Goal: Task Accomplishment & Management: Use online tool/utility

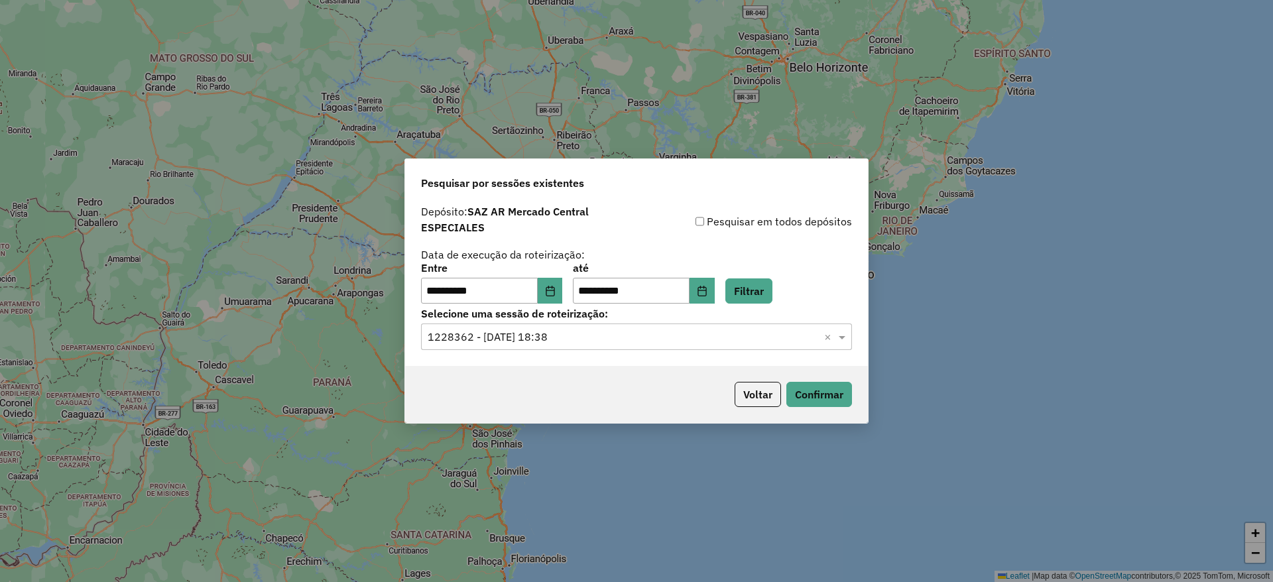
click at [781, 413] on div "Voltar Confirmar" at bounding box center [636, 394] width 463 height 57
click at [759, 396] on button "Voltar" at bounding box center [758, 394] width 46 height 25
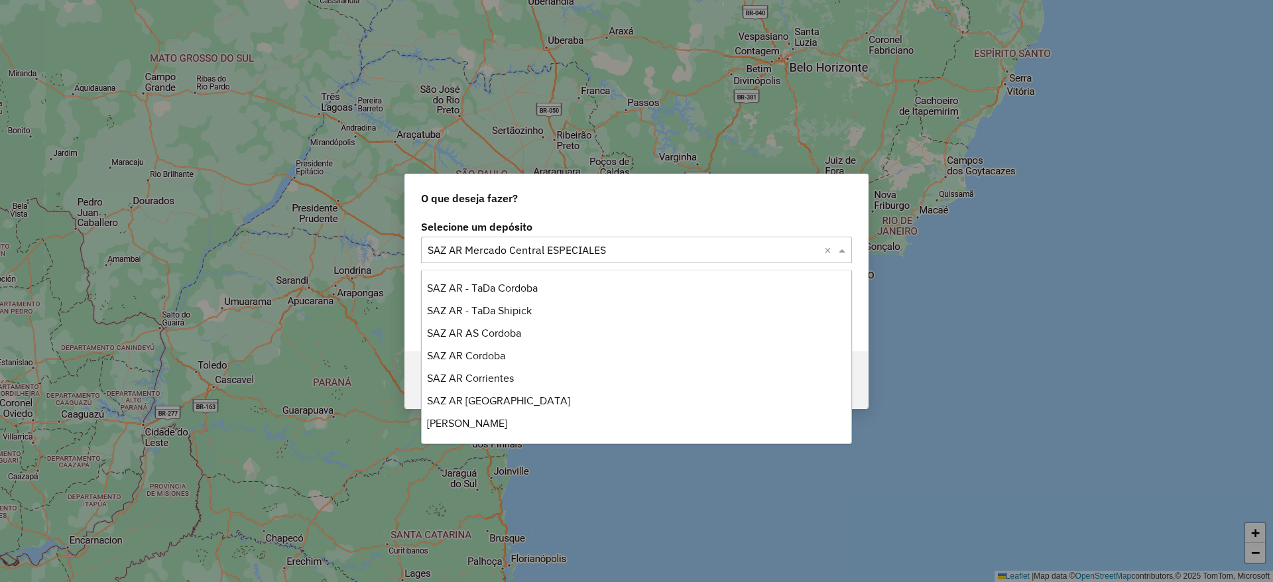
click at [540, 249] on input "text" at bounding box center [623, 251] width 391 height 16
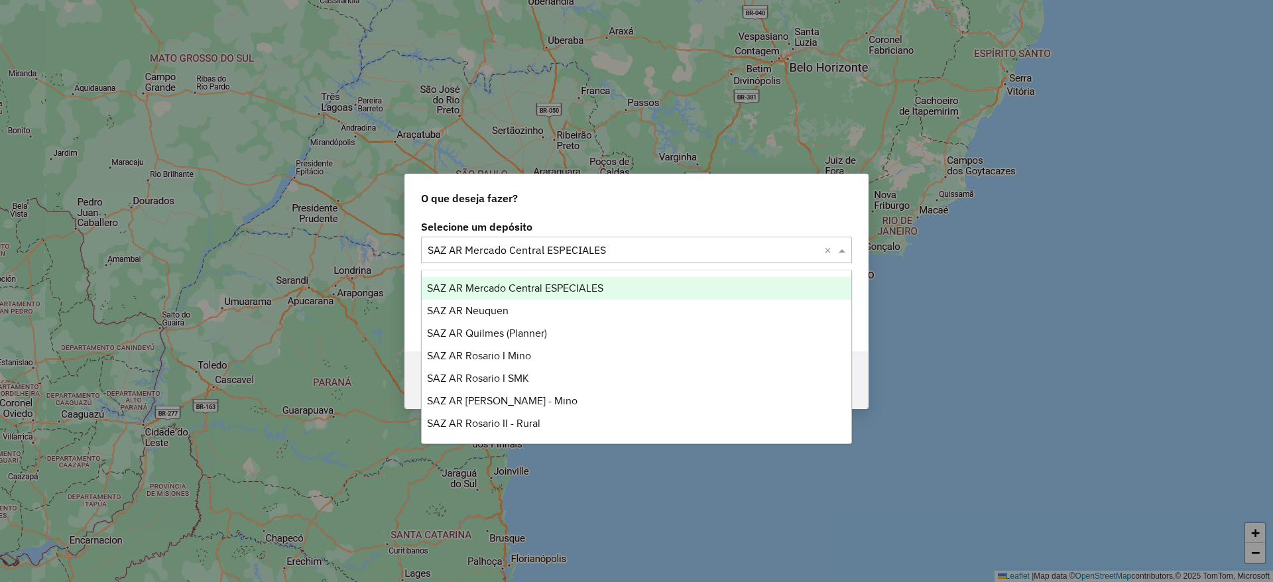
type input "*"
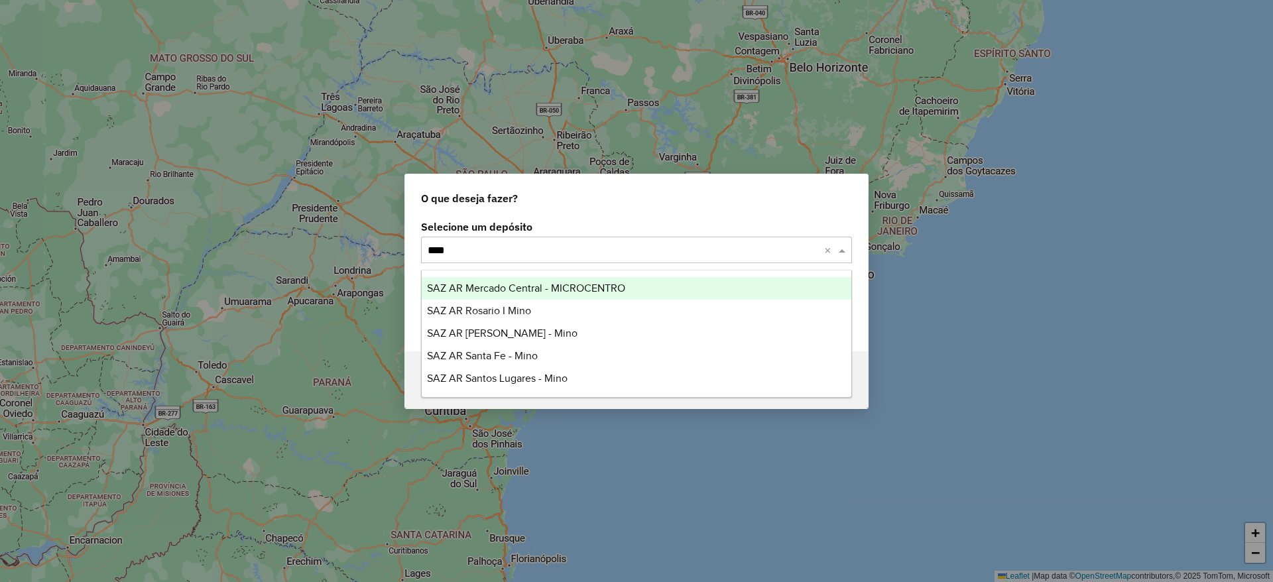
type input "*****"
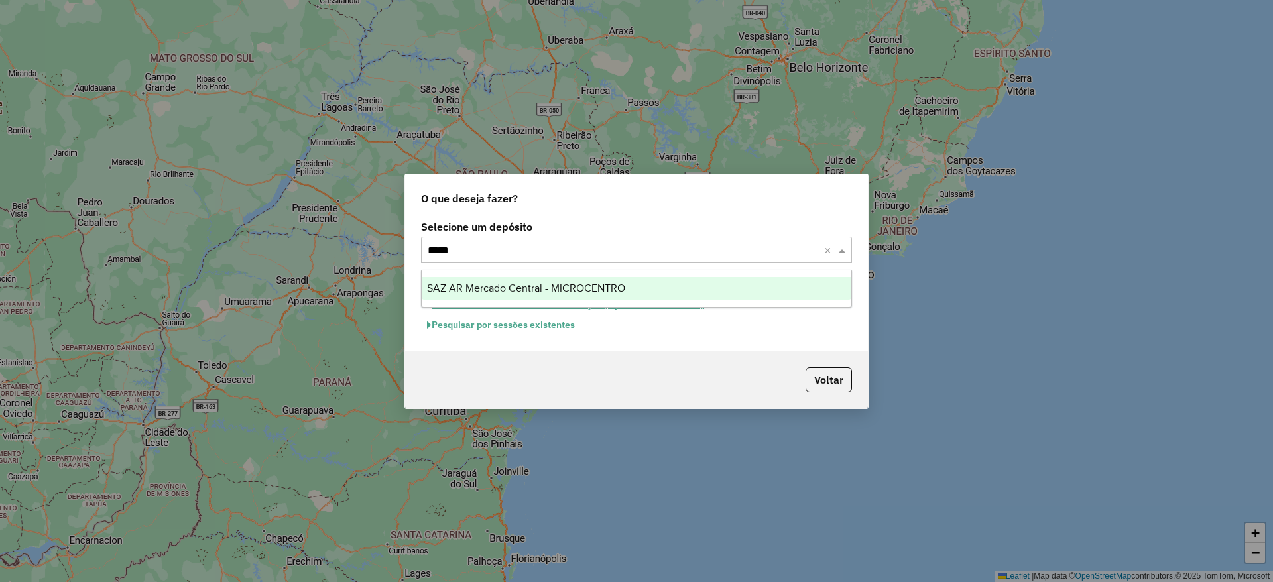
click at [559, 283] on span "SAZ AR Mercado Central - MICROCENTRO" at bounding box center [526, 288] width 198 height 11
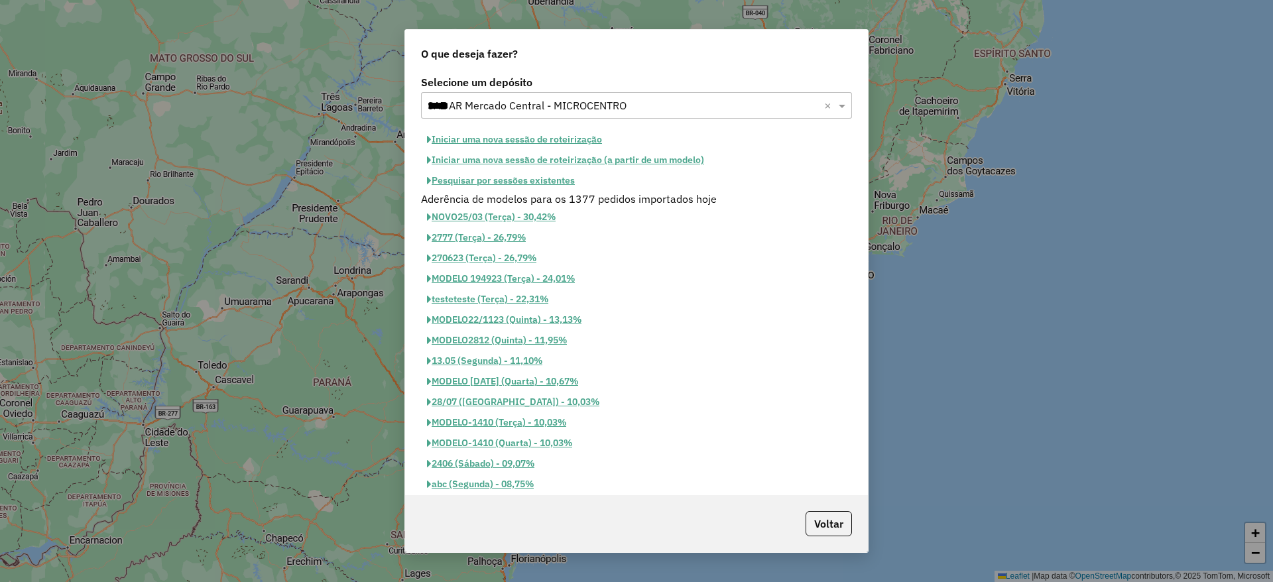
click at [517, 178] on button "Pesquisar por sessões existentes" at bounding box center [501, 180] width 160 height 21
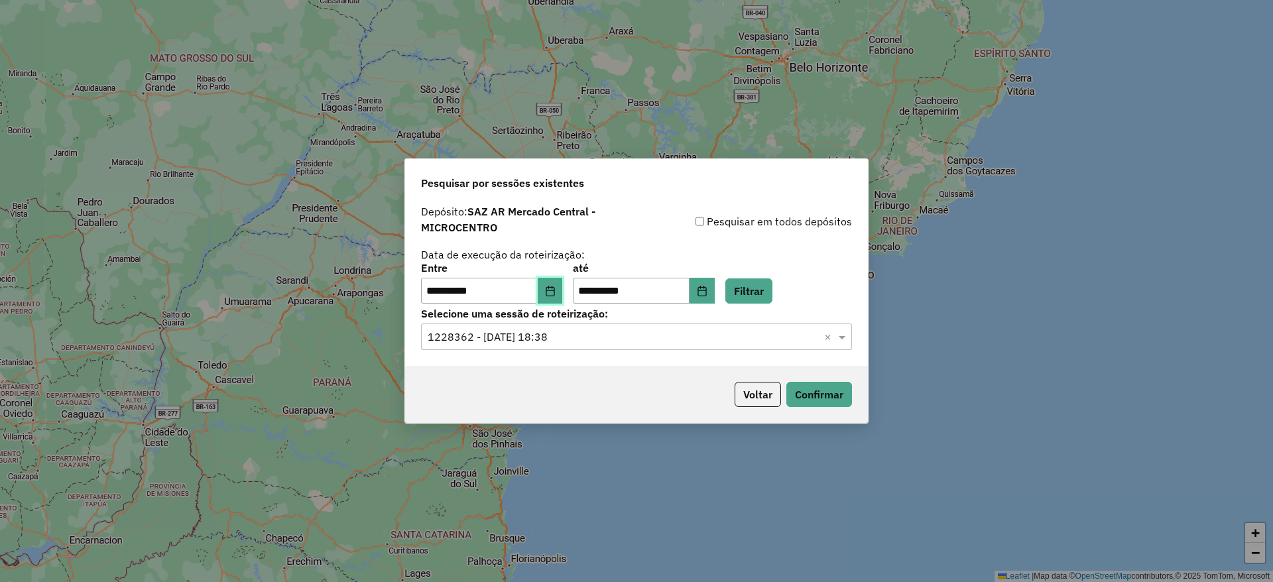
click at [554, 294] on icon "Choose Date" at bounding box center [550, 291] width 9 height 11
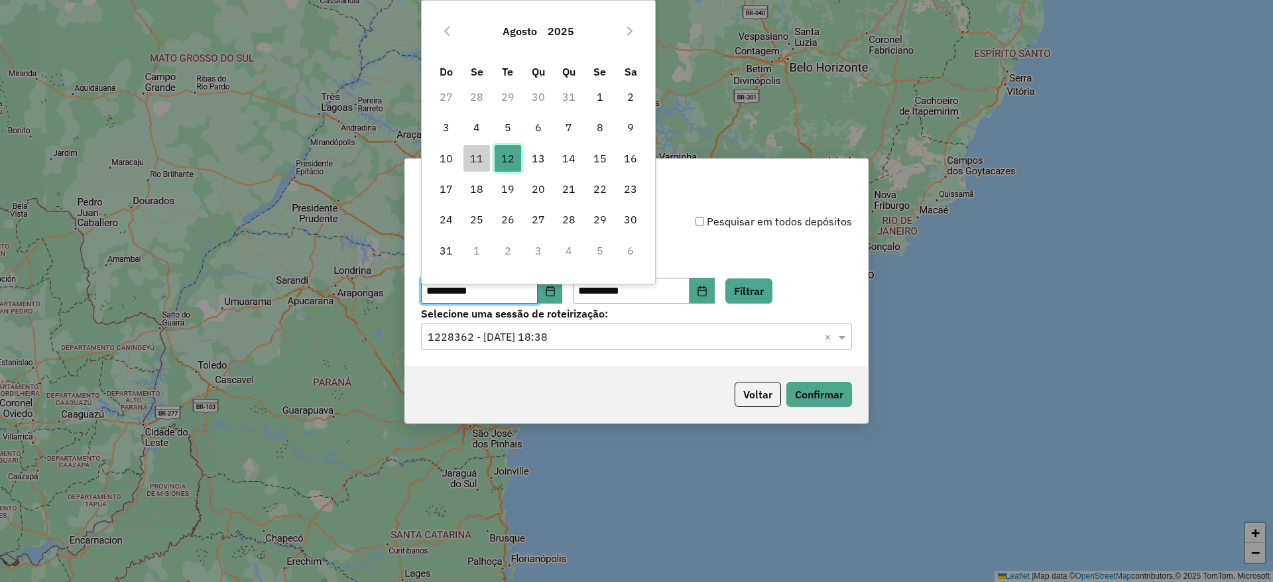
click at [509, 159] on span "12" at bounding box center [508, 158] width 27 height 27
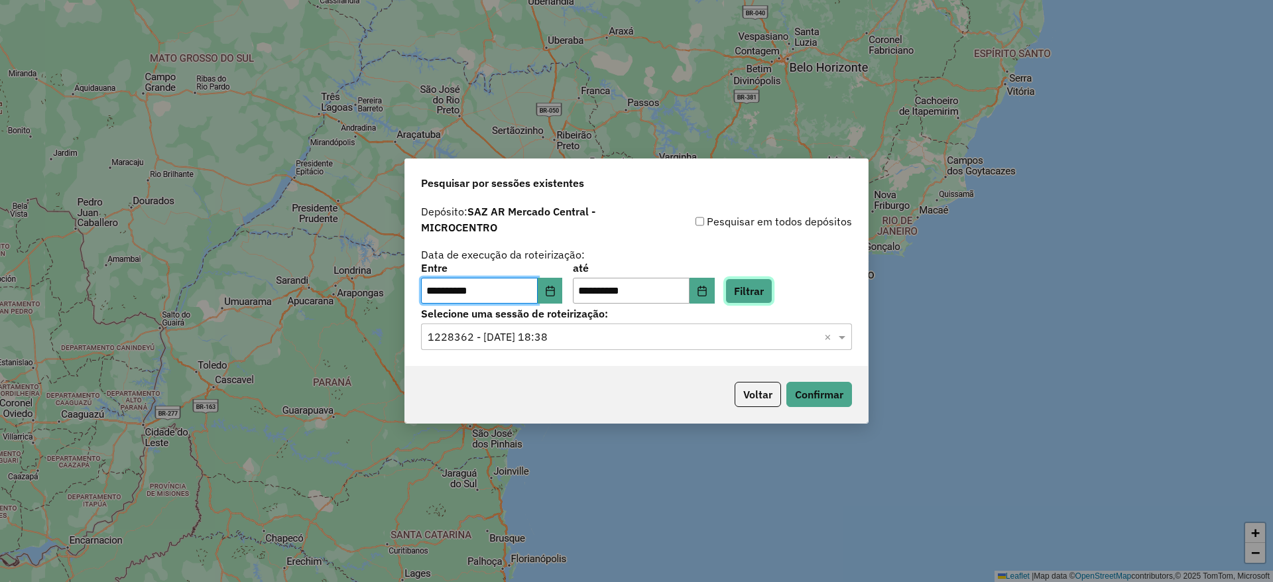
click at [771, 282] on button "Filtrar" at bounding box center [749, 291] width 47 height 25
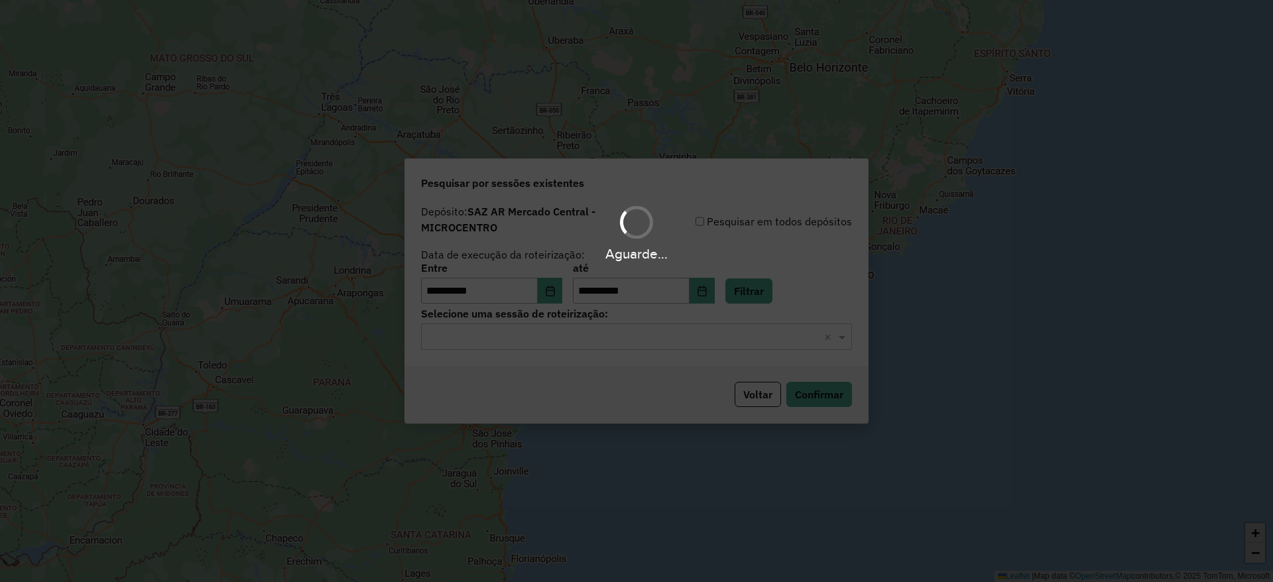
click at [545, 343] on input "text" at bounding box center [623, 338] width 391 height 16
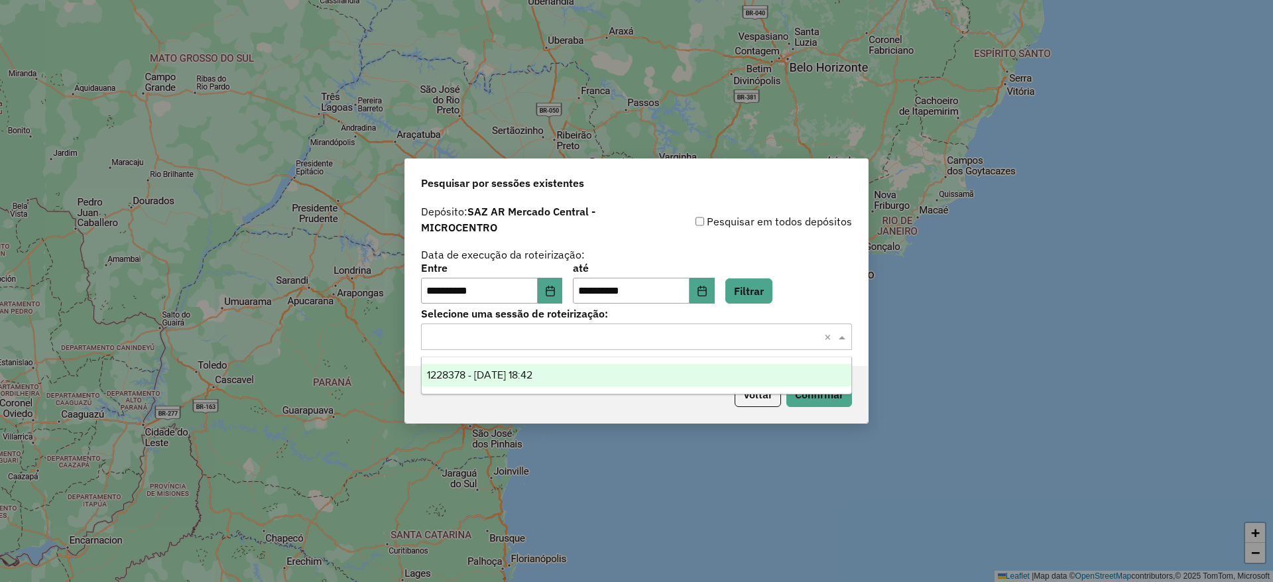
click at [533, 371] on span "1228378 - 12/08/2025 18:42" at bounding box center [479, 374] width 105 height 11
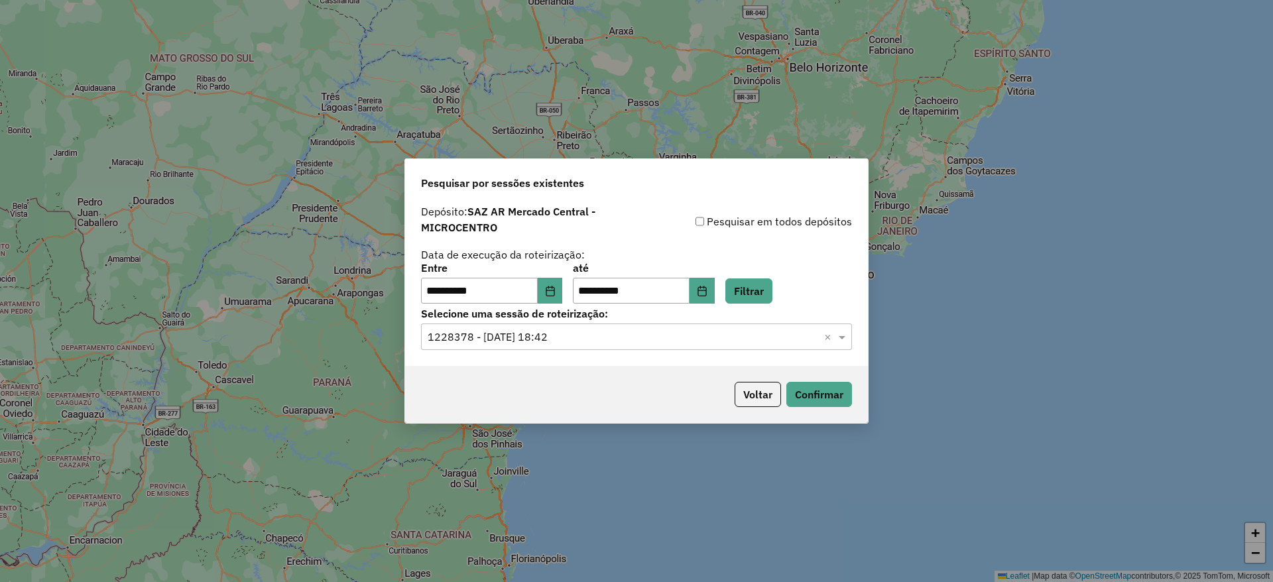
click at [782, 385] on p-footer "Voltar Confirmar" at bounding box center [791, 394] width 123 height 25
click at [799, 388] on button "Confirmar" at bounding box center [820, 394] width 66 height 25
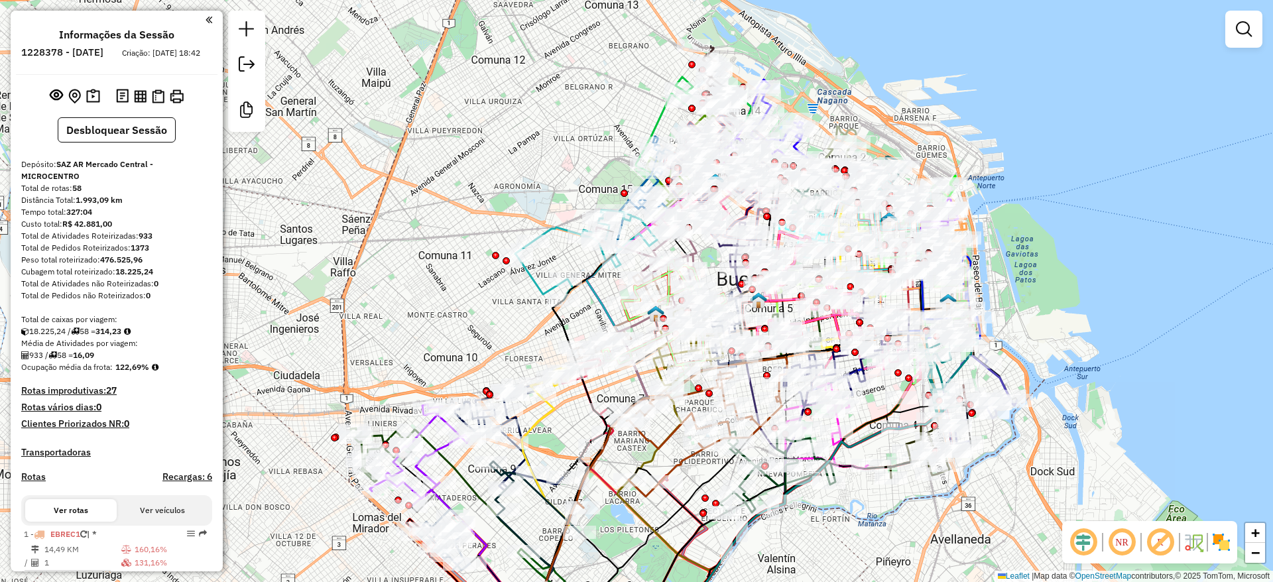
click at [1223, 545] on img at bounding box center [1221, 542] width 21 height 21
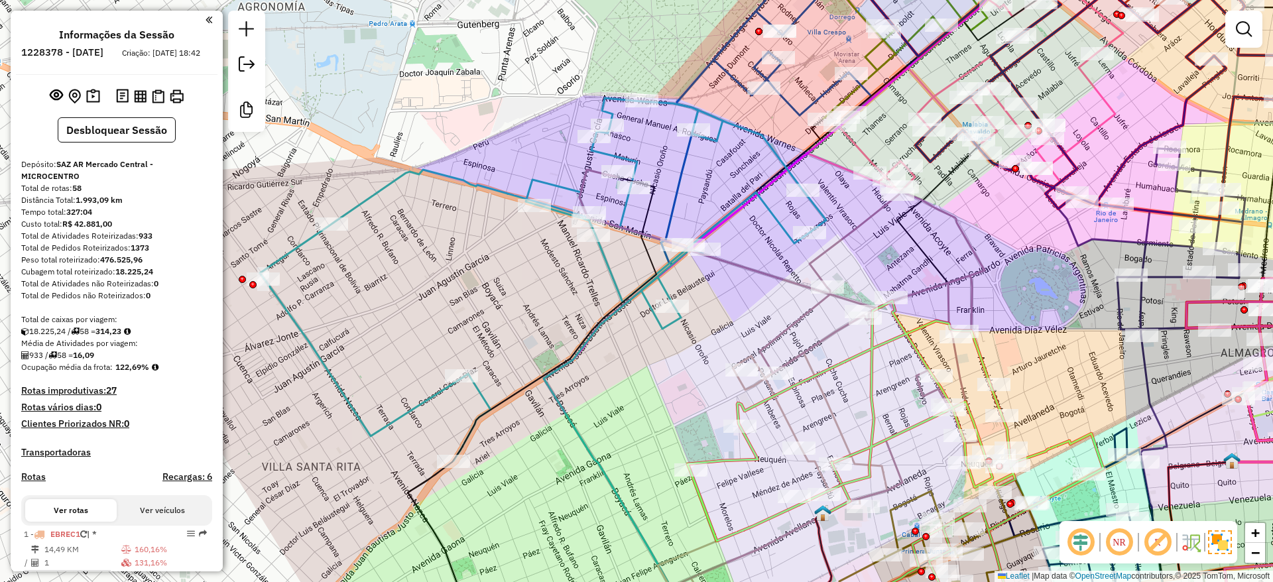
click at [503, 245] on div "Janela de atendimento Grade de atendimento Capacidade Transportadoras Veículos …" at bounding box center [636, 291] width 1273 height 582
click at [497, 194] on icon at bounding box center [543, 279] width 566 height 363
select select "**********"
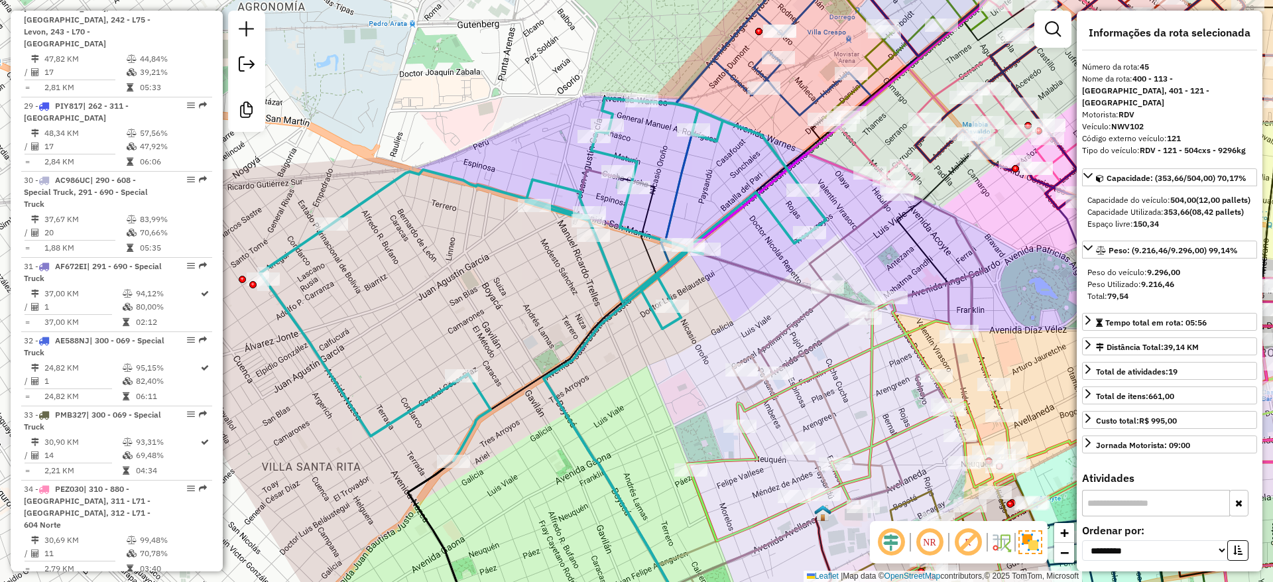
drag, startPoint x: 468, startPoint y: 234, endPoint x: 567, endPoint y: 205, distance: 103.0
click at [566, 205] on div "Janela de atendimento Grade de atendimento Capacidade Transportadoras Veículos …" at bounding box center [636, 291] width 1273 height 582
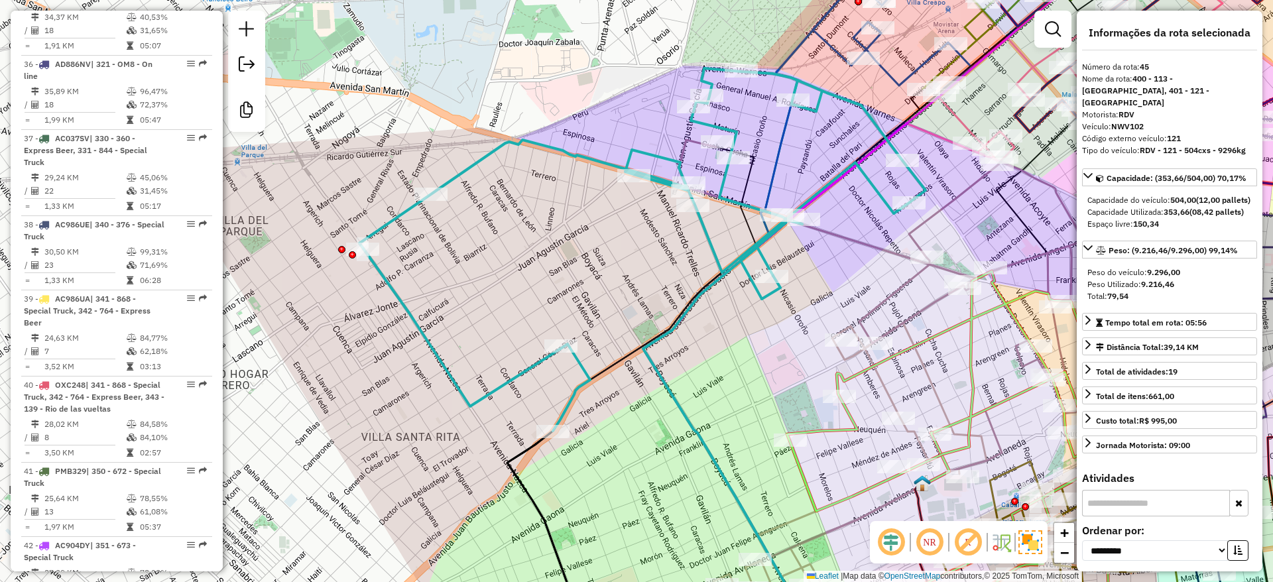
scroll to position [3987, 0]
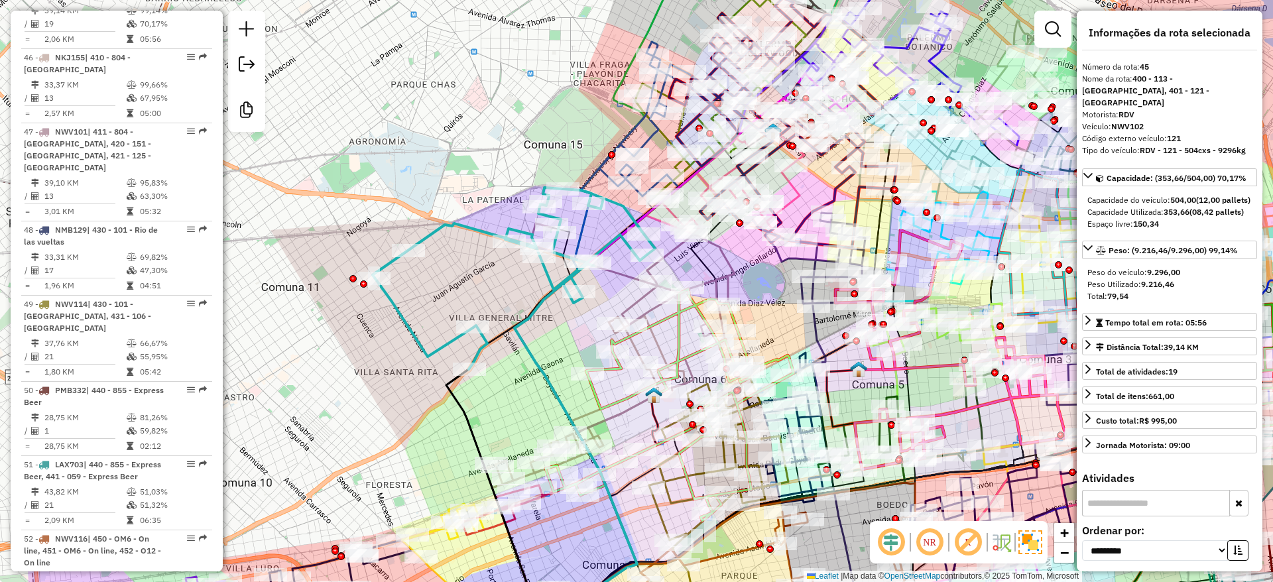
drag, startPoint x: 547, startPoint y: 222, endPoint x: 476, endPoint y: 239, distance: 73.2
click at [476, 239] on div "Janela de atendimento Grade de atendimento Capacidade Transportadoras Veículos …" at bounding box center [636, 291] width 1273 height 582
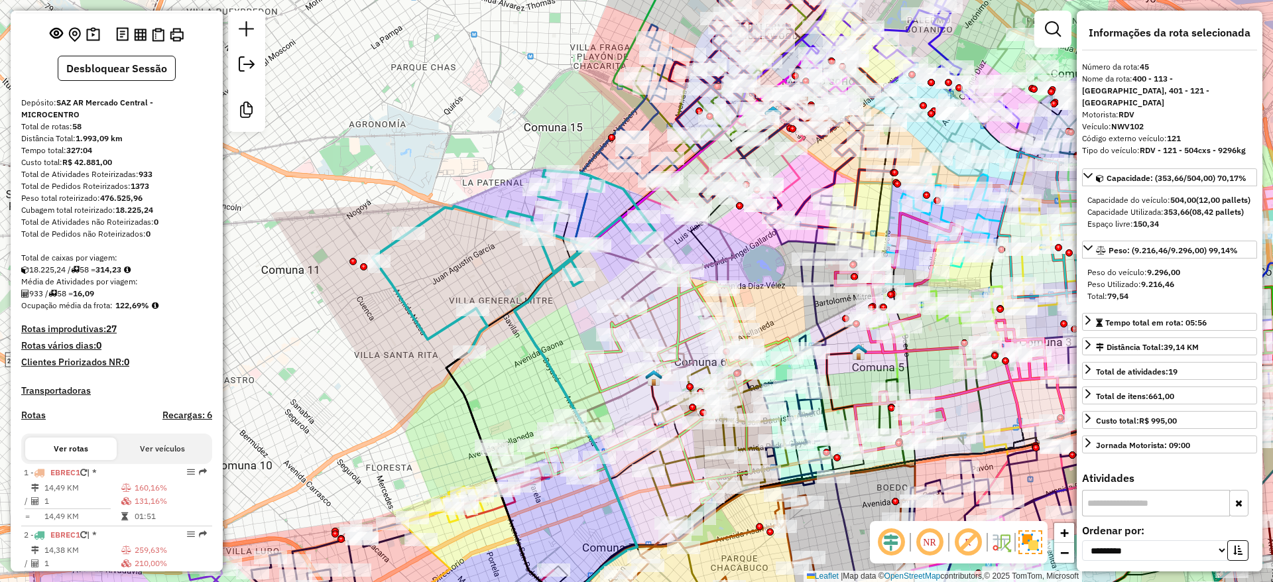
scroll to position [0, 0]
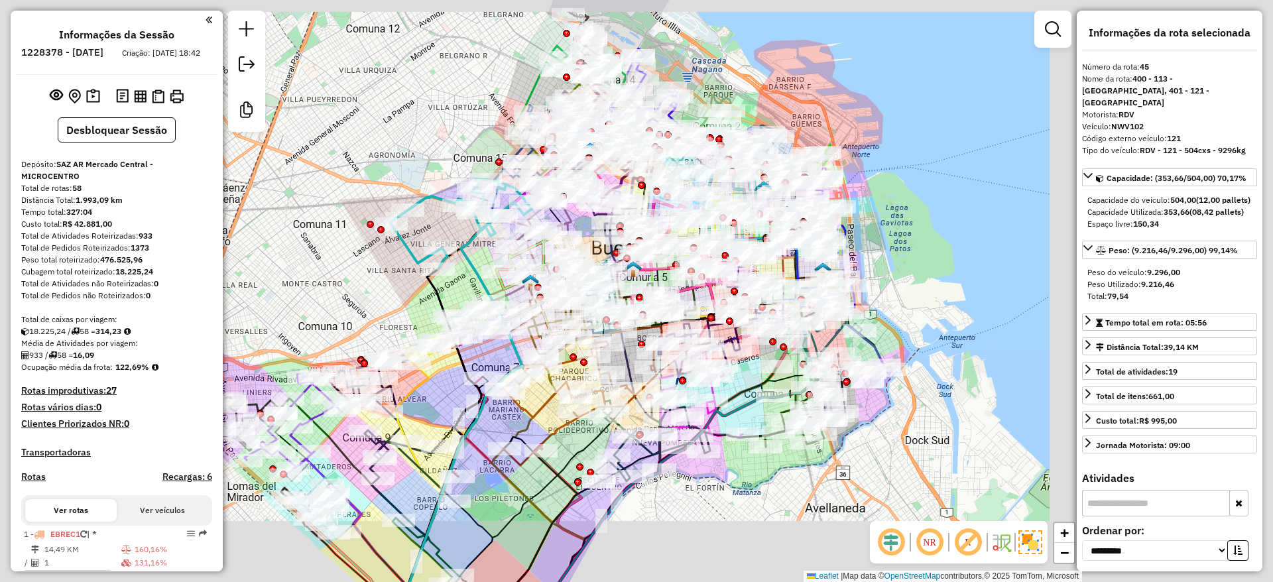
drag, startPoint x: 424, startPoint y: 175, endPoint x: 374, endPoint y: 196, distance: 53.8
click at [374, 195] on div "Janela de atendimento Grade de atendimento Capacidade Transportadoras Veículos …" at bounding box center [636, 291] width 1273 height 582
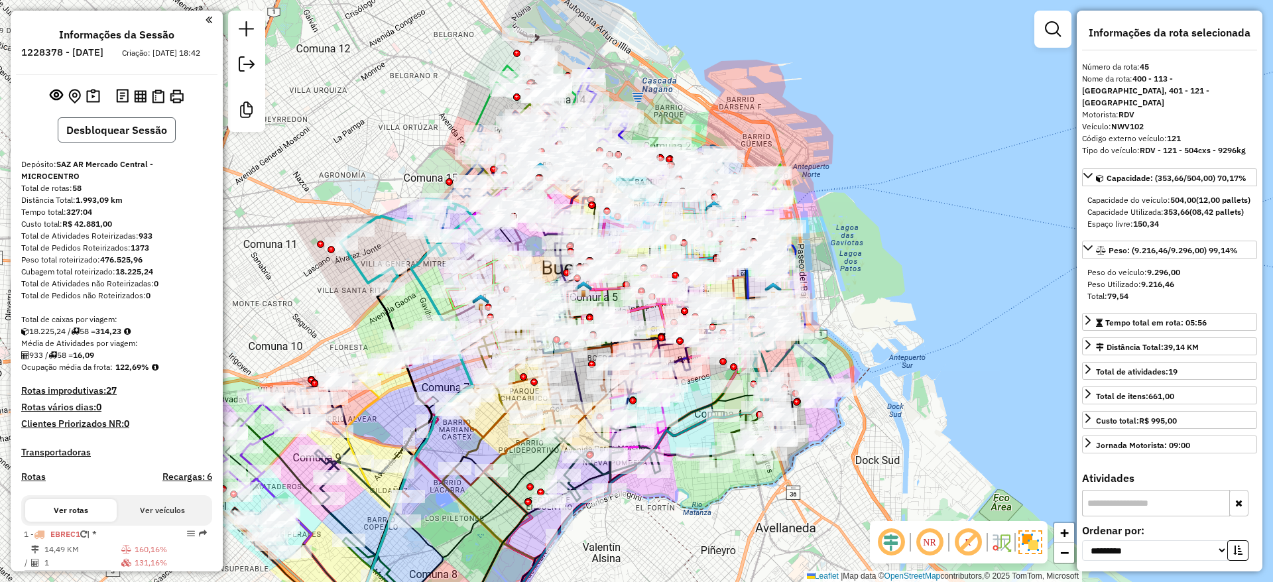
click at [153, 142] on button "Desbloquear Sessão" at bounding box center [117, 129] width 118 height 25
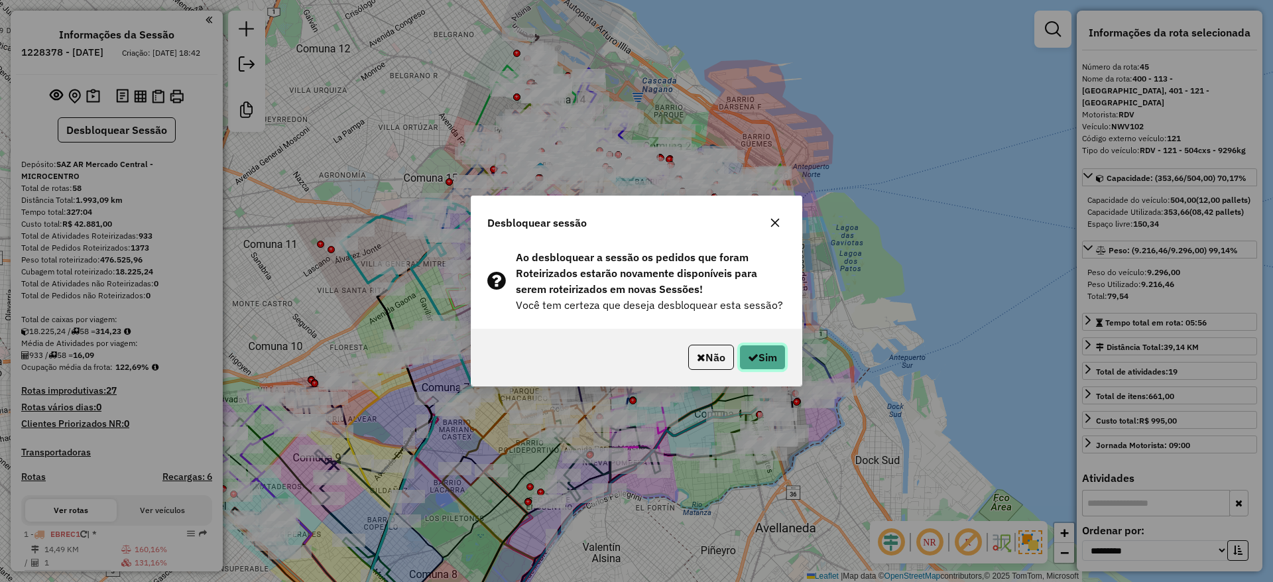
click at [769, 358] on button "Sim" at bounding box center [763, 357] width 46 height 25
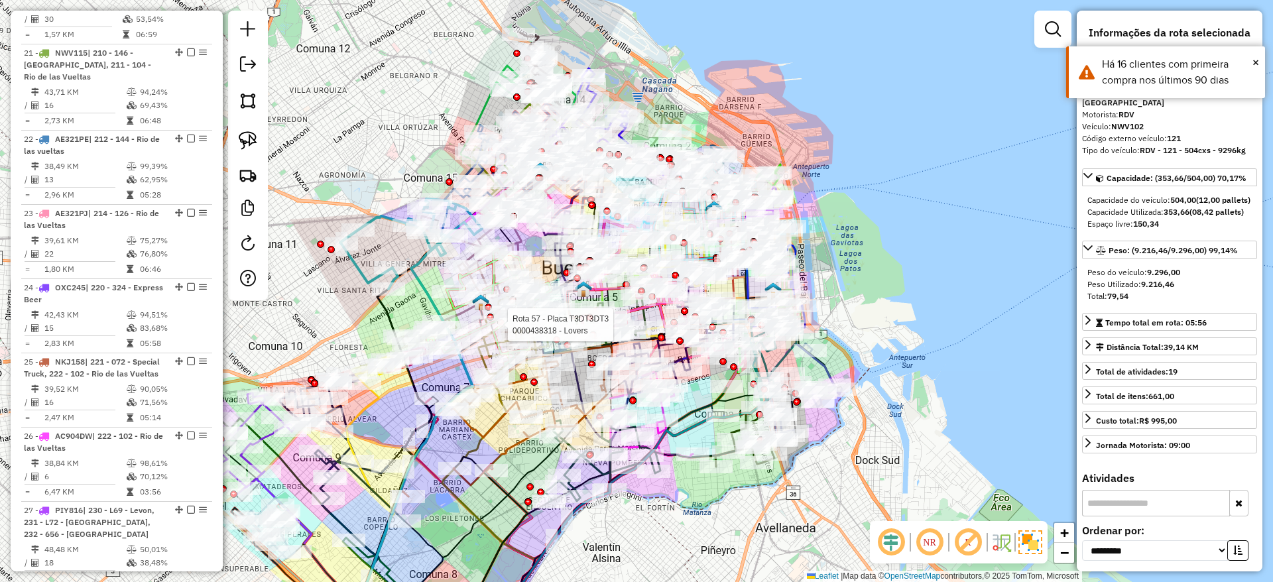
scroll to position [3987, 0]
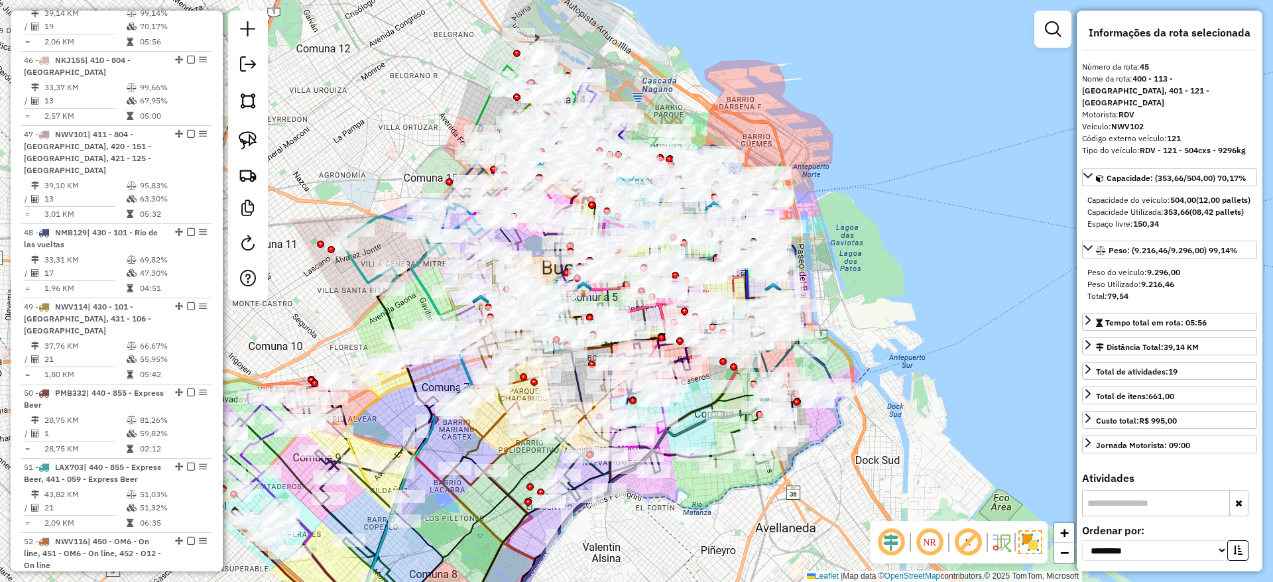
click at [383, 213] on icon at bounding box center [411, 244] width 142 height 90
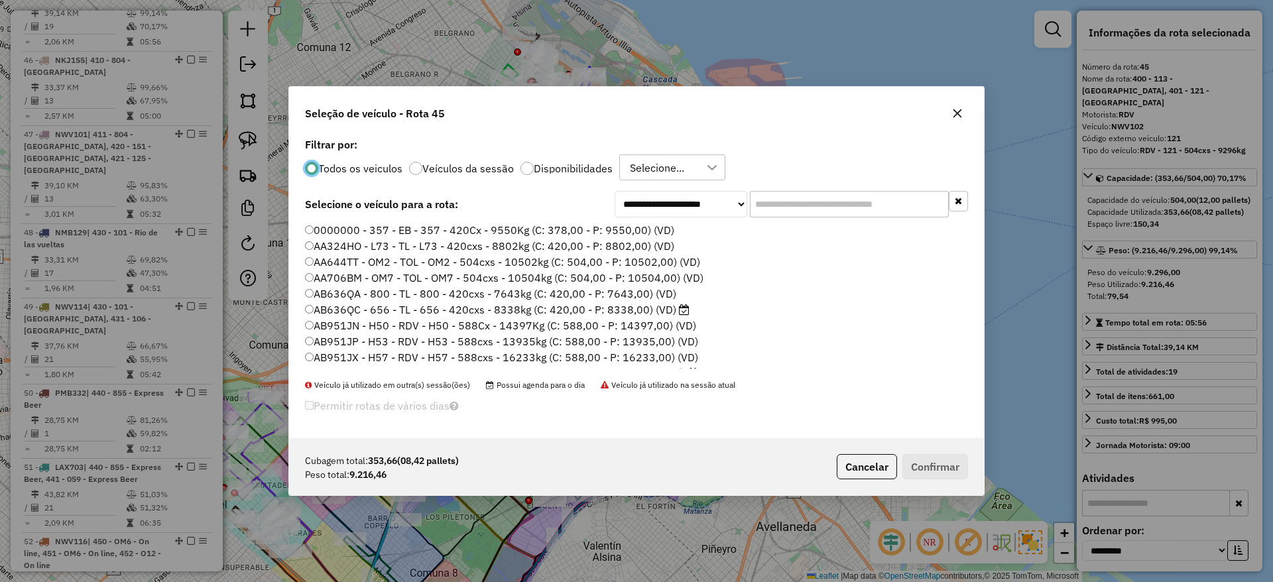
scroll to position [7, 4]
click at [574, 165] on label "Disponibilidades" at bounding box center [573, 168] width 79 height 11
click at [814, 208] on input "text" at bounding box center [849, 204] width 199 height 27
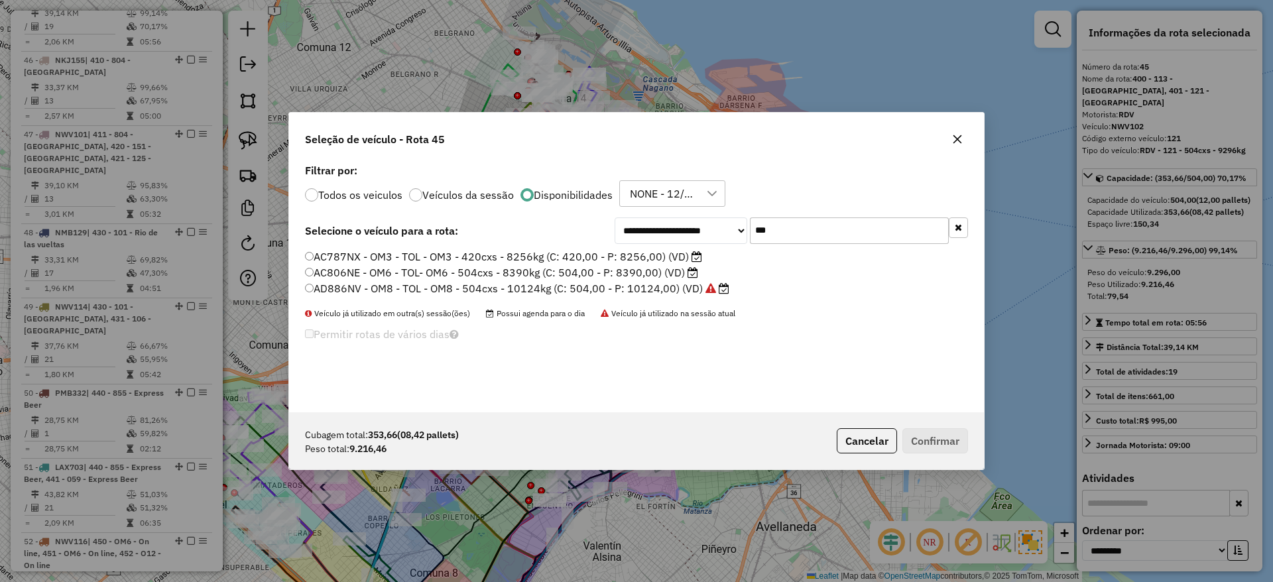
drag, startPoint x: 793, startPoint y: 231, endPoint x: 723, endPoint y: 230, distance: 70.3
click at [723, 230] on div "**********" at bounding box center [792, 231] width 354 height 27
type input "***"
click at [952, 138] on icon "button" at bounding box center [957, 139] width 11 height 11
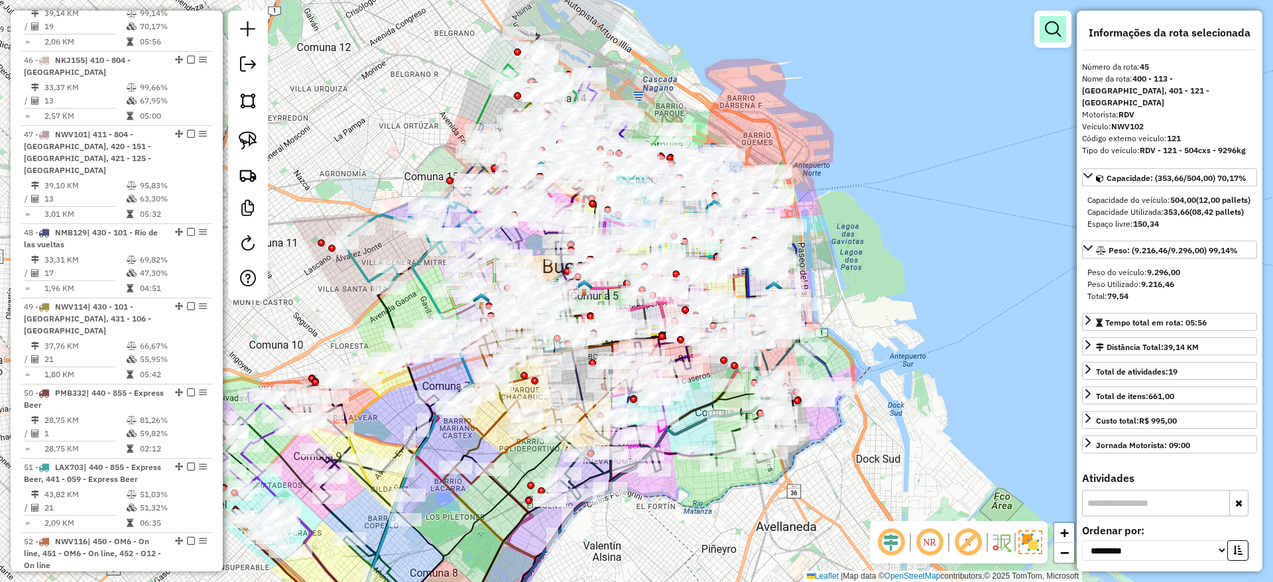
click at [1047, 25] on em at bounding box center [1053, 29] width 16 height 16
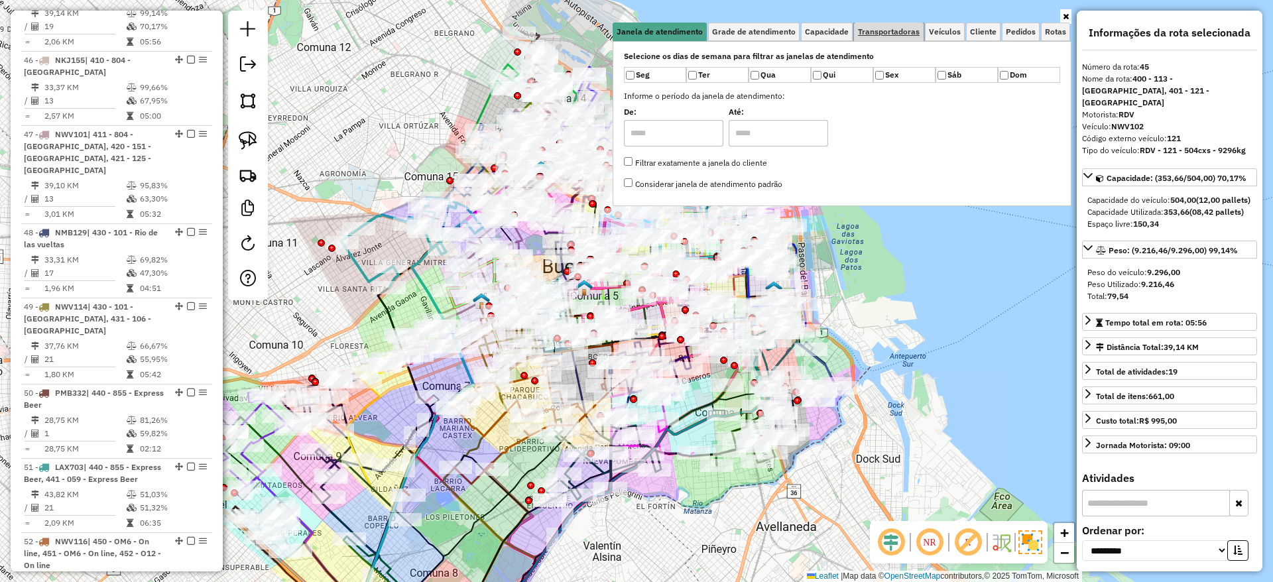
click at [911, 31] on span "Transportadoras" at bounding box center [889, 32] width 62 height 8
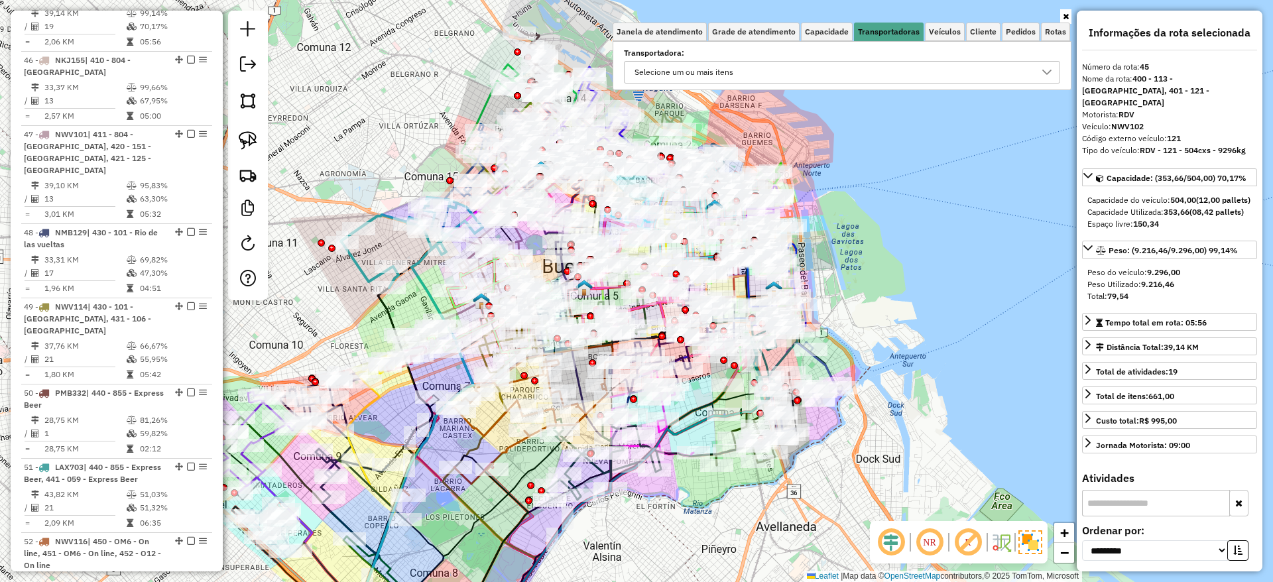
click at [690, 66] on div "Selecione um ou mais itens" at bounding box center [684, 72] width 108 height 21
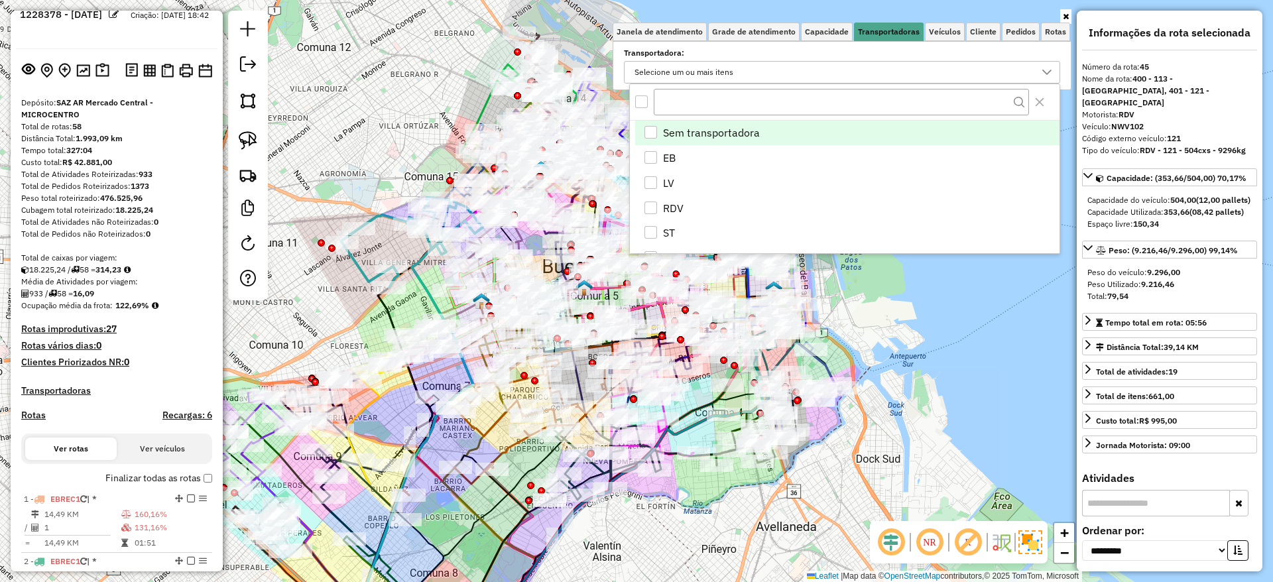
scroll to position [0, 0]
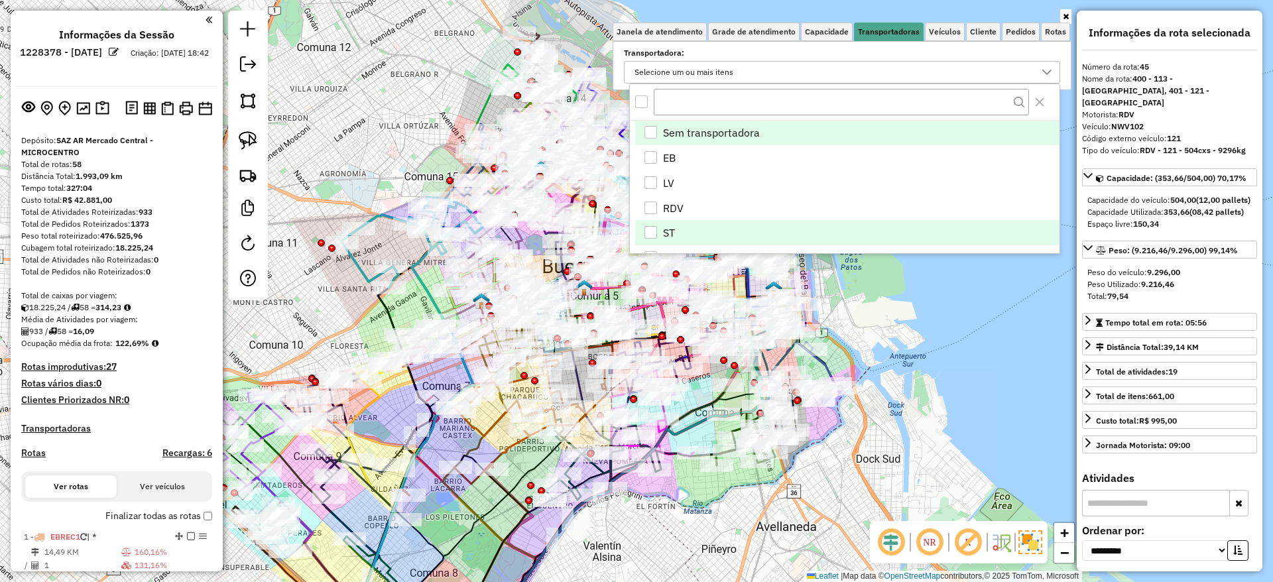
click at [653, 234] on div "ST" at bounding box center [651, 232] width 13 height 13
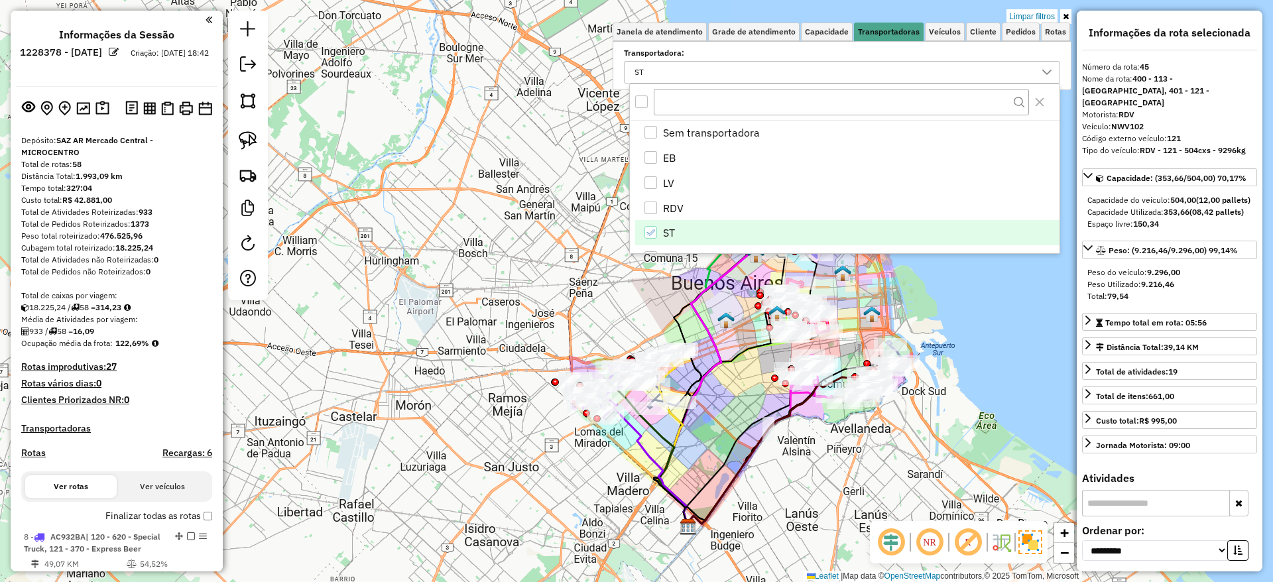
drag, startPoint x: 939, startPoint y: 450, endPoint x: 937, endPoint y: 440, distance: 10.0
click at [939, 441] on div "Limpar filtros Janela de atendimento Grade de atendimento Capacidade Transporta…" at bounding box center [636, 291] width 1273 height 582
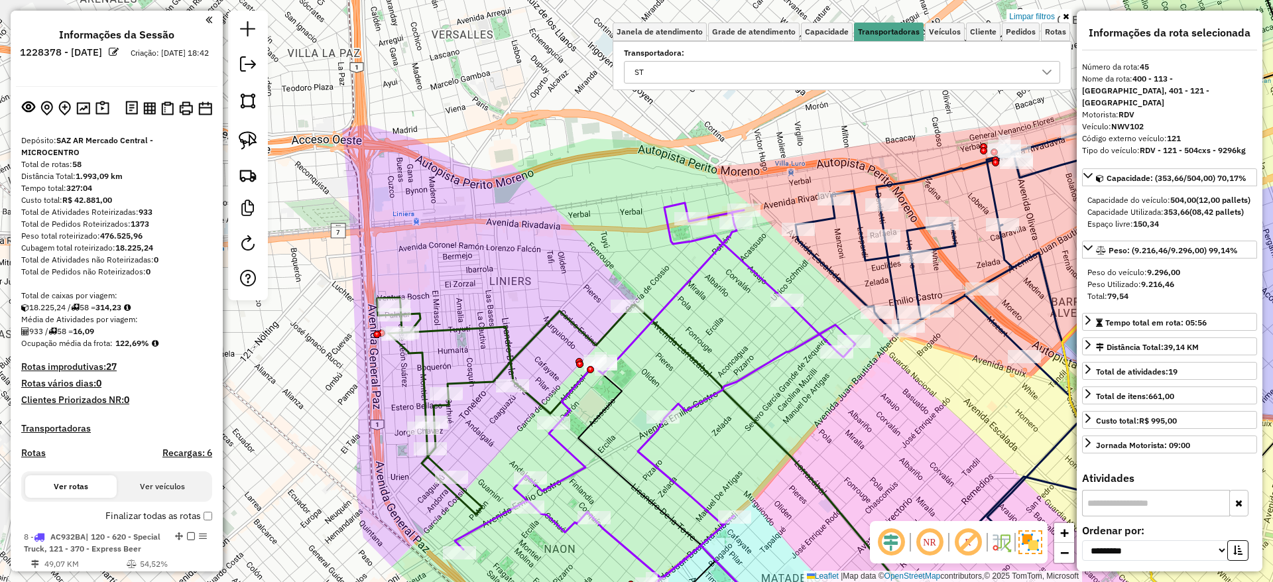
click at [537, 331] on icon at bounding box center [503, 406] width 253 height 217
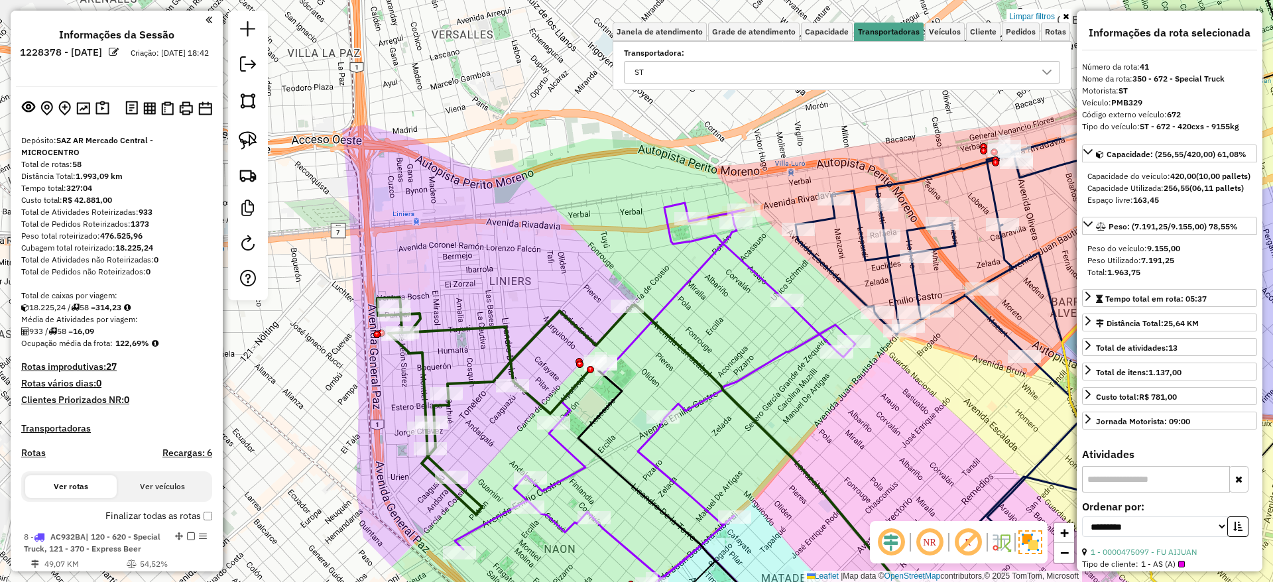
scroll to position [1145, 0]
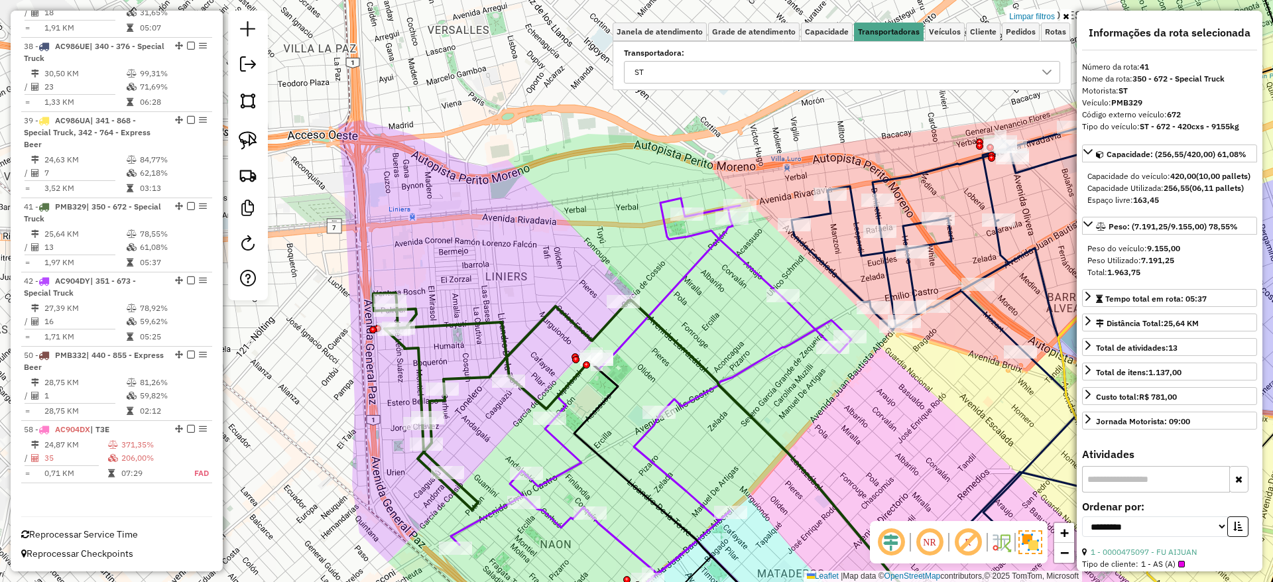
drag, startPoint x: 541, startPoint y: 333, endPoint x: 466, endPoint y: 276, distance: 93.7
click at [490, 294] on icon at bounding box center [499, 401] width 253 height 217
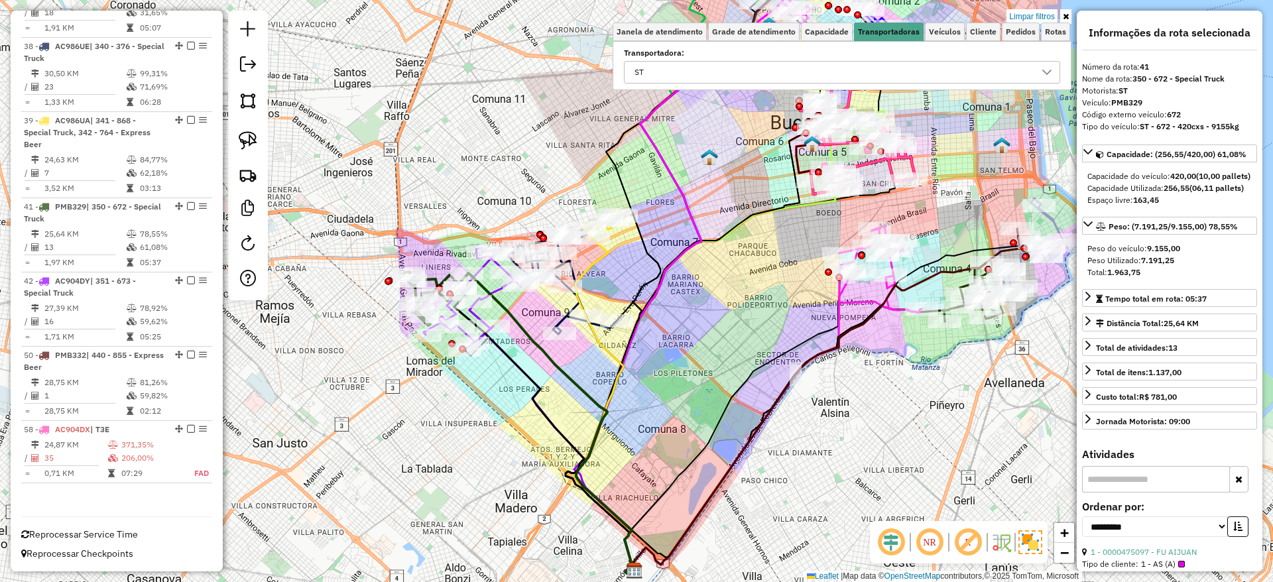
drag, startPoint x: 700, startPoint y: 376, endPoint x: 628, endPoint y: 387, distance: 72.5
click at [628, 387] on div "Limpar filtros Janela de atendimento Grade de atendimento Capacidade Transporta…" at bounding box center [636, 291] width 1273 height 582
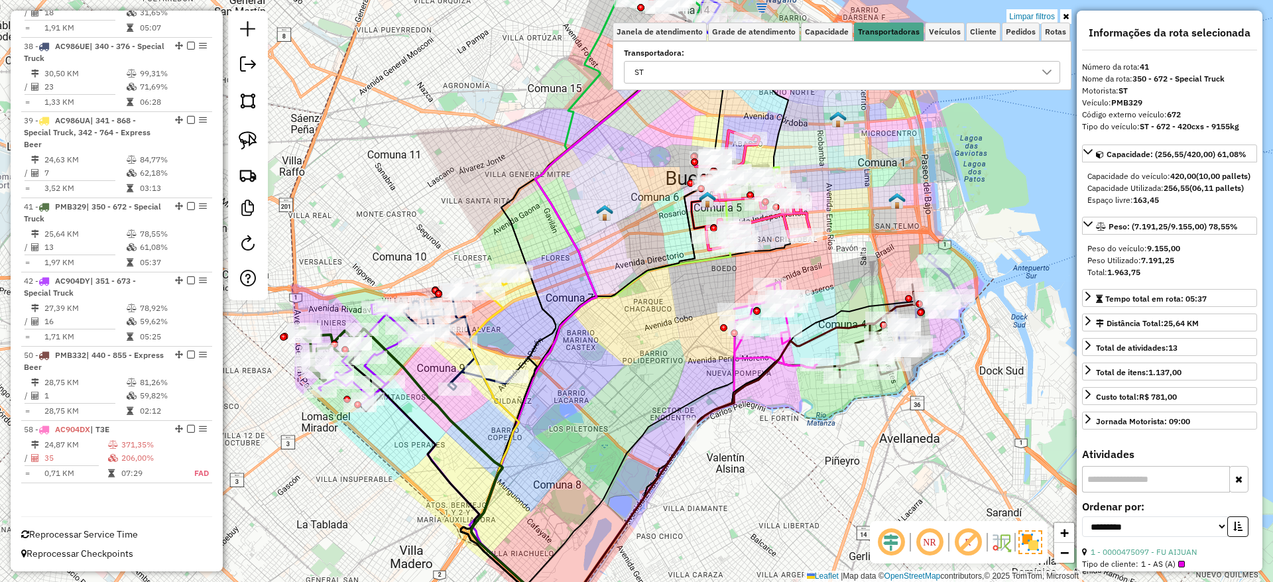
drag, startPoint x: 633, startPoint y: 377, endPoint x: 615, endPoint y: 396, distance: 26.3
click at [615, 396] on div "Limpar filtros Janela de atendimento Grade de atendimento Capacidade Transporta…" at bounding box center [636, 291] width 1273 height 582
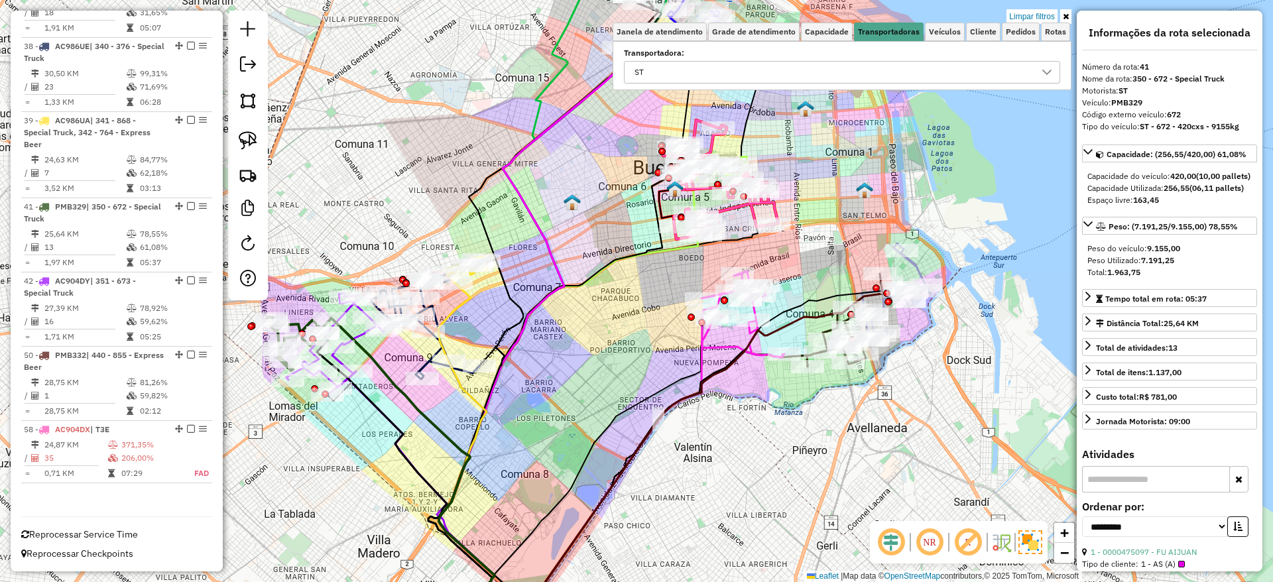
drag, startPoint x: 602, startPoint y: 396, endPoint x: 578, endPoint y: 385, distance: 26.1
click at [578, 385] on div "Limpar filtros Janela de atendimento Grade de atendimento Capacidade Transporta…" at bounding box center [636, 291] width 1273 height 582
drag, startPoint x: 568, startPoint y: 365, endPoint x: 698, endPoint y: 370, distance: 129.4
click at [702, 372] on div "Limpar filtros Janela de atendimento Grade de atendimento Capacidade Transporta…" at bounding box center [636, 291] width 1273 height 582
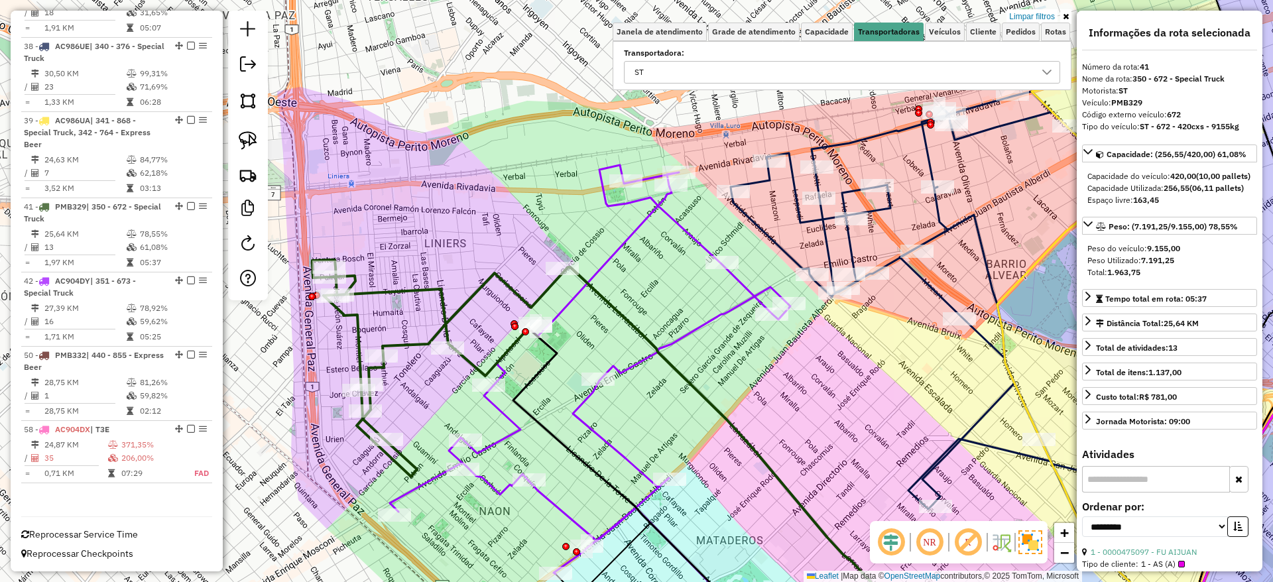
click at [481, 292] on icon at bounding box center [438, 368] width 253 height 217
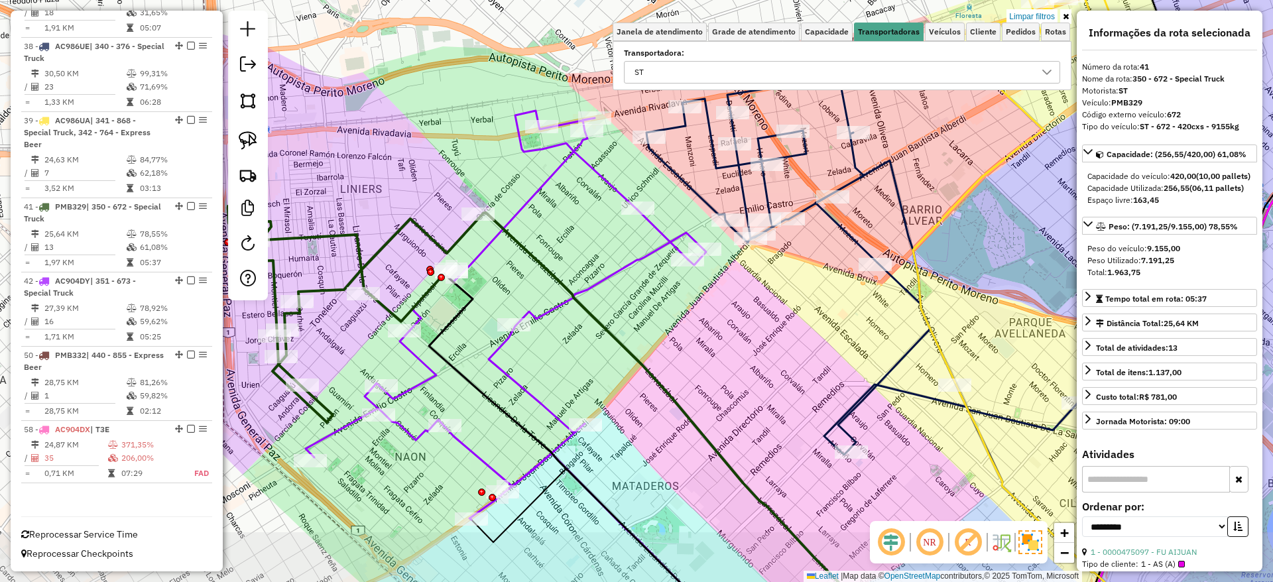
drag, startPoint x: 482, startPoint y: 315, endPoint x: 348, endPoint y: 246, distance: 151.3
click at [379, 253] on div "Limpar filtros Janela de atendimento Grade de atendimento Capacidade Transporta…" at bounding box center [636, 291] width 1273 height 582
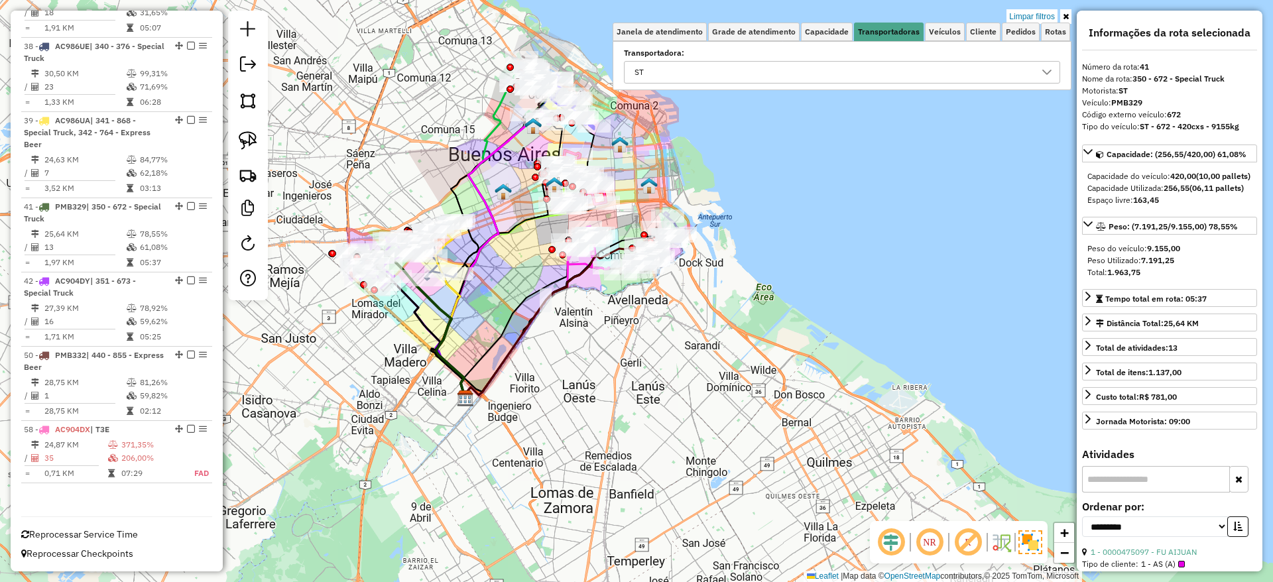
drag, startPoint x: 499, startPoint y: 287, endPoint x: 497, endPoint y: 311, distance: 24.6
click at [497, 311] on div "Limpar filtros Janela de atendimento Grade de atendimento Capacidade Transporta…" at bounding box center [636, 291] width 1273 height 582
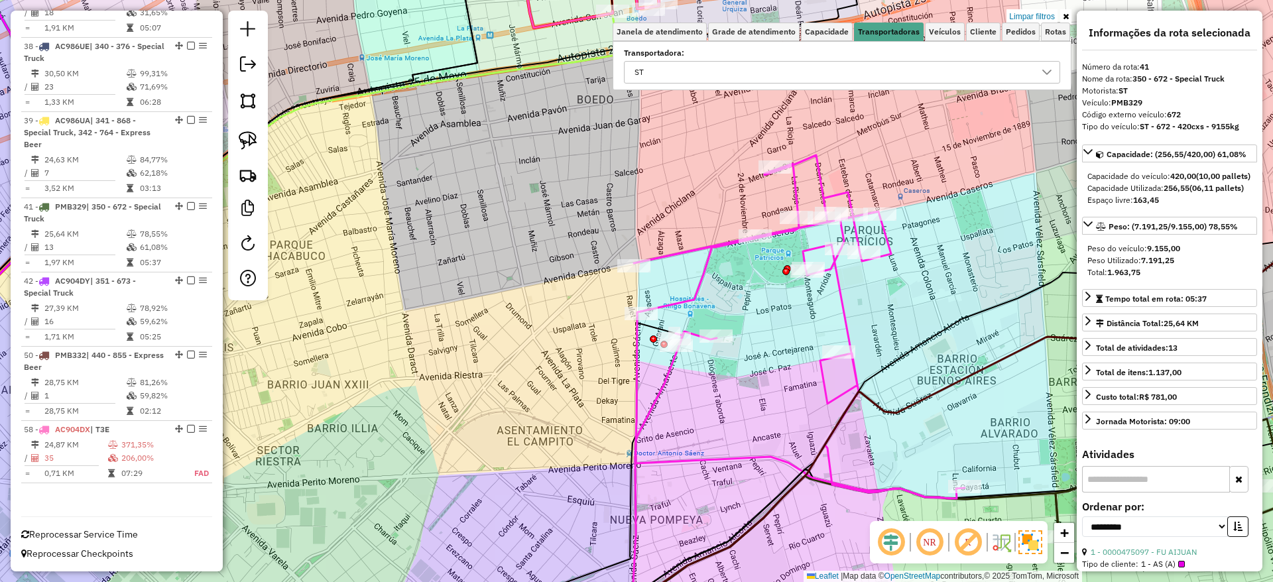
click at [742, 250] on div "Limpar filtros Janela de atendimento Grade de atendimento Capacidade Transporta…" at bounding box center [636, 291] width 1273 height 582
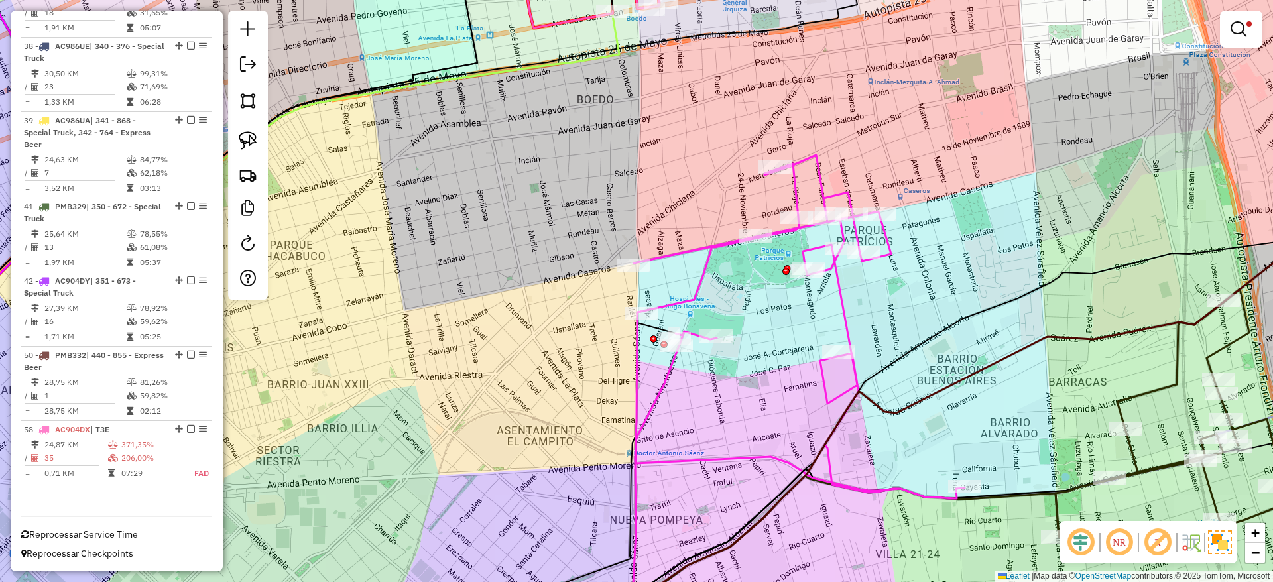
click at [712, 247] on icon at bounding box center [799, 327] width 331 height 344
select select "**********"
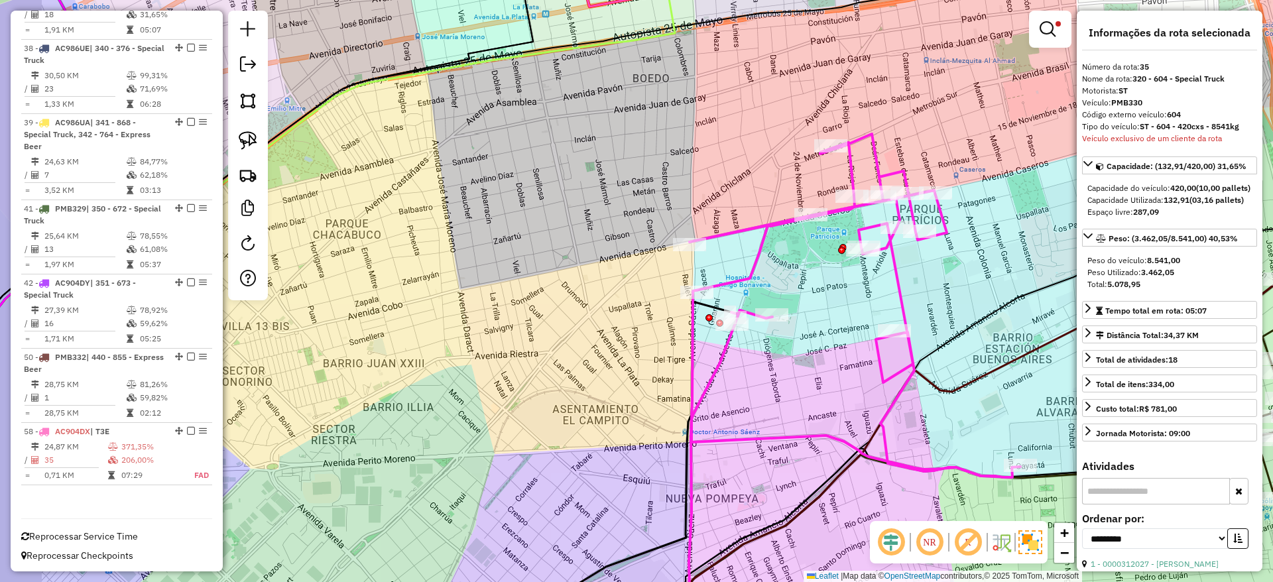
drag, startPoint x: 757, startPoint y: 276, endPoint x: 833, endPoint y: 267, distance: 76.1
click at [814, 259] on icon at bounding box center [855, 306] width 331 height 344
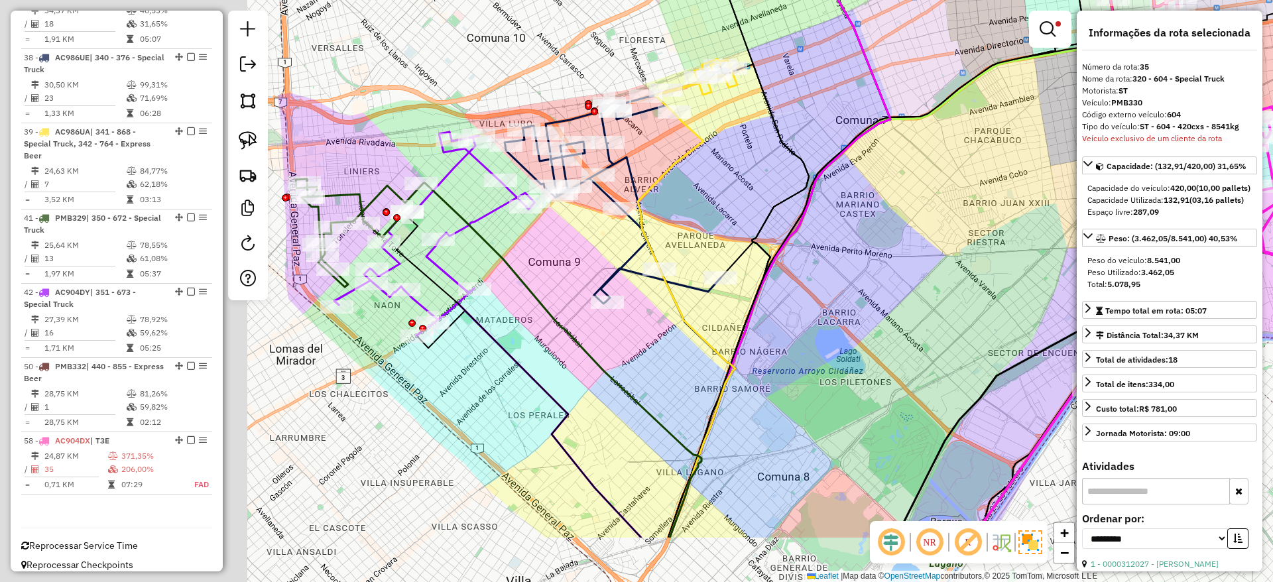
drag, startPoint x: 630, startPoint y: 352, endPoint x: 915, endPoint y: 283, distance: 293.4
click at [915, 283] on div "Limpar filtros Janela de atendimento Grade de atendimento Capacidade Transporta…" at bounding box center [636, 291] width 1273 height 582
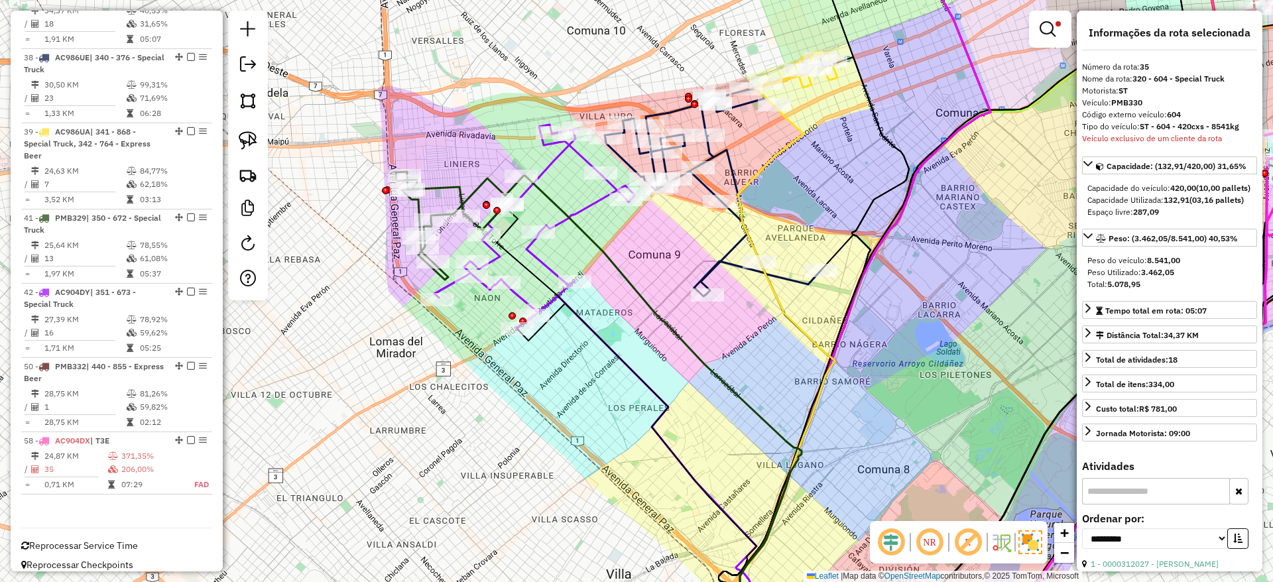
click at [584, 205] on icon at bounding box center [534, 227] width 200 height 204
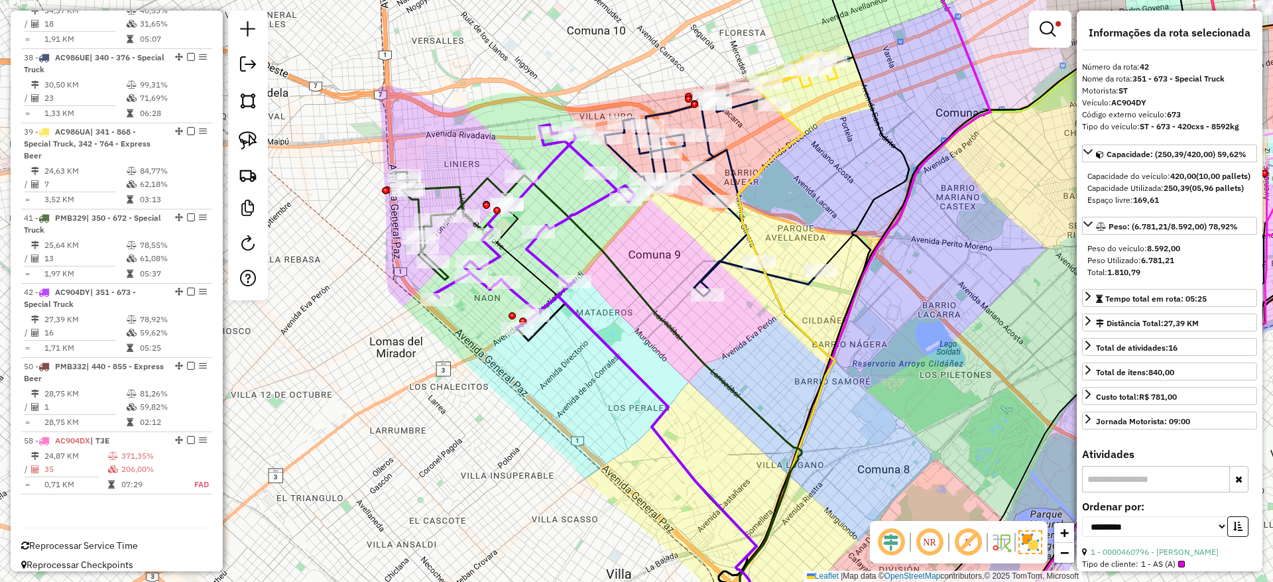
scroll to position [1145, 0]
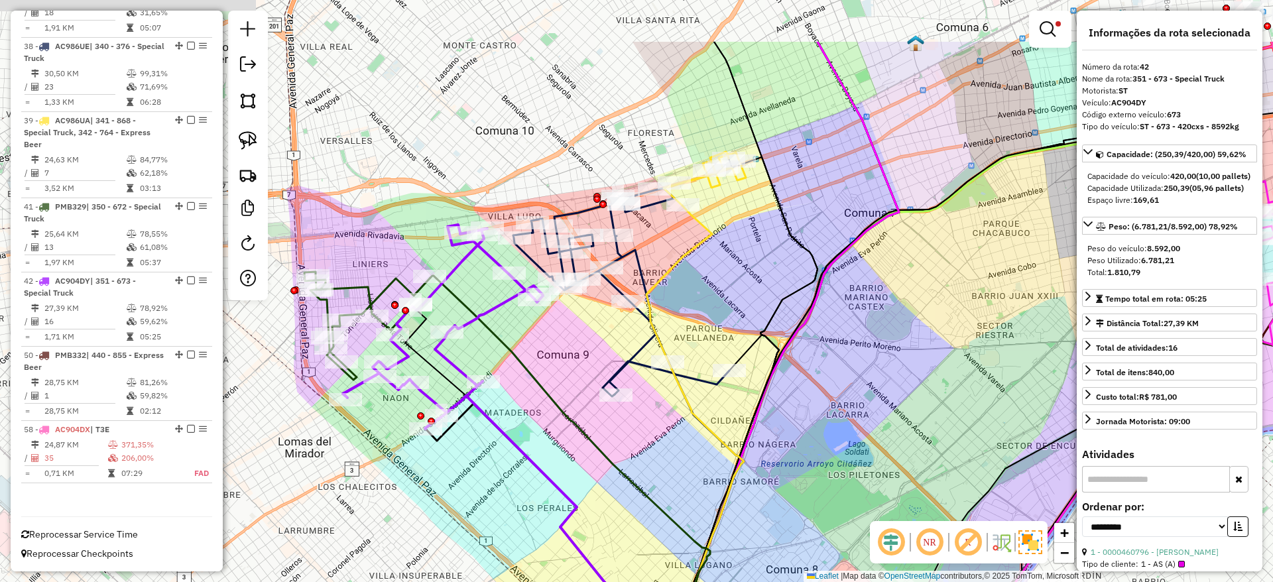
drag, startPoint x: 741, startPoint y: 336, endPoint x: 639, endPoint y: 434, distance: 141.2
click at [641, 440] on div "Limpar filtros Janela de atendimento Grade de atendimento Capacidade Transporta…" at bounding box center [636, 291] width 1273 height 582
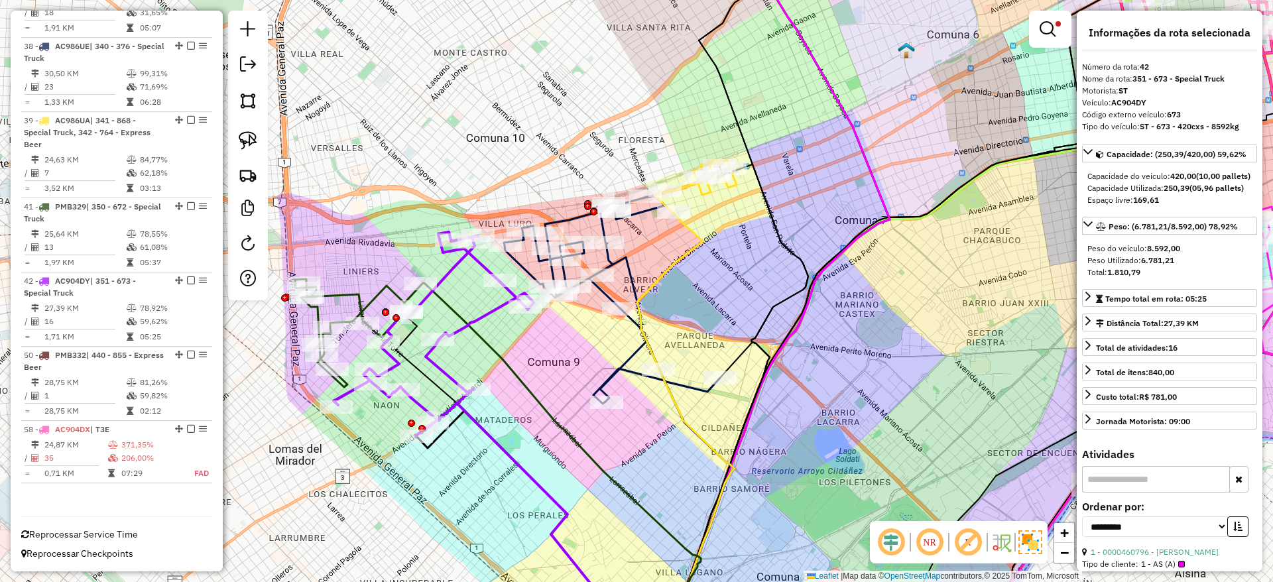
click at [615, 262] on icon at bounding box center [612, 299] width 216 height 206
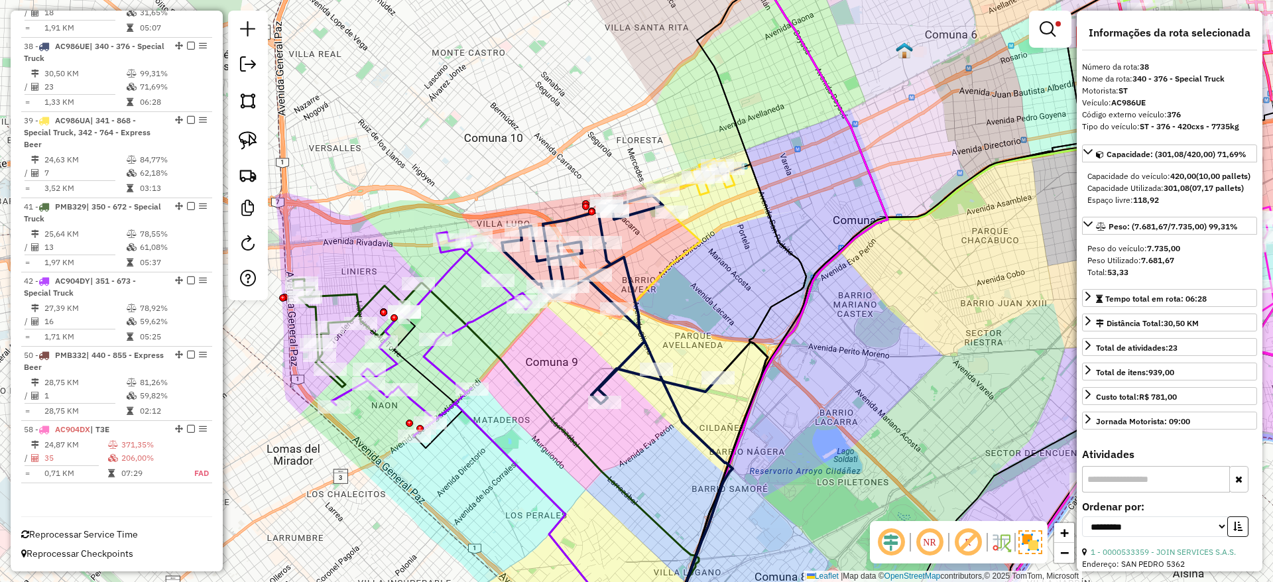
drag, startPoint x: 726, startPoint y: 310, endPoint x: 684, endPoint y: 322, distance: 43.0
click at [684, 322] on div "Limpar filtros Janela de atendimento Grade de atendimento Capacidade Transporta…" at bounding box center [636, 291] width 1273 height 582
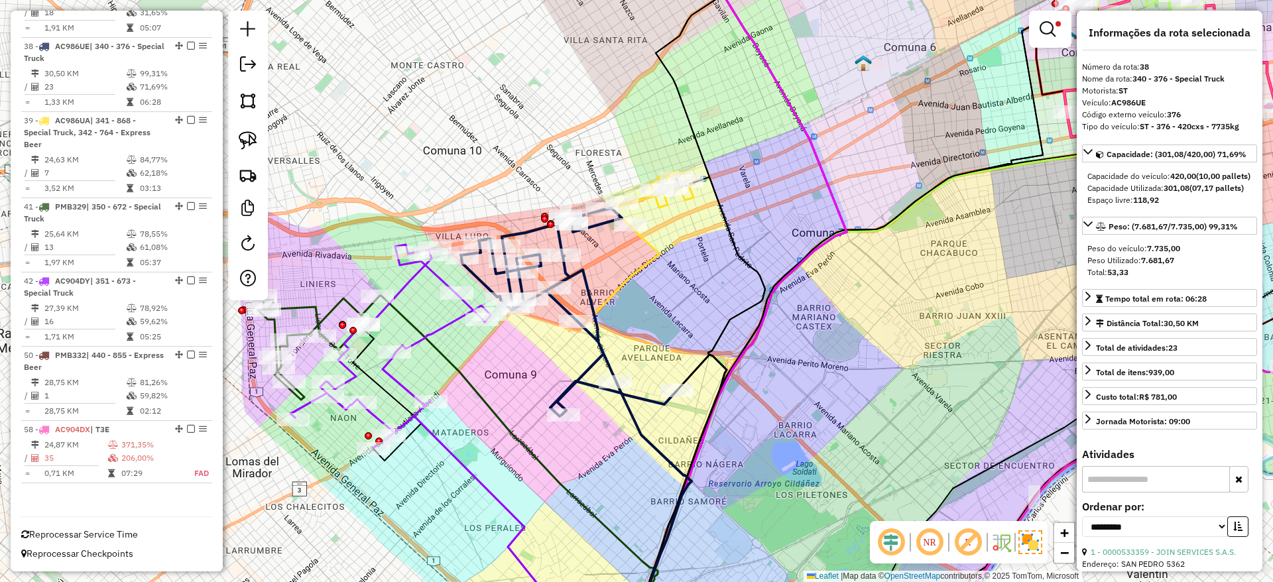
click at [328, 312] on icon at bounding box center [315, 346] width 126 height 108
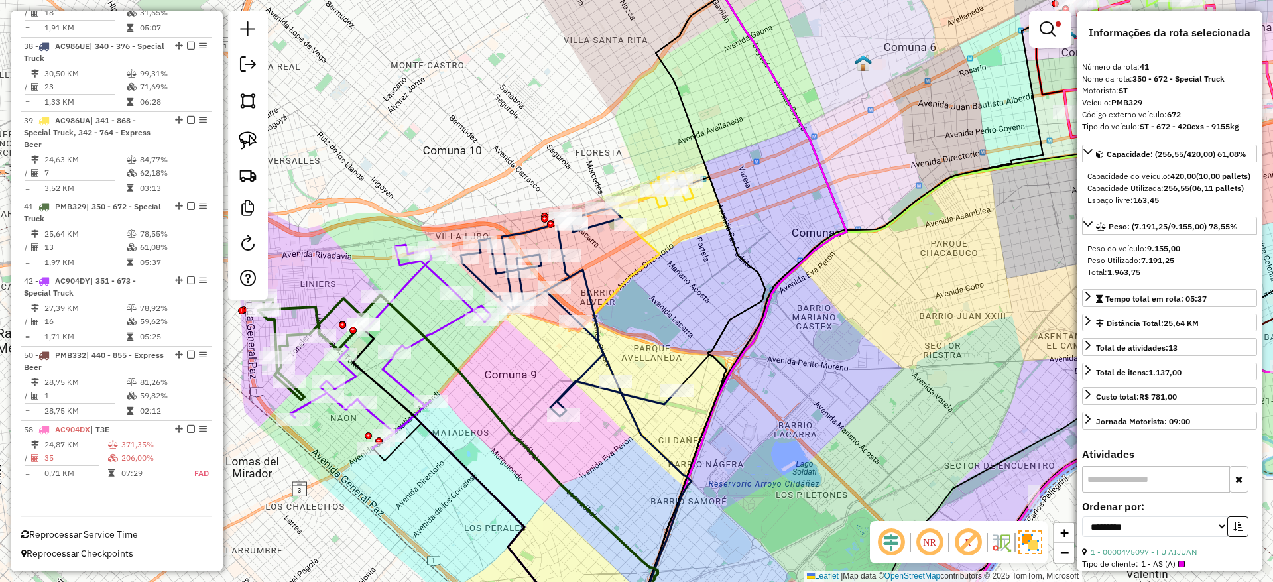
click at [407, 281] on icon at bounding box center [391, 347] width 200 height 204
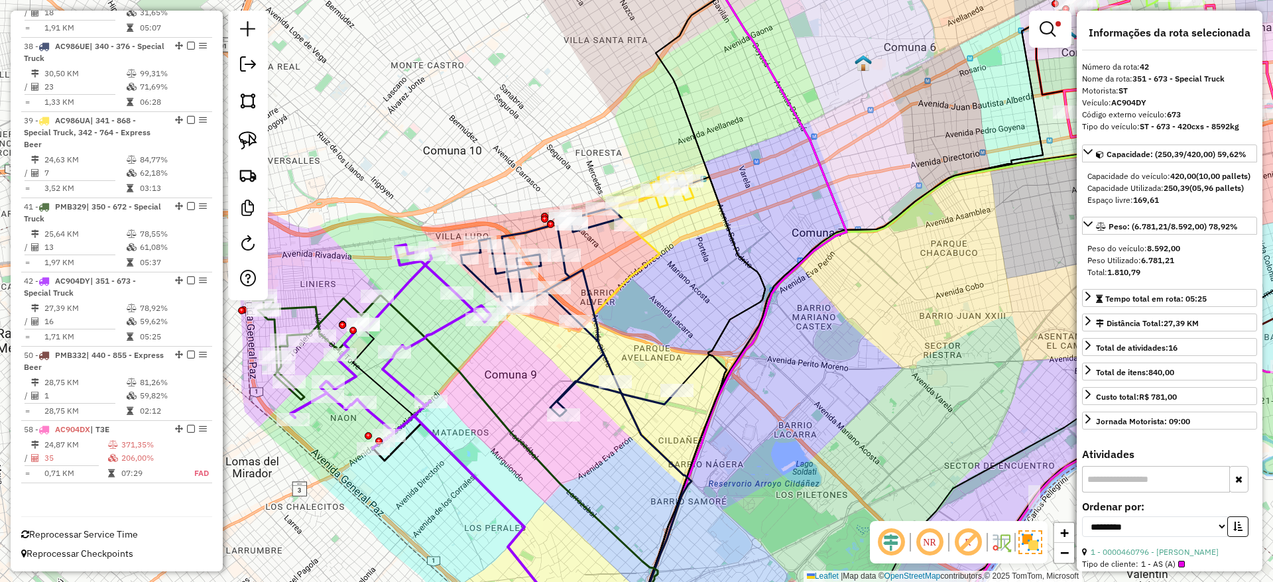
click at [472, 278] on icon at bounding box center [569, 311] width 216 height 206
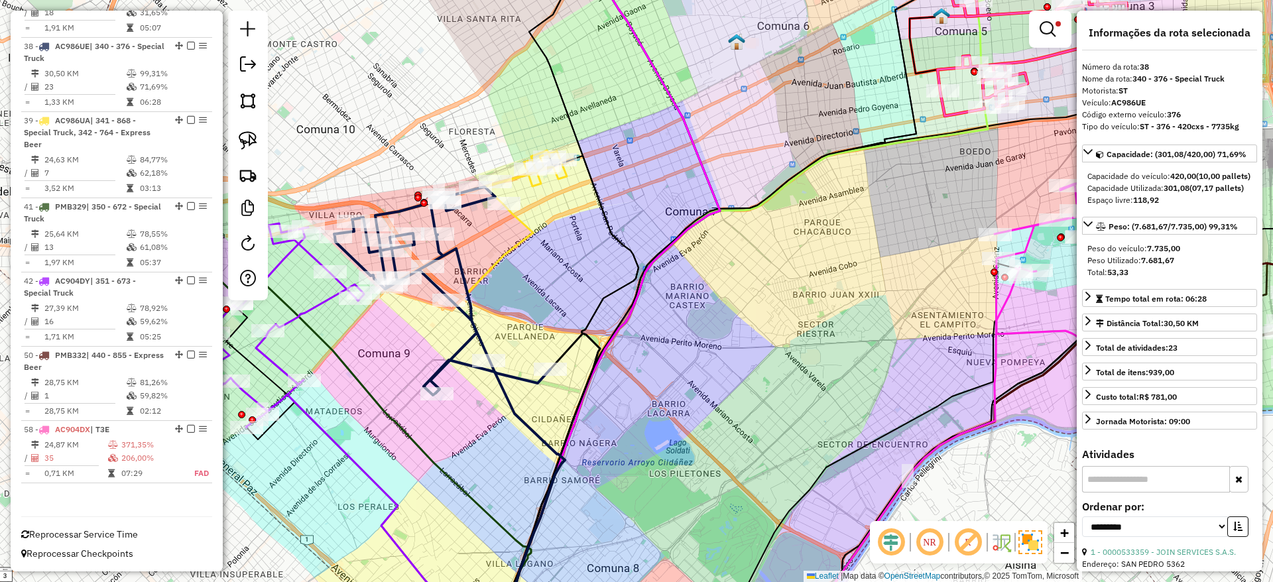
drag, startPoint x: 816, startPoint y: 334, endPoint x: 612, endPoint y: 310, distance: 205.8
click at [627, 310] on div "Limpar filtros Janela de atendimento Grade de atendimento Capacidade Transporta…" at bounding box center [636, 291] width 1273 height 582
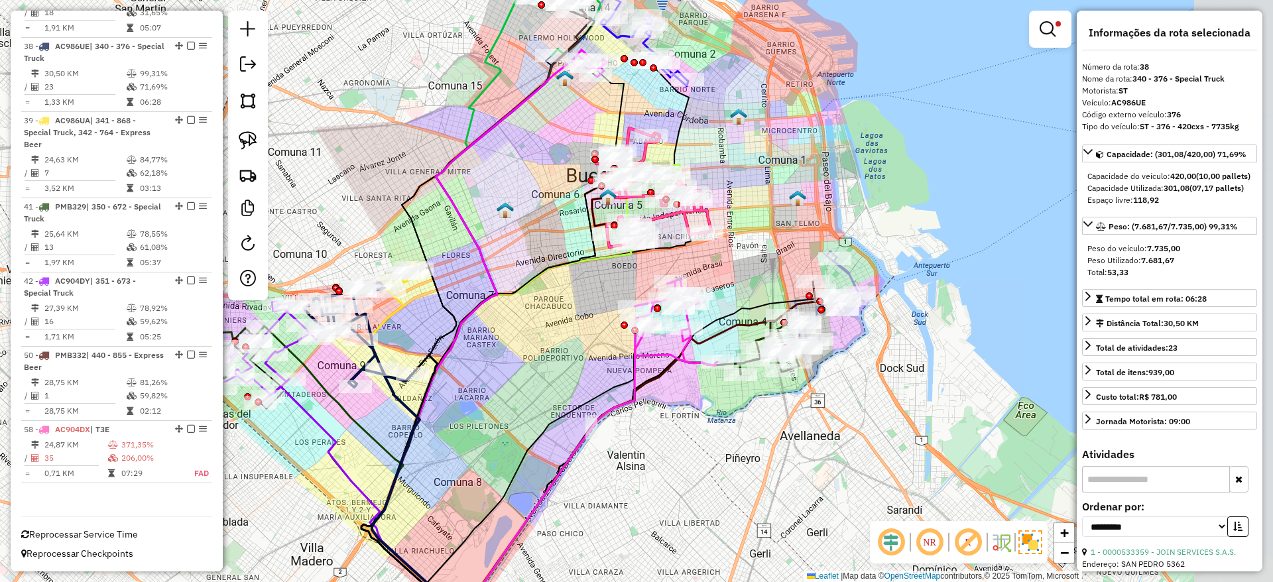
drag, startPoint x: 640, startPoint y: 334, endPoint x: 470, endPoint y: 380, distance: 176.0
click at [472, 379] on div "Limpar filtros Janela de atendimento Grade de atendimento Capacidade Transporta…" at bounding box center [636, 291] width 1273 height 582
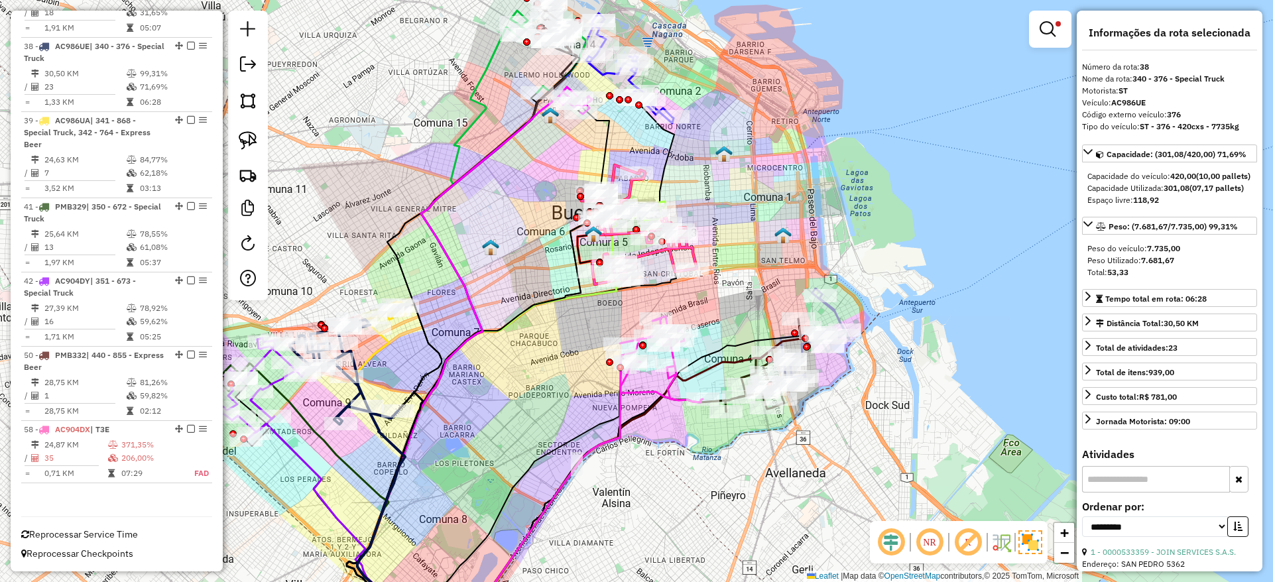
drag, startPoint x: 454, startPoint y: 376, endPoint x: 697, endPoint y: 426, distance: 248.4
click at [483, 411] on div "Limpar filtros Janela de atendimento Grade de atendimento Capacidade Transporta…" at bounding box center [636, 291] width 1273 height 582
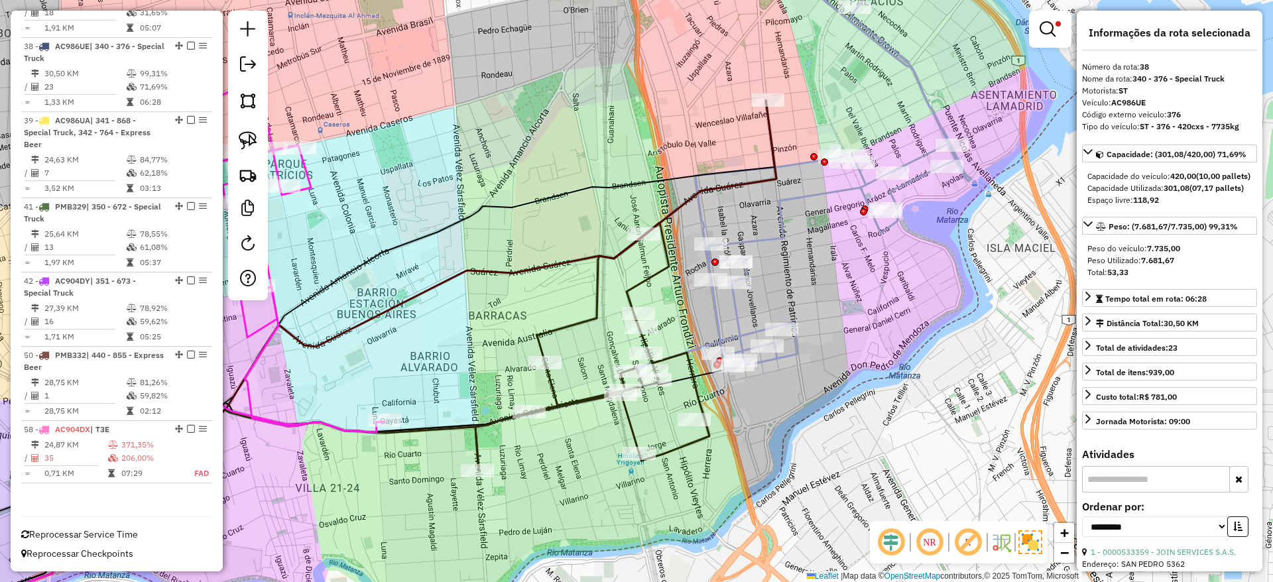
drag, startPoint x: 825, startPoint y: 414, endPoint x: 732, endPoint y: 415, distance: 93.5
click at [734, 415] on div "Limpar filtros Janela de atendimento Grade de atendimento Capacidade Transporta…" at bounding box center [636, 291] width 1273 height 582
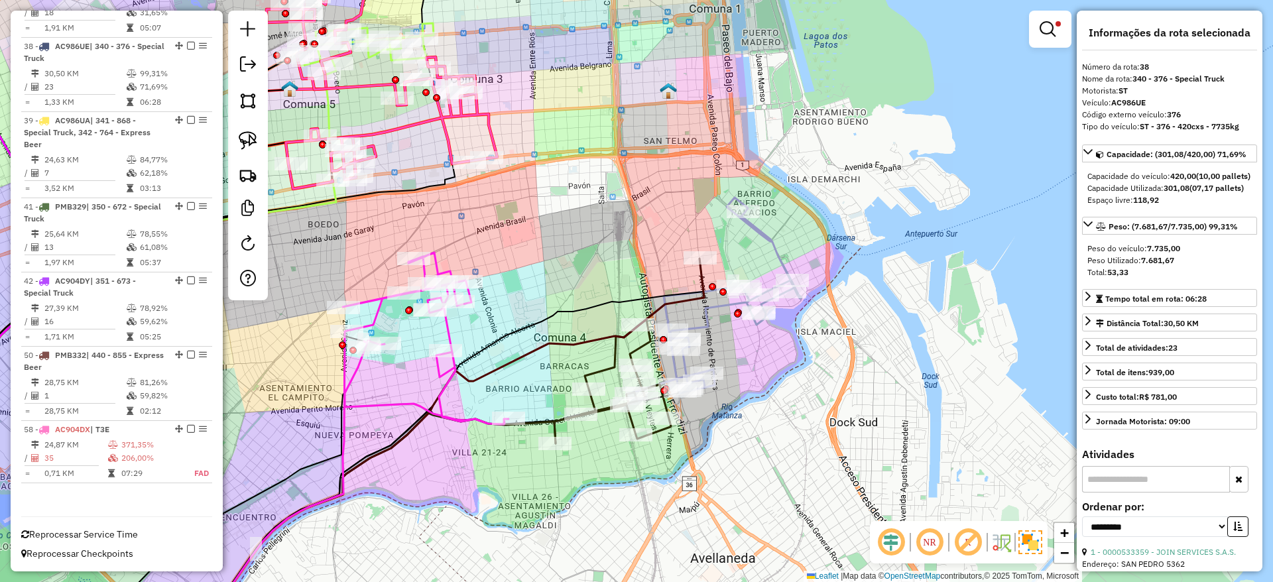
drag, startPoint x: 648, startPoint y: 503, endPoint x: 742, endPoint y: 507, distance: 93.6
click at [738, 509] on div "Limpar filtros Janela de atendimento Grade de atendimento Capacidade Transporta…" at bounding box center [636, 291] width 1273 height 582
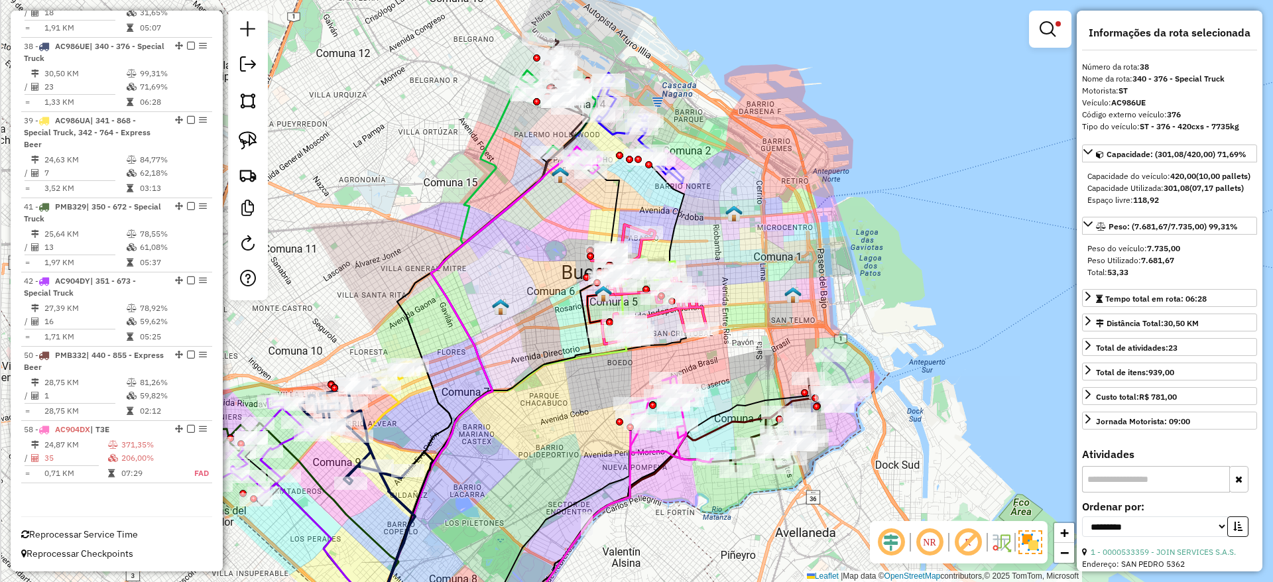
drag, startPoint x: 752, startPoint y: 511, endPoint x: 764, endPoint y: 509, distance: 12.2
click at [764, 509] on div "Limpar filtros Janela de atendimento Grade de atendimento Capacidade Transporta…" at bounding box center [636, 291] width 1273 height 582
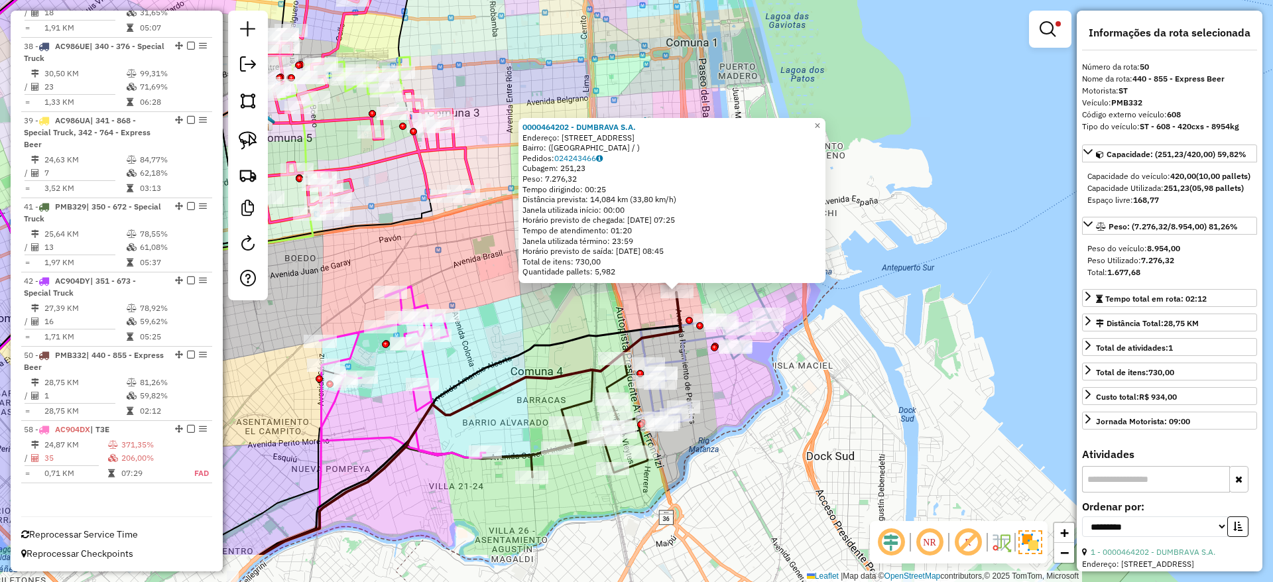
drag, startPoint x: 760, startPoint y: 442, endPoint x: 778, endPoint y: 352, distance: 92.0
click at [778, 353] on div "0000464202 - DUMBRAVA S.A. Endereço: AV PATRICIOS 420 Bairro: (BUENOS AIRES / )…" at bounding box center [636, 291] width 1273 height 582
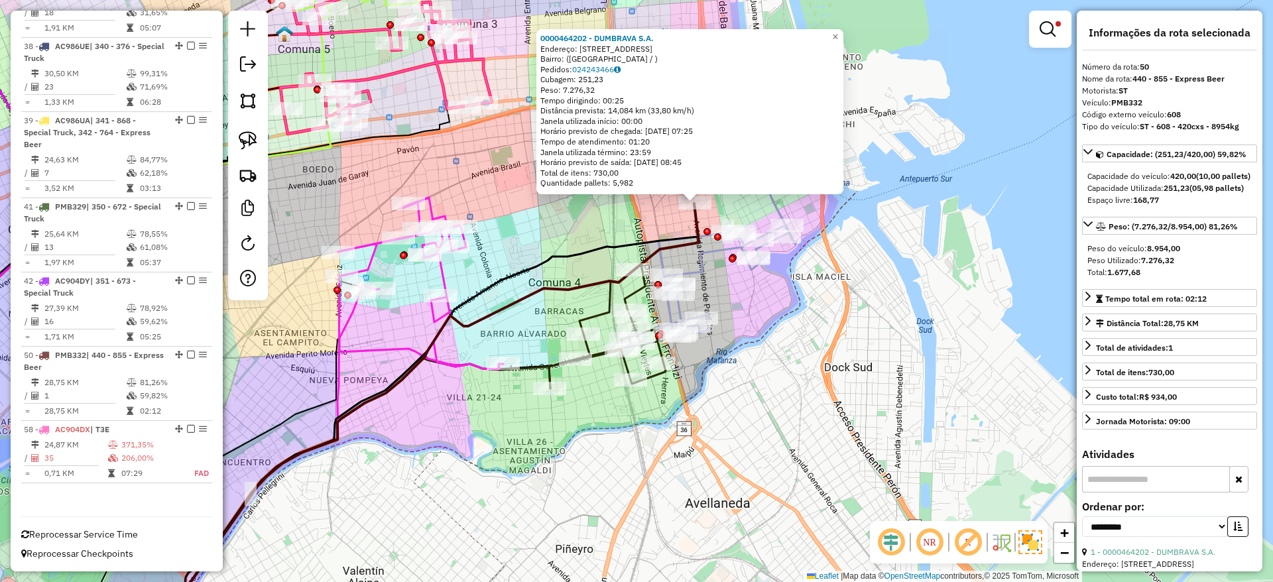
drag, startPoint x: 724, startPoint y: 446, endPoint x: 735, endPoint y: 460, distance: 18.0
click at [735, 460] on div "0000464202 - DUMBRAVA S.A. Endereço: AV PATRICIOS 420 Bairro: (BUENOS AIRES / )…" at bounding box center [636, 291] width 1273 height 582
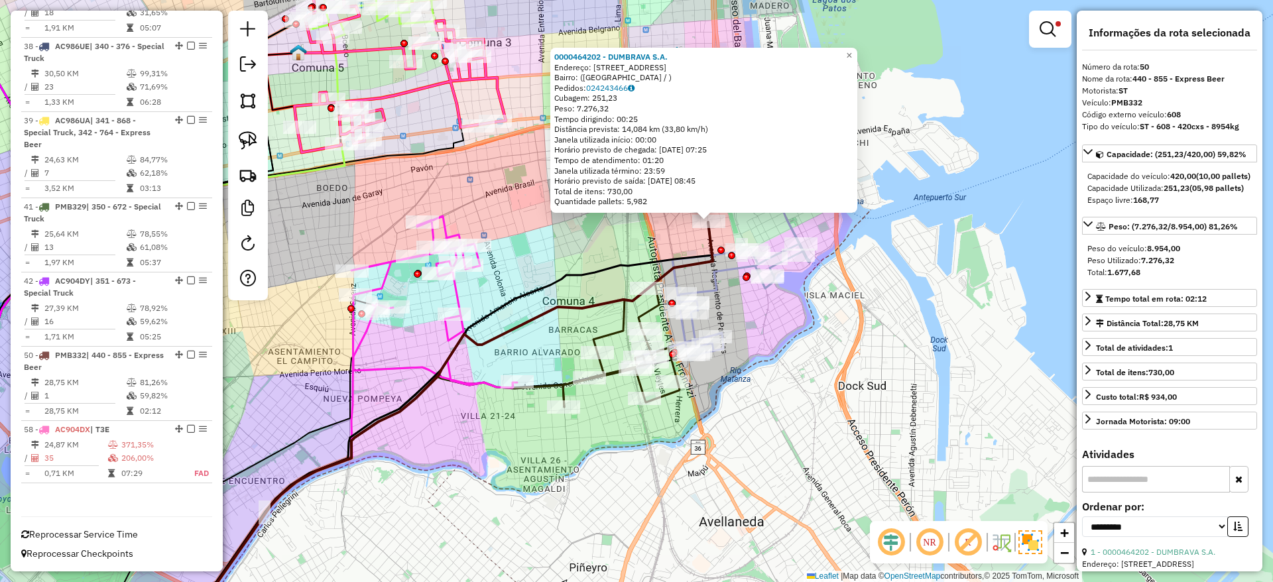
click at [620, 328] on icon at bounding box center [621, 345] width 117 height 124
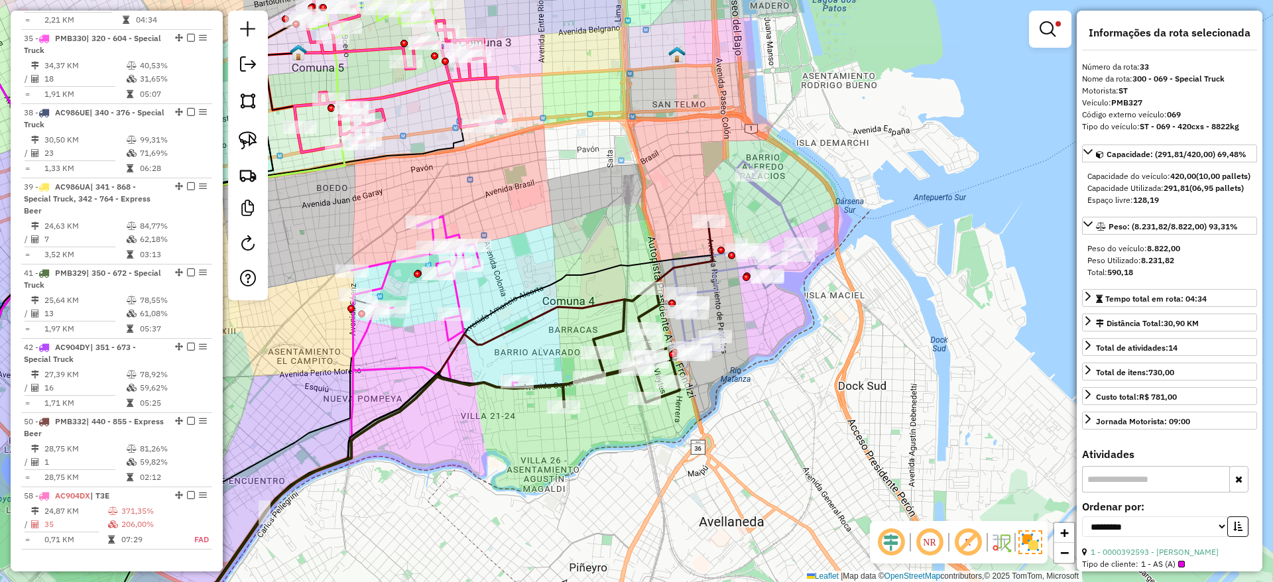
scroll to position [1023, 0]
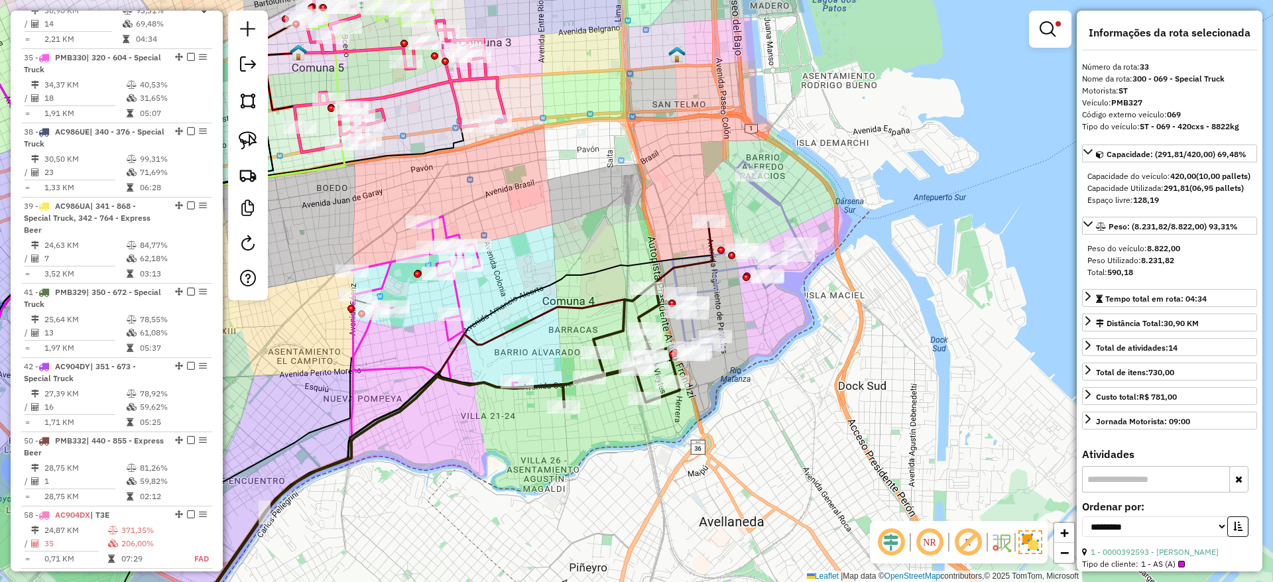
click at [705, 238] on icon at bounding box center [445, 431] width 536 height 419
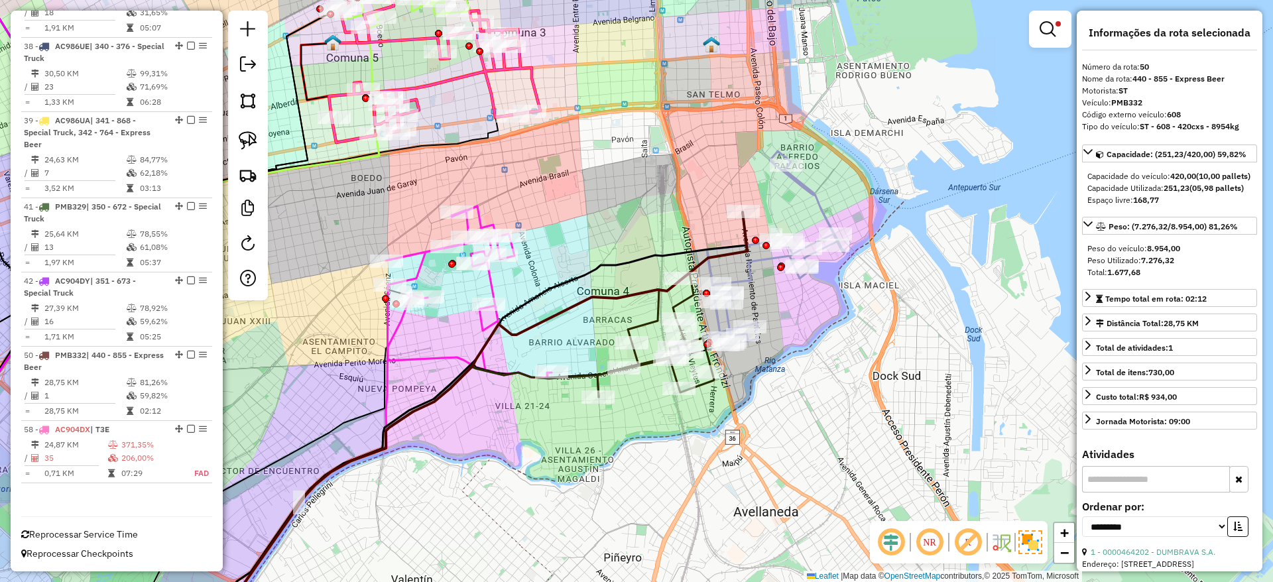
drag, startPoint x: 670, startPoint y: 476, endPoint x: 706, endPoint y: 462, distance: 39.0
click at [706, 465] on div "Limpar filtros Janela de atendimento Grade de atendimento Capacidade Transporta…" at bounding box center [636, 291] width 1273 height 582
click at [558, 446] on div "Limpar filtros Janela de atendimento Grade de atendimento Capacidade Transporta…" at bounding box center [636, 291] width 1273 height 582
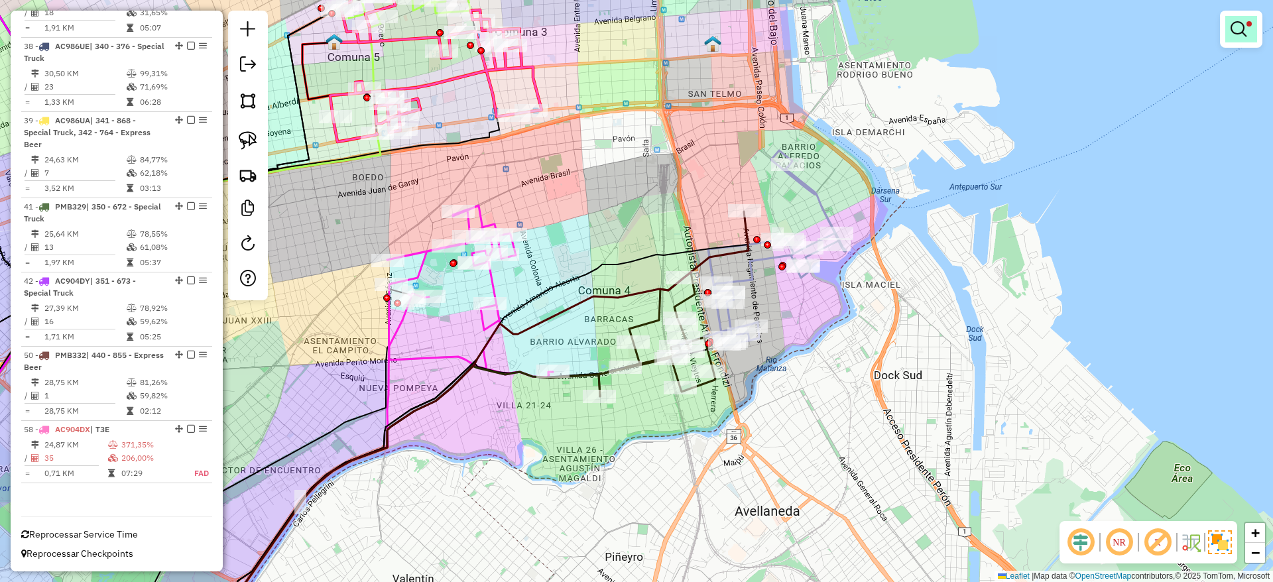
click at [1237, 29] on em at bounding box center [1239, 29] width 16 height 16
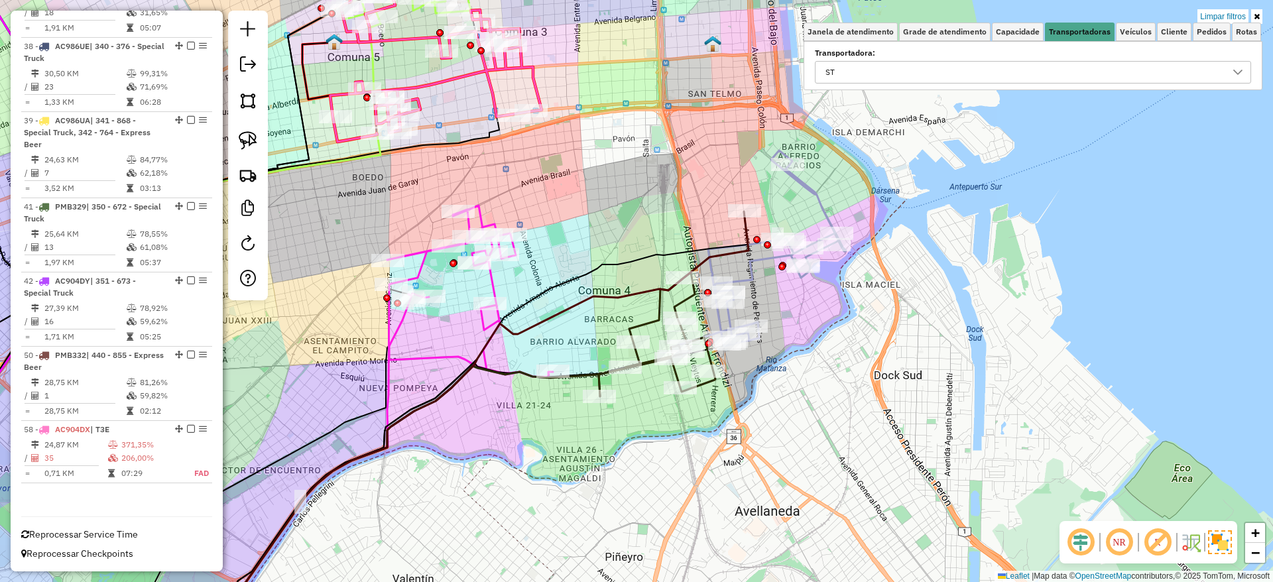
drag, startPoint x: 1219, startPoint y: 12, endPoint x: 689, endPoint y: 287, distance: 597.2
click at [1219, 11] on link "Limpar filtros" at bounding box center [1223, 16] width 51 height 15
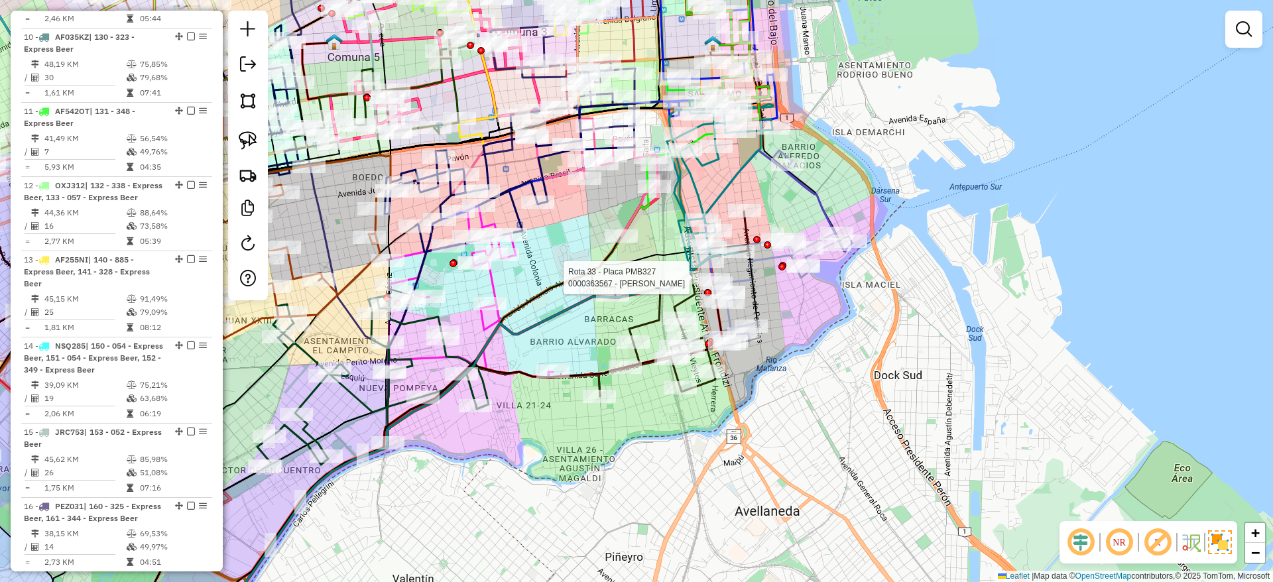
scroll to position [3234, 0]
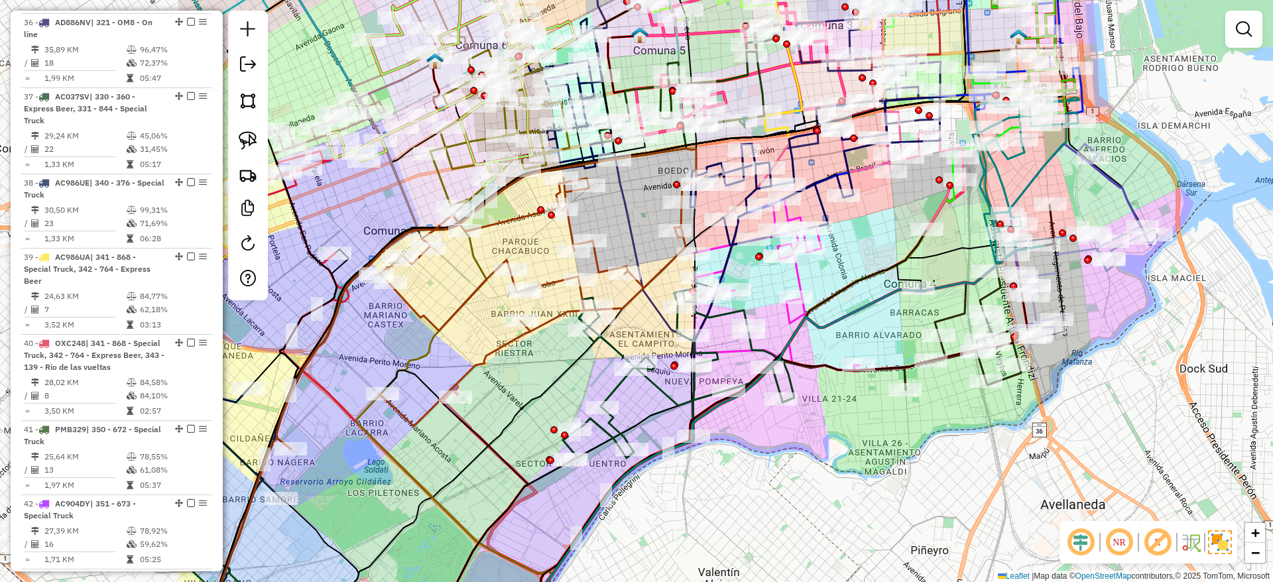
drag, startPoint x: 513, startPoint y: 482, endPoint x: 816, endPoint y: 475, distance: 303.2
click at [816, 475] on div "Janela de atendimento Grade de atendimento Capacidade Transportadoras Veículos …" at bounding box center [636, 291] width 1273 height 582
click at [478, 257] on icon at bounding box center [454, 430] width 195 height 422
select select "**********"
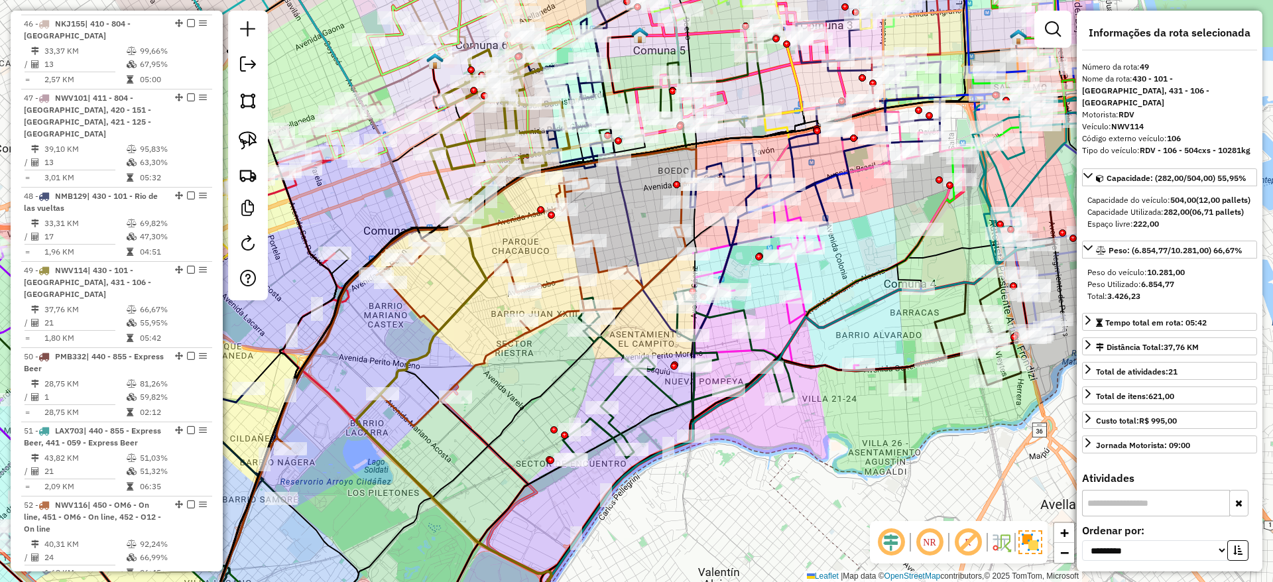
scroll to position [4287, 0]
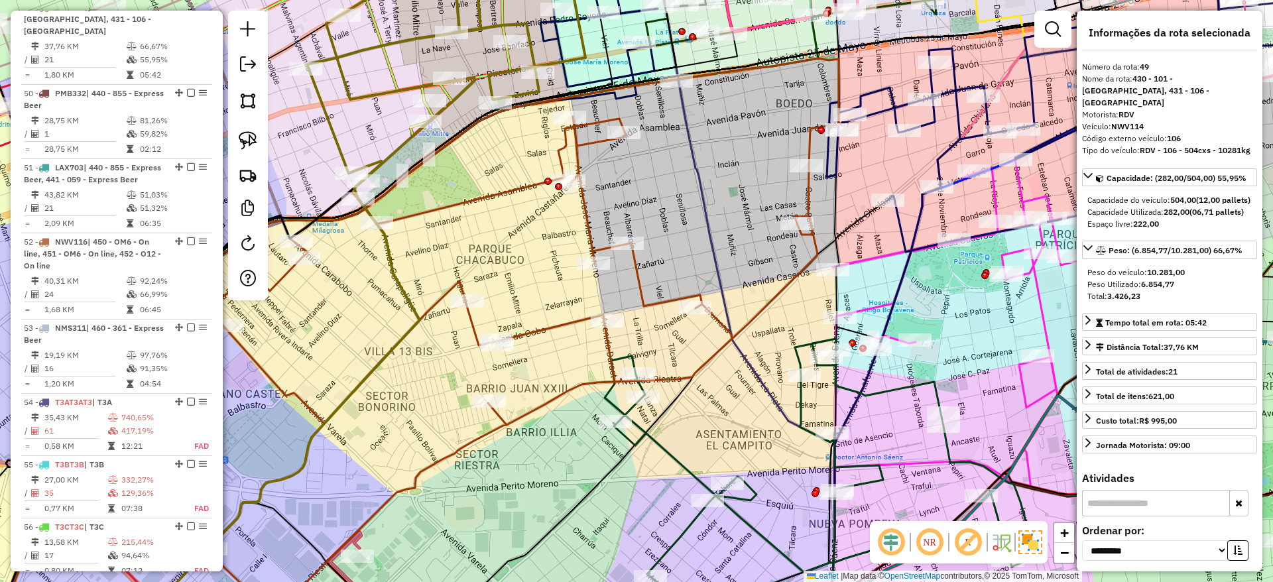
click at [527, 186] on icon at bounding box center [419, 349] width 840 height 582
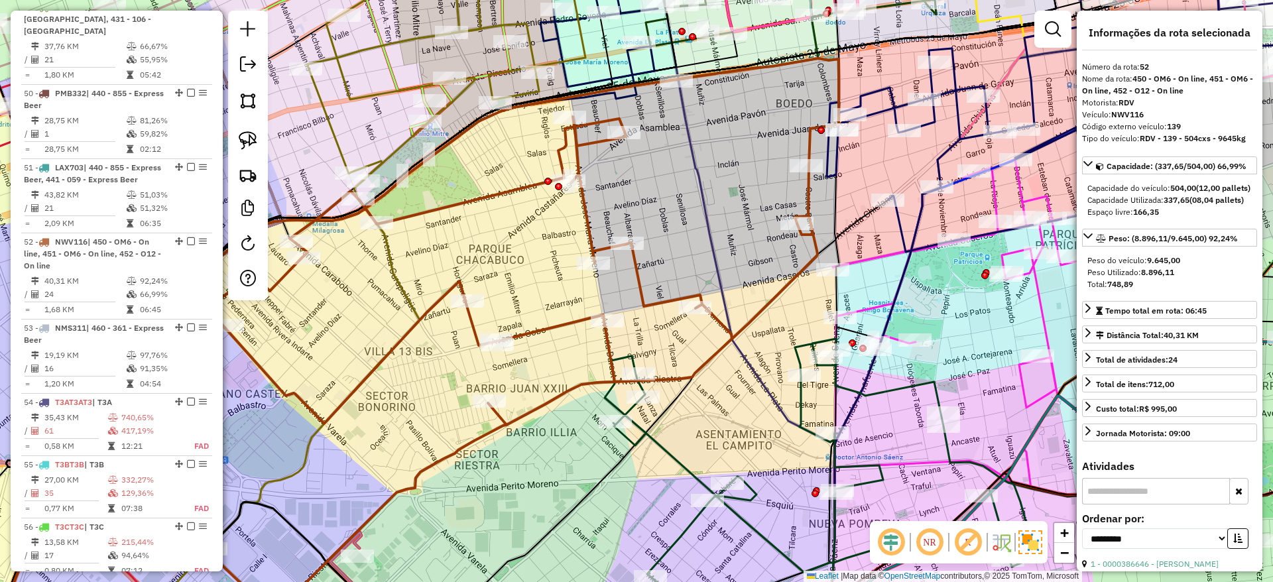
scroll to position [4533, 0]
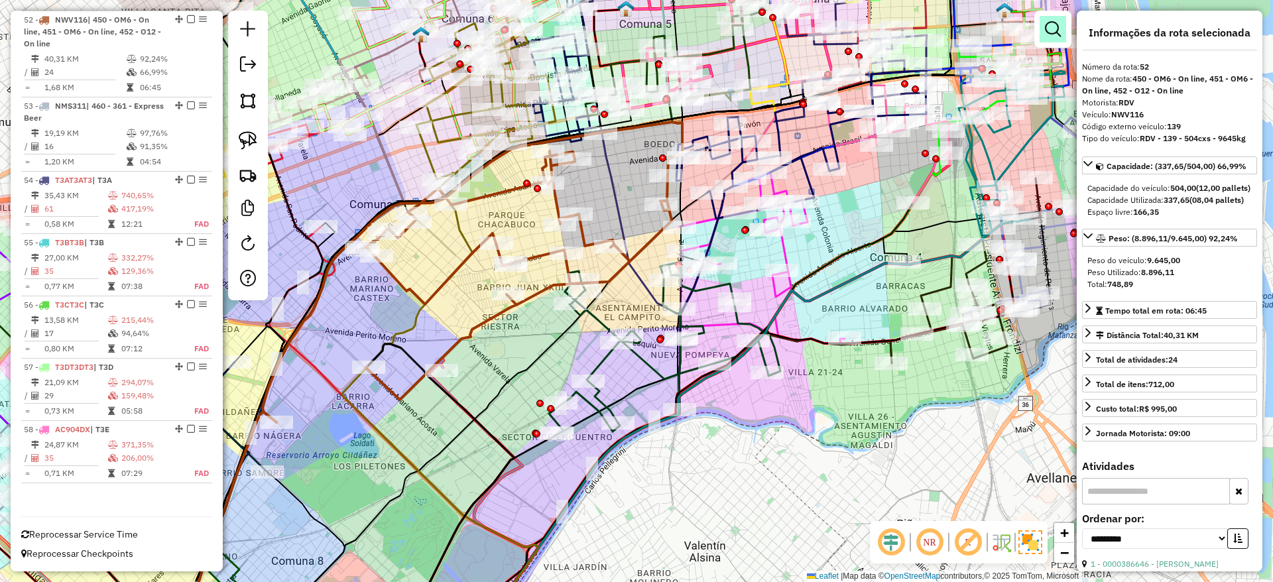
click at [1051, 29] on em at bounding box center [1053, 29] width 16 height 16
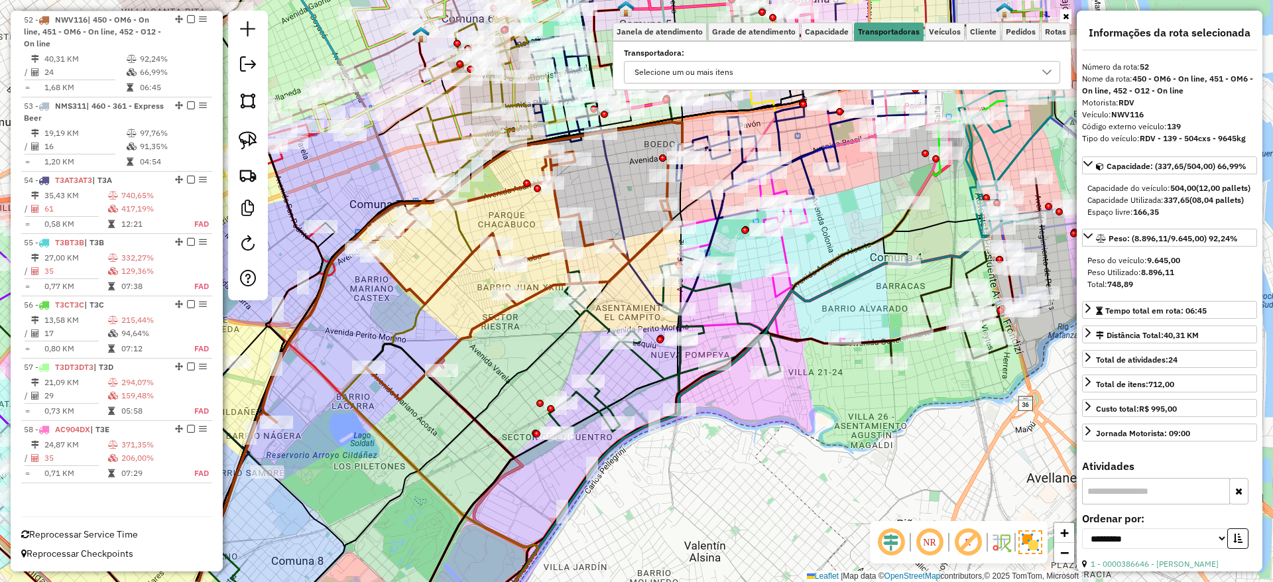
click at [862, 63] on div "Selecione um ou mais itens" at bounding box center [832, 72] width 405 height 21
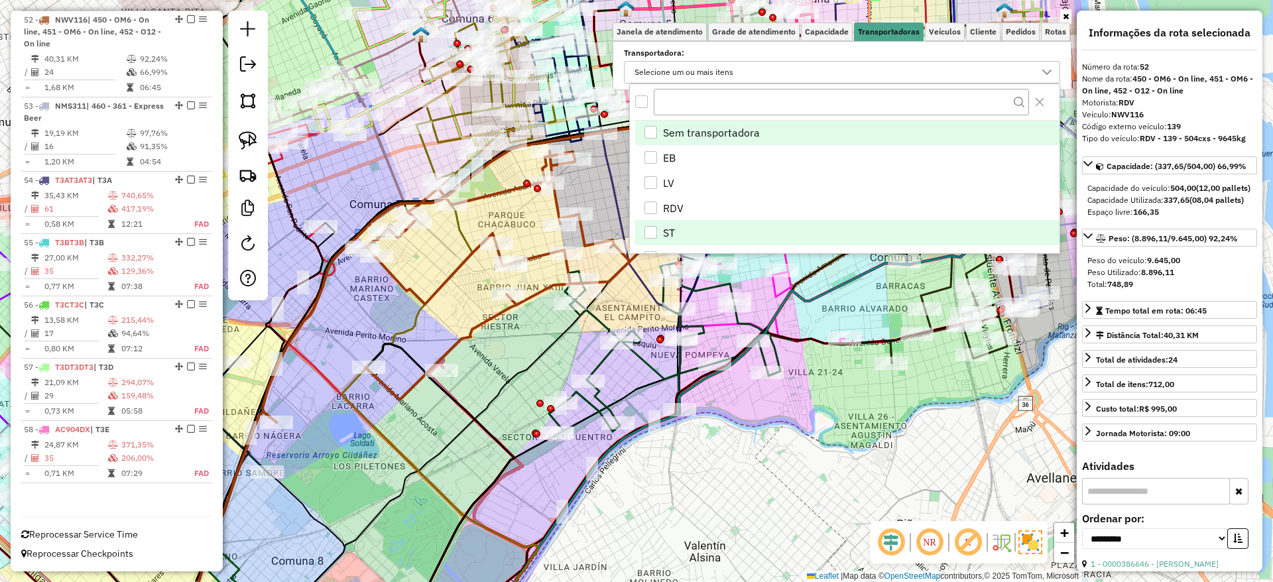
click at [651, 235] on div "ST" at bounding box center [651, 232] width 13 height 13
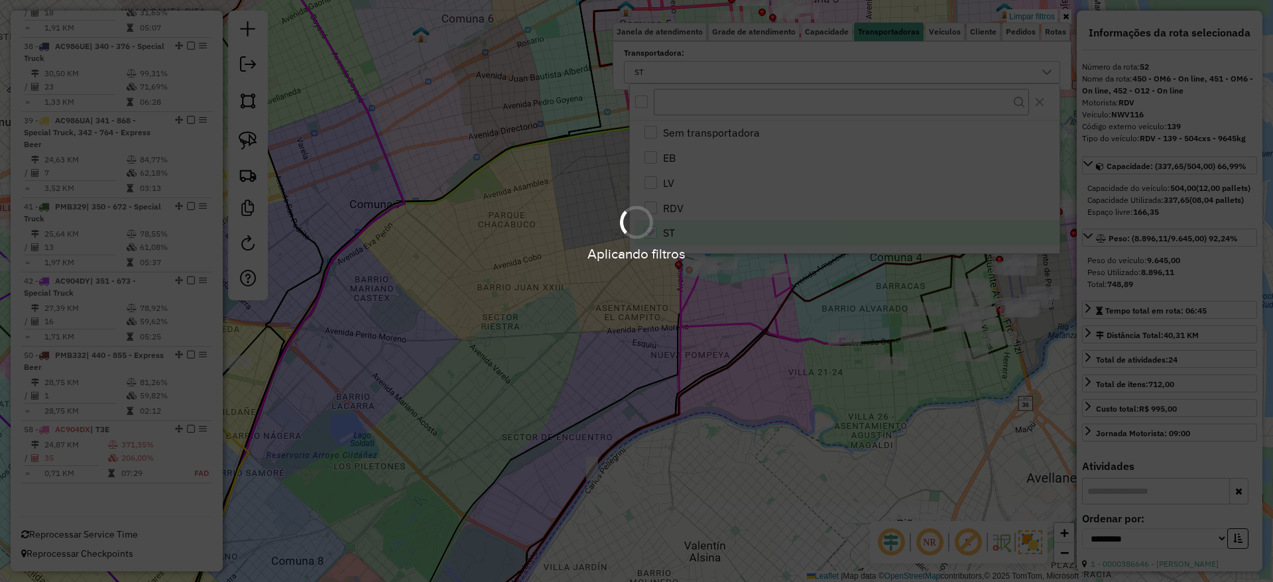
scroll to position [1145, 0]
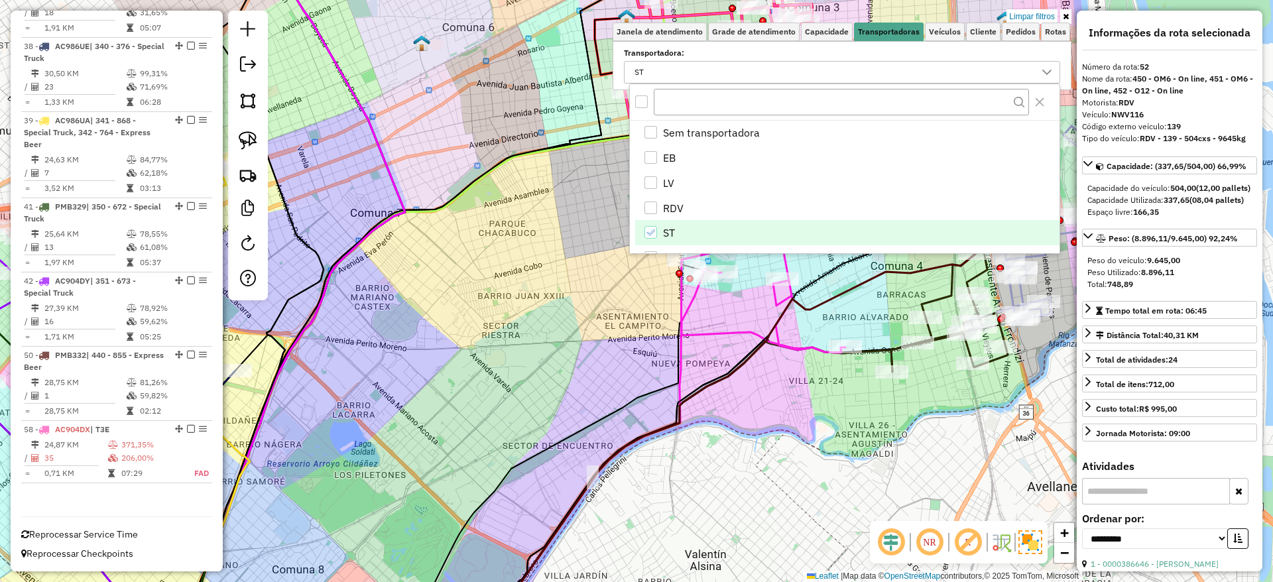
drag, startPoint x: 796, startPoint y: 448, endPoint x: 803, endPoint y: 468, distance: 20.6
click at [803, 467] on div "Limpar filtros Janela de atendimento Grade de atendimento Capacidade Transporta…" at bounding box center [636, 291] width 1273 height 582
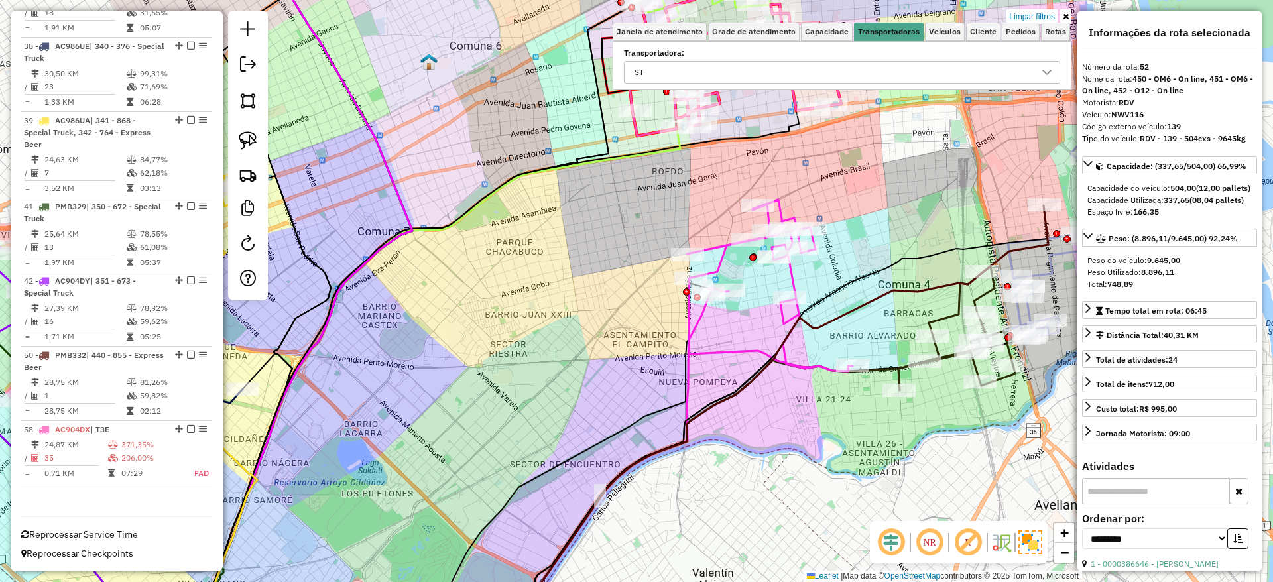
click at [793, 478] on div "Limpar filtros Janela de atendimento Grade de atendimento Capacidade Transporta…" at bounding box center [636, 291] width 1273 height 582
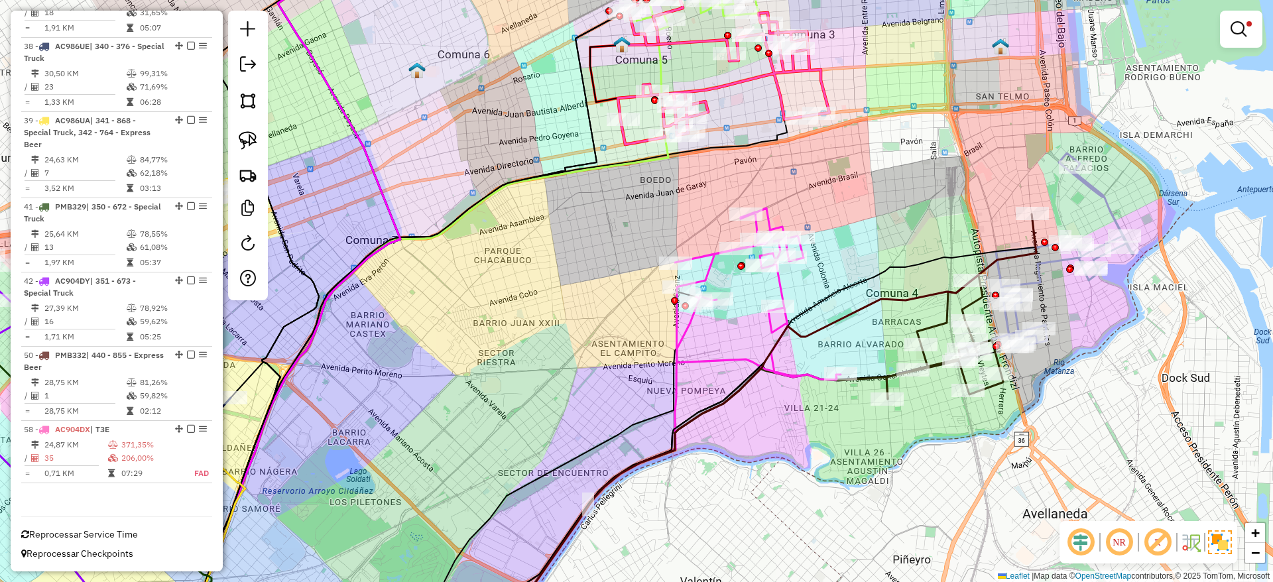
drag, startPoint x: 928, startPoint y: 436, endPoint x: 700, endPoint y: 509, distance: 238.9
click at [701, 514] on div "Limpar filtros Janela de atendimento Grade de atendimento Capacidade Transporta…" at bounding box center [636, 291] width 1273 height 582
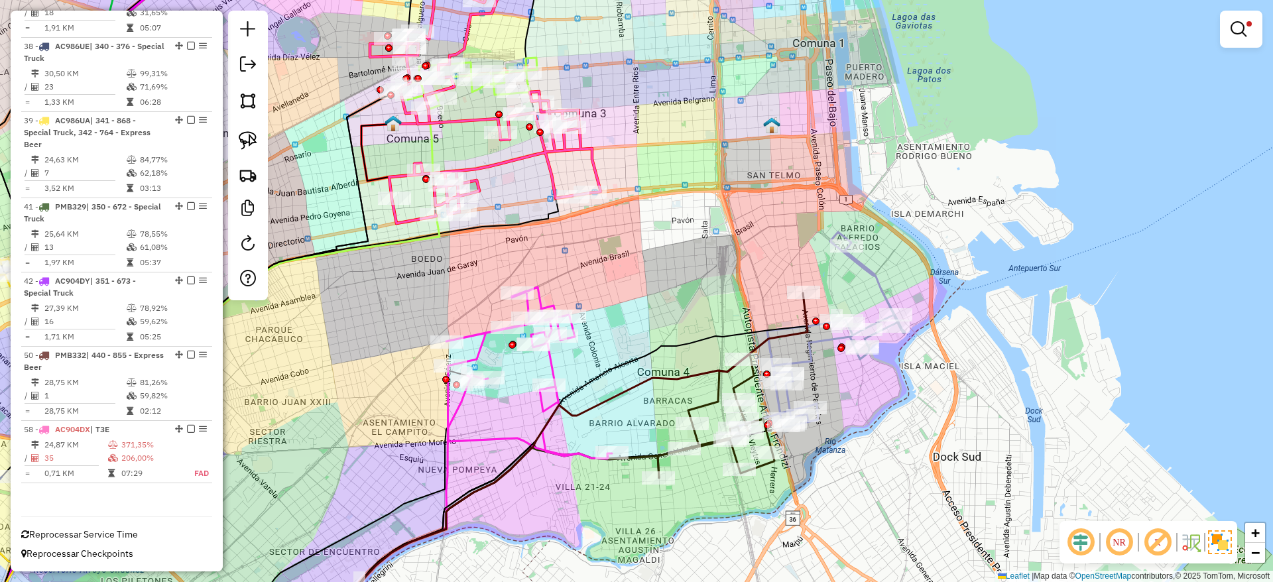
click at [801, 308] on icon at bounding box center [564, 467] width 487 height 348
select select "**********"
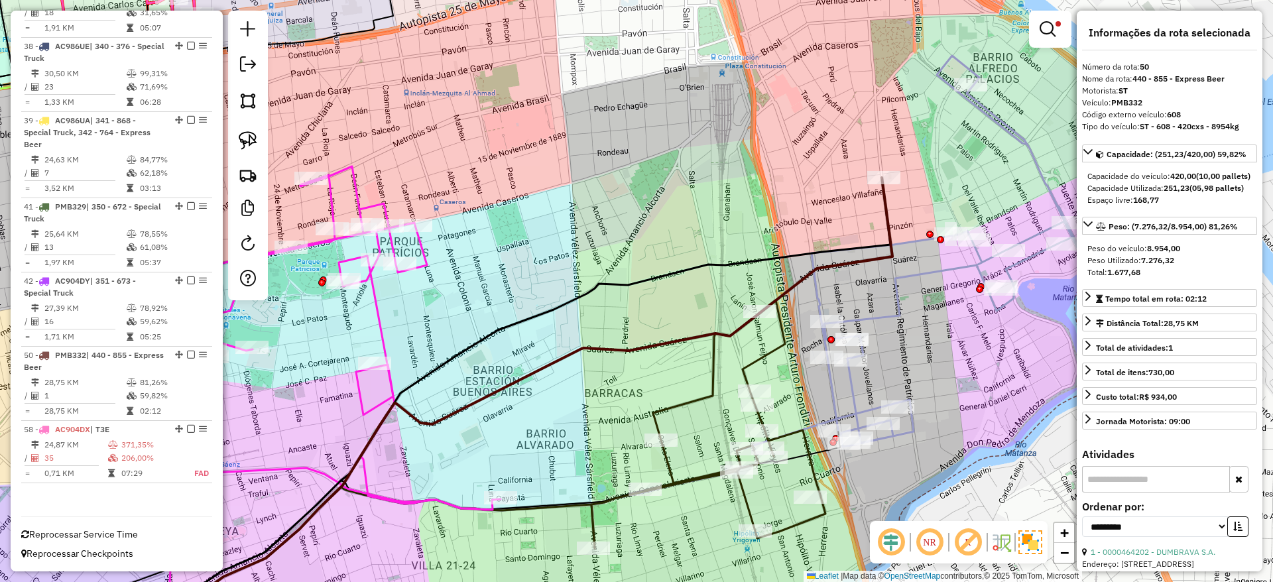
click at [701, 398] on icon at bounding box center [709, 424] width 234 height 248
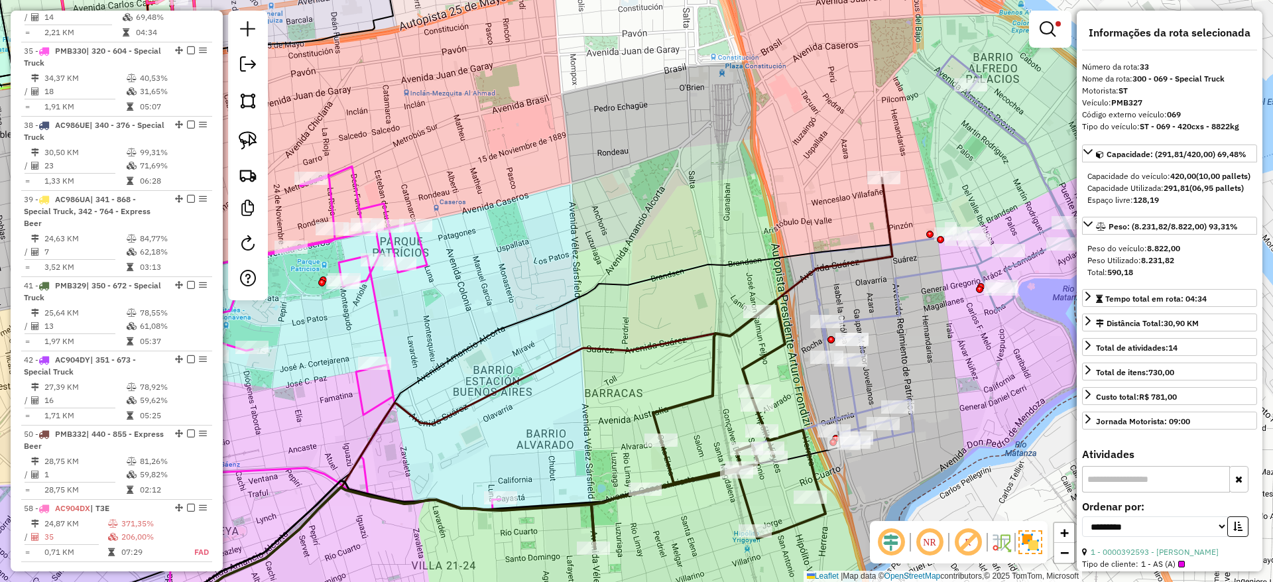
scroll to position [1023, 0]
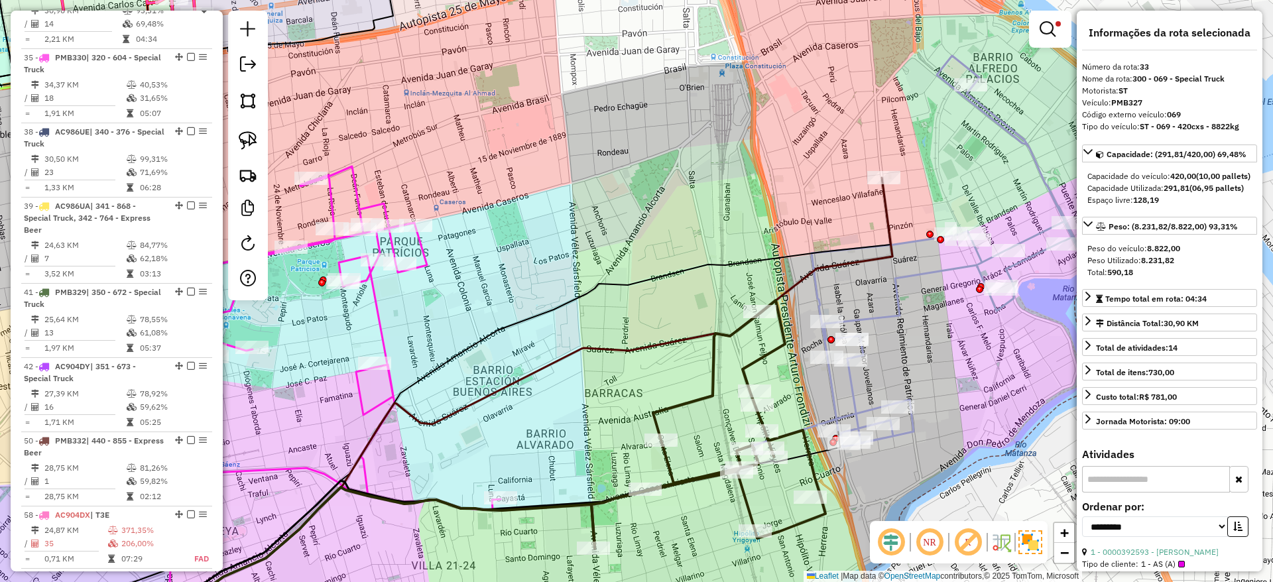
click at [1022, 135] on icon at bounding box center [949, 251] width 275 height 391
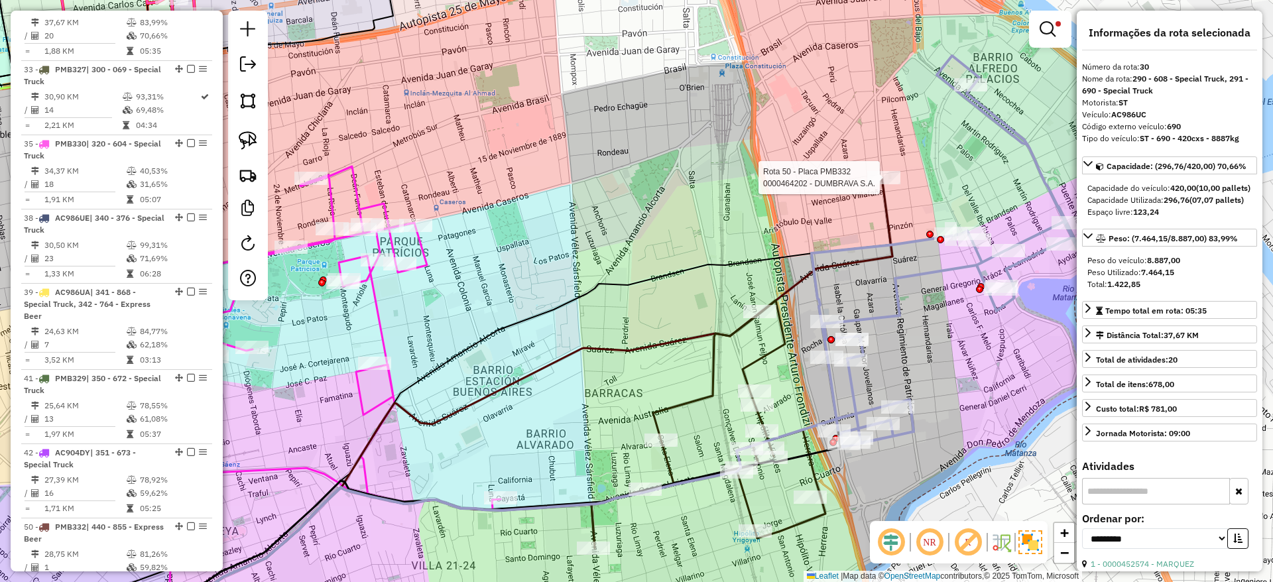
scroll to position [1145, 0]
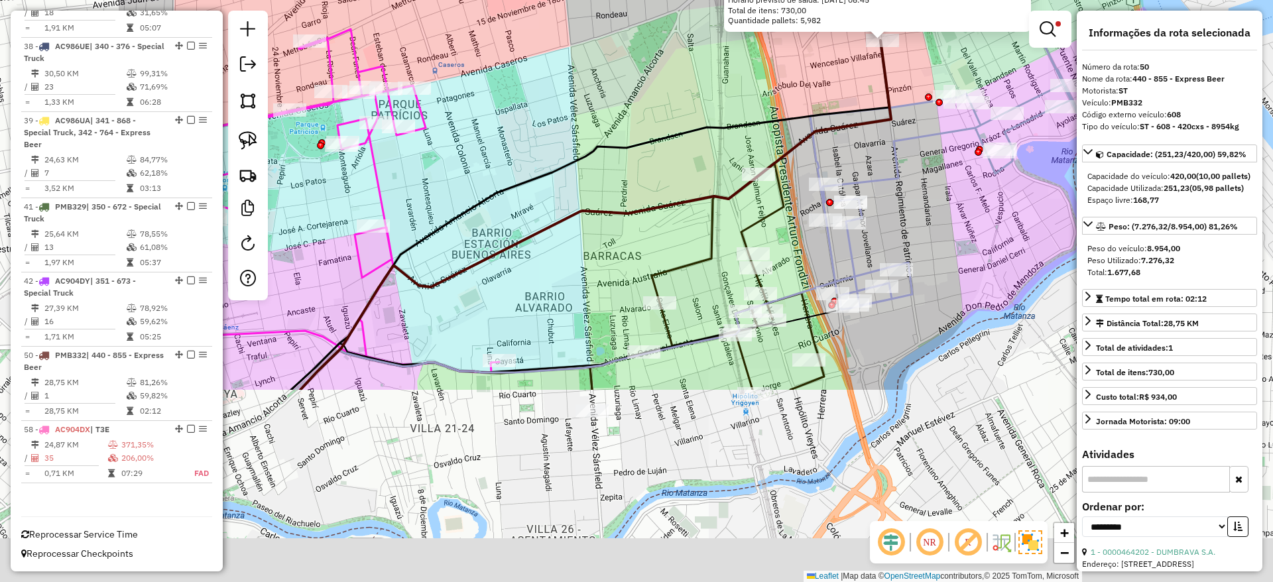
drag, startPoint x: 659, startPoint y: 473, endPoint x: 923, endPoint y: 195, distance: 383.7
click at [923, 195] on div "0000464202 - DUMBRAVA S.A. Endereço: AV PATRICIOS 420 Bairro: (BUENOS AIRES / )…" at bounding box center [636, 291] width 1273 height 582
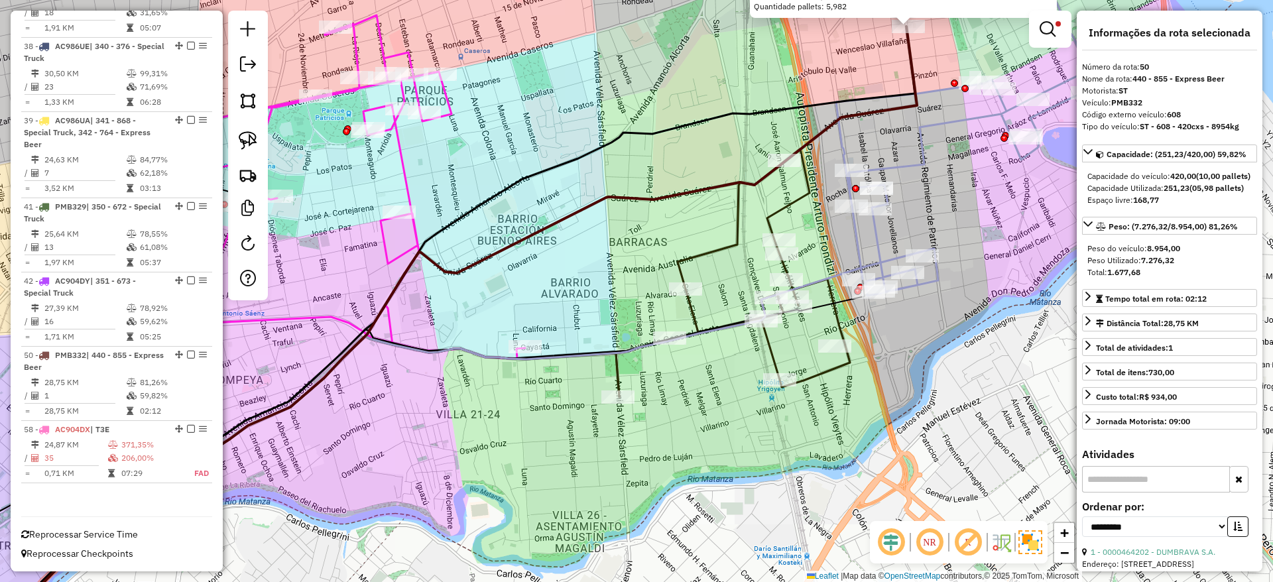
drag, startPoint x: 614, startPoint y: 212, endPoint x: 734, endPoint y: 253, distance: 126.9
click at [731, 253] on div "0000464202 - DUMBRAVA S.A. Endereço: AV PATRICIOS 420 Bairro: (BUENOS AIRES / )…" at bounding box center [636, 291] width 1273 height 582
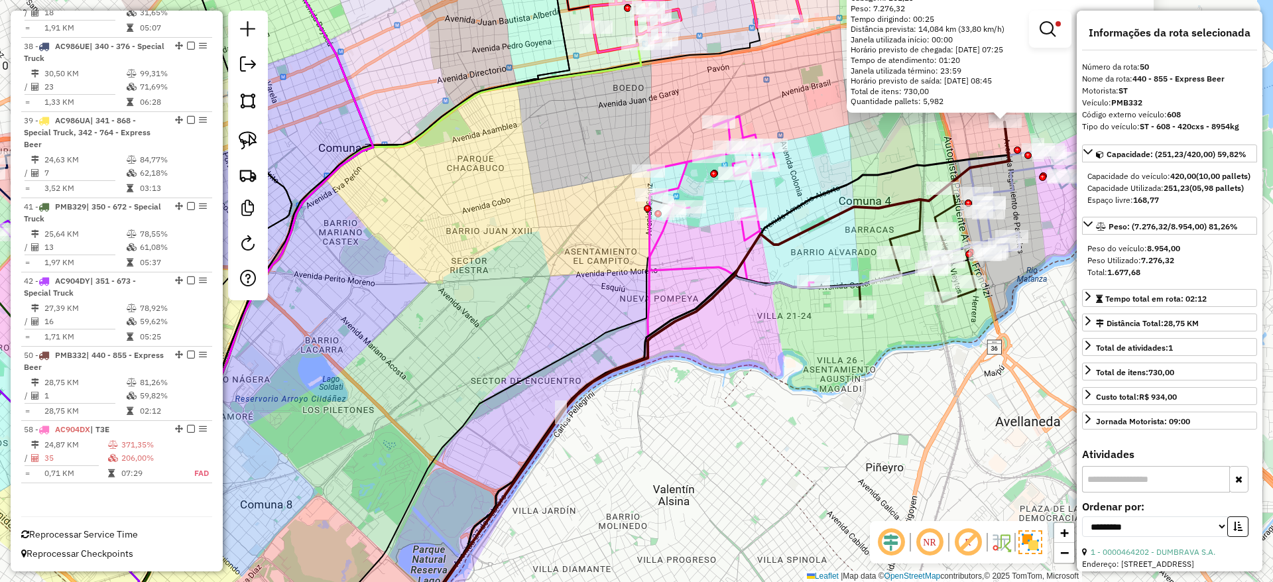
drag, startPoint x: 524, startPoint y: 328, endPoint x: 504, endPoint y: 340, distance: 22.9
click at [512, 344] on div "0000464202 - DUMBRAVA S.A. Endereço: AV PATRICIOS 420 Bairro: (BUENOS AIRES / )…" at bounding box center [636, 291] width 1273 height 582
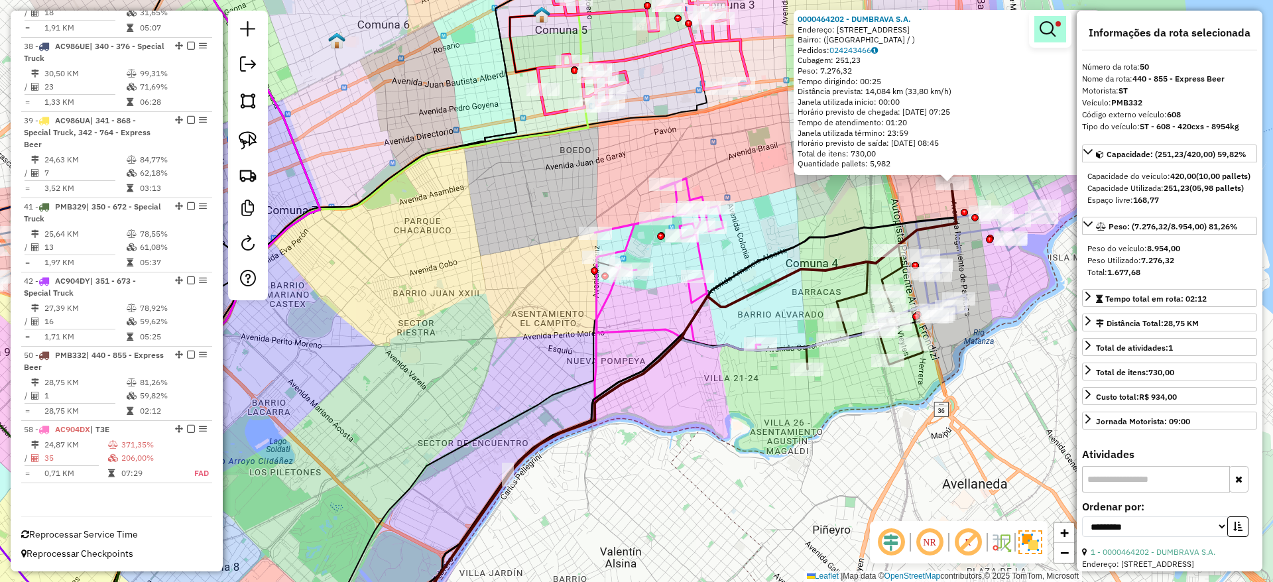
click at [1051, 25] on em at bounding box center [1048, 29] width 16 height 16
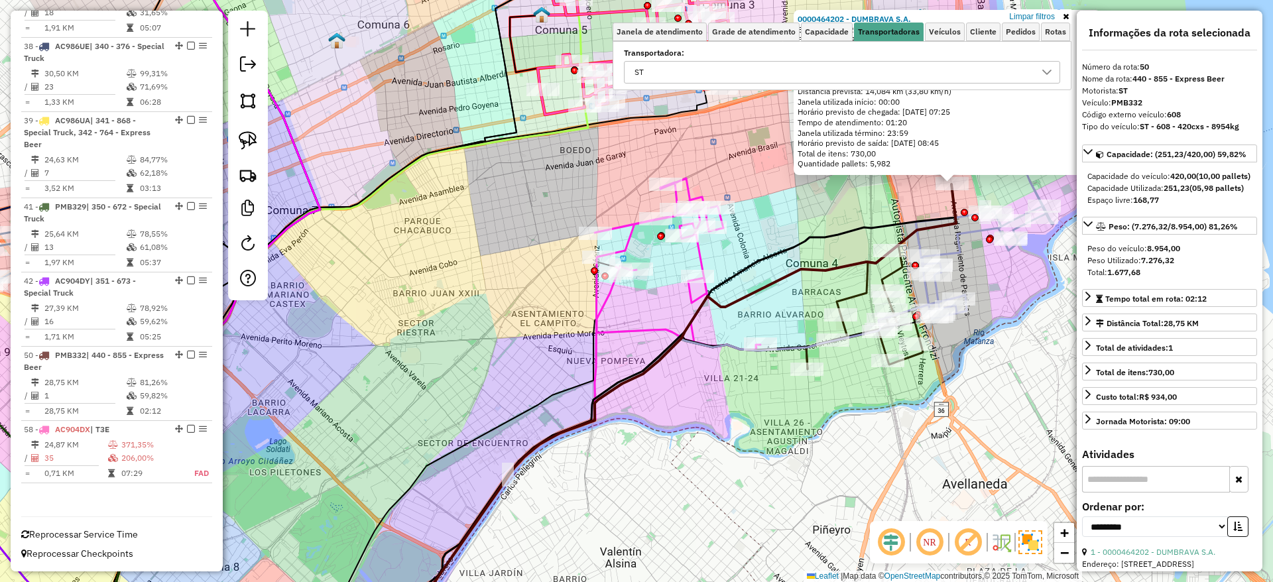
drag, startPoint x: 1047, startPoint y: 15, endPoint x: 644, endPoint y: 426, distance: 575.9
click at [1047, 14] on link "Limpar filtros" at bounding box center [1032, 16] width 51 height 15
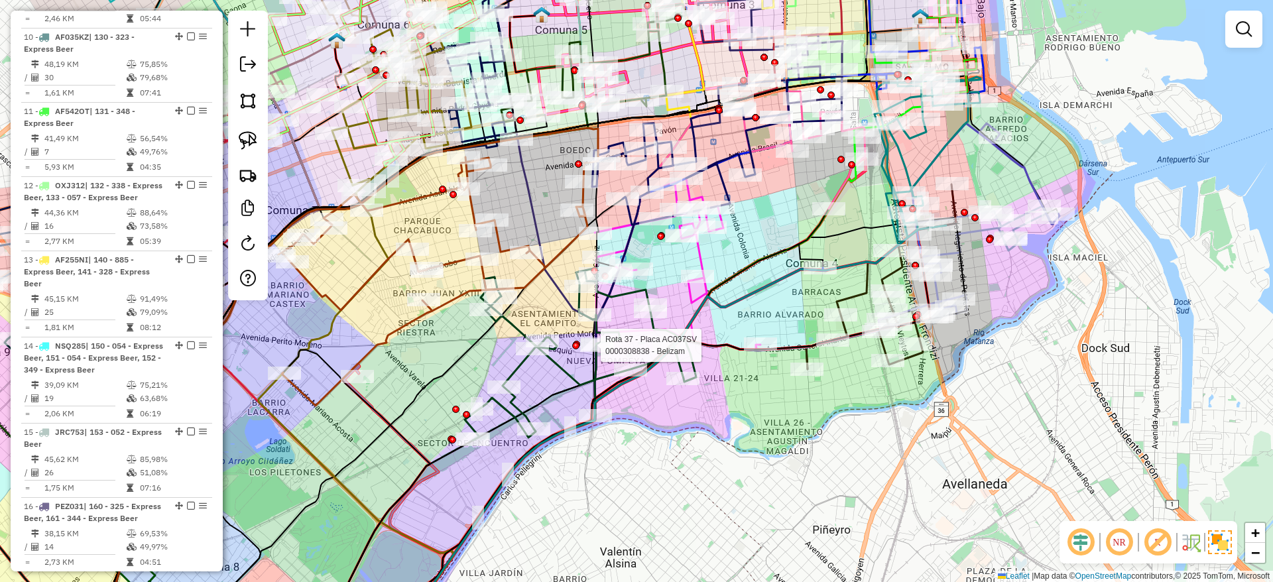
scroll to position [3234, 0]
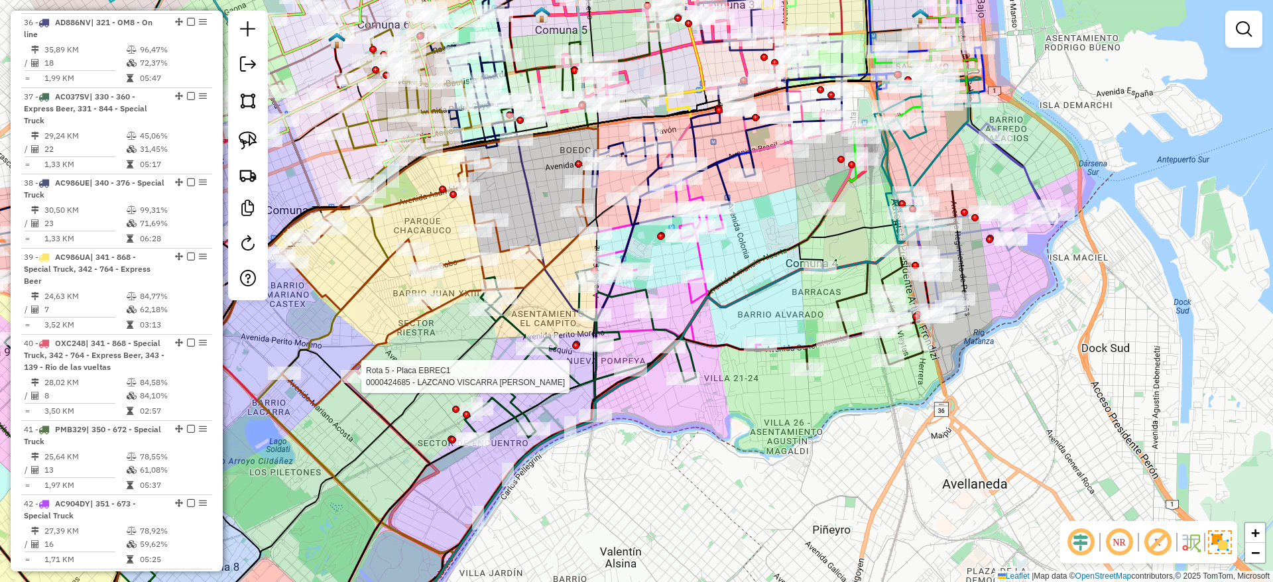
select select "**********"
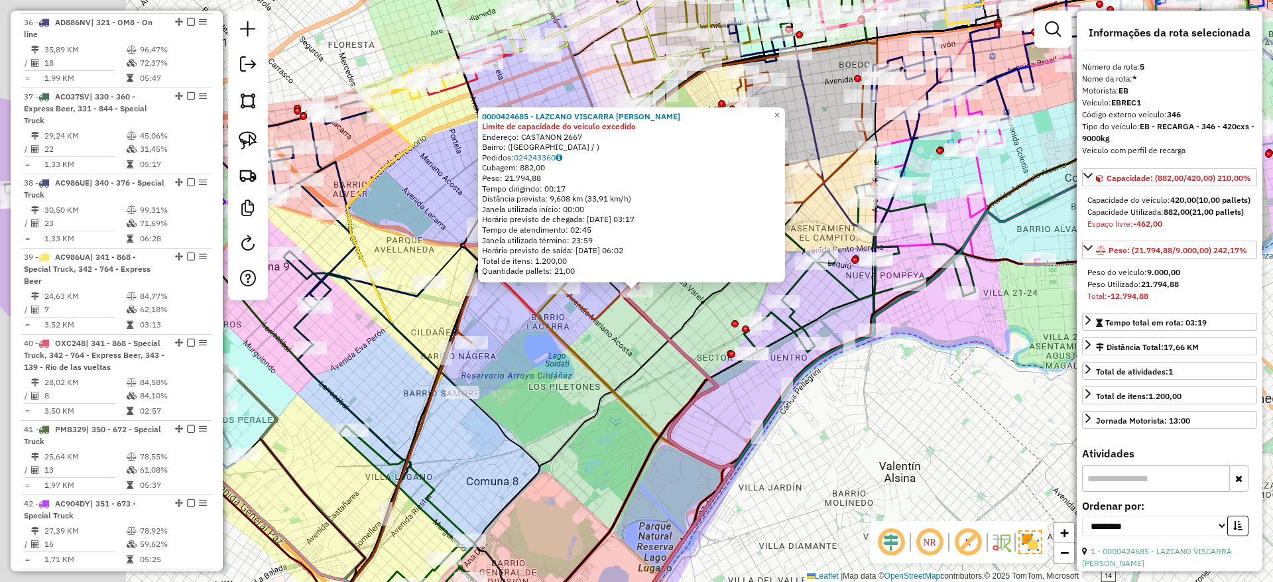
scroll to position [767, 0]
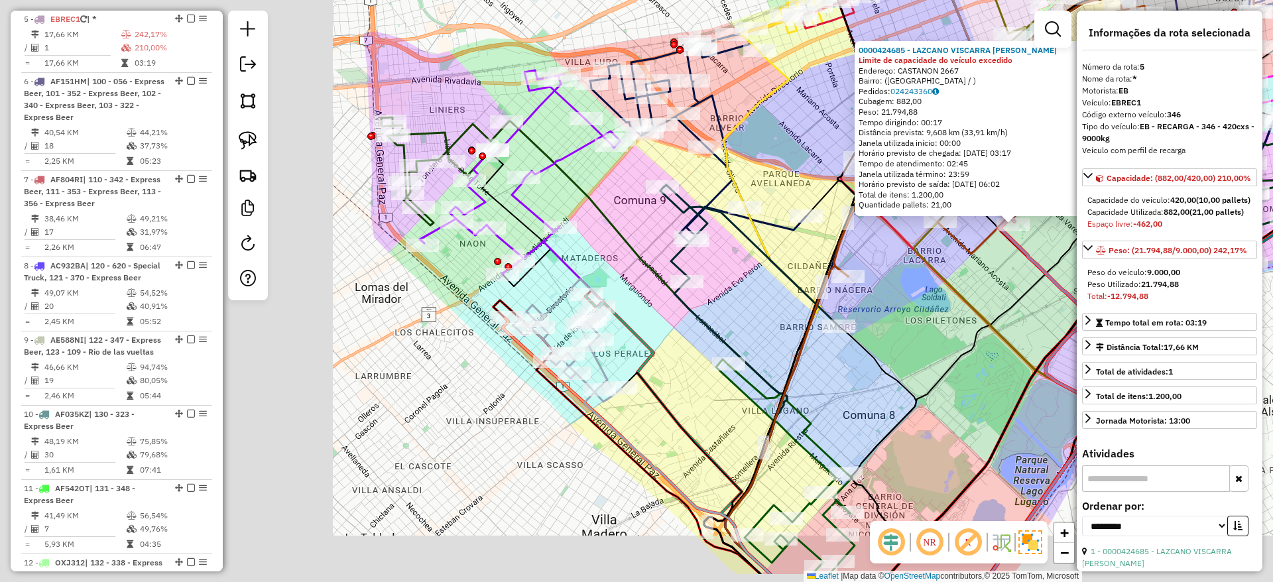
drag, startPoint x: 594, startPoint y: 452, endPoint x: 899, endPoint y: 394, distance: 310.0
click at [899, 394] on div "0000424685 - LAZCANO VISCARRA CRISTIAN RODRIGO Limite de capacidade do veículo …" at bounding box center [636, 291] width 1273 height 582
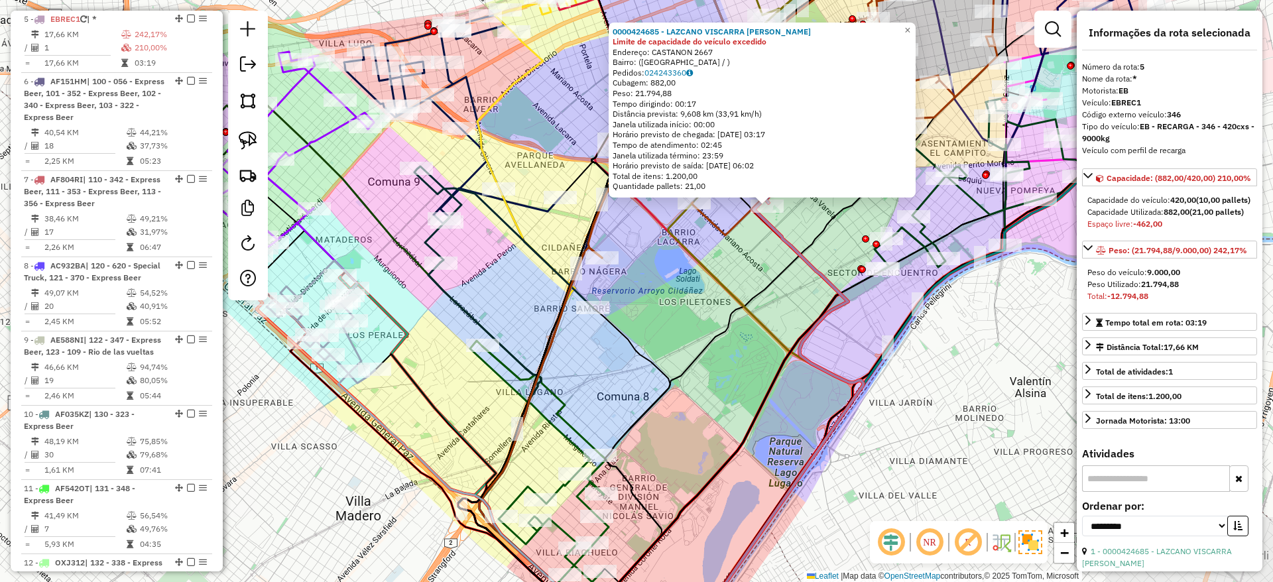
drag, startPoint x: 881, startPoint y: 361, endPoint x: 675, endPoint y: 344, distance: 206.3
click at [677, 345] on div "0000424685 - LAZCANO VISCARRA CRISTIAN RODRIGO Limite de capacidade do veículo …" at bounding box center [636, 291] width 1273 height 582
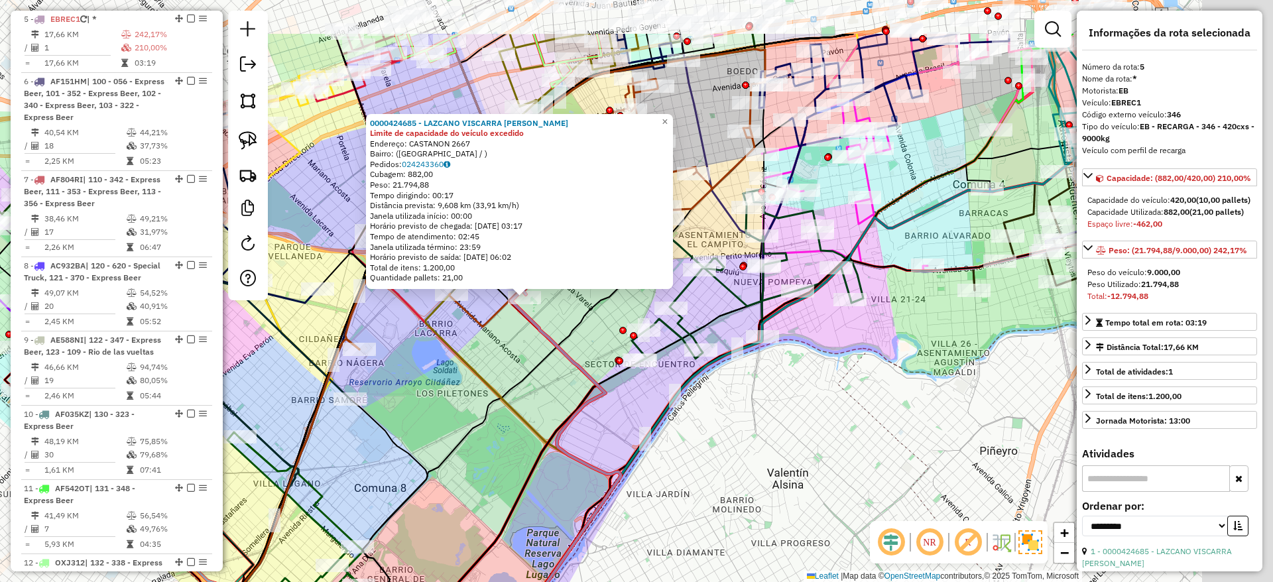
drag, startPoint x: 596, startPoint y: 318, endPoint x: 400, endPoint y: 430, distance: 225.5
click at [397, 430] on div "0000424685 - LAZCANO VISCARRA CRISTIAN RODRIGO Limite de capacidade do veículo …" at bounding box center [636, 291] width 1273 height 582
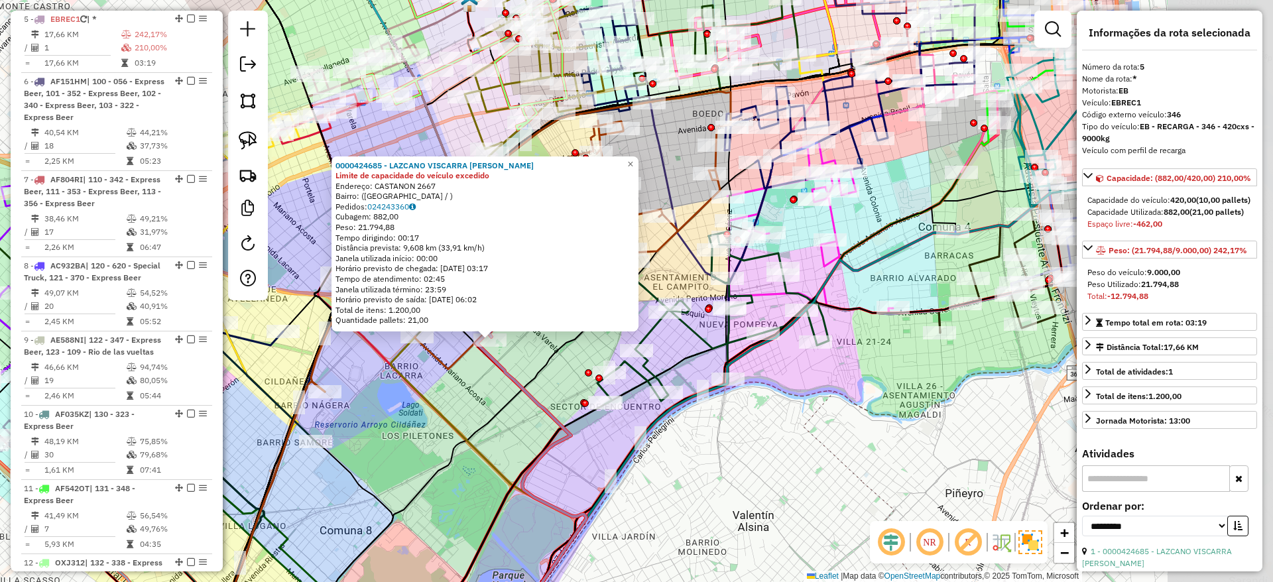
click at [750, 495] on div "0000424685 - LAZCANO VISCARRA CRISTIAN RODRIGO Limite de capacidade do veículo …" at bounding box center [636, 291] width 1273 height 582
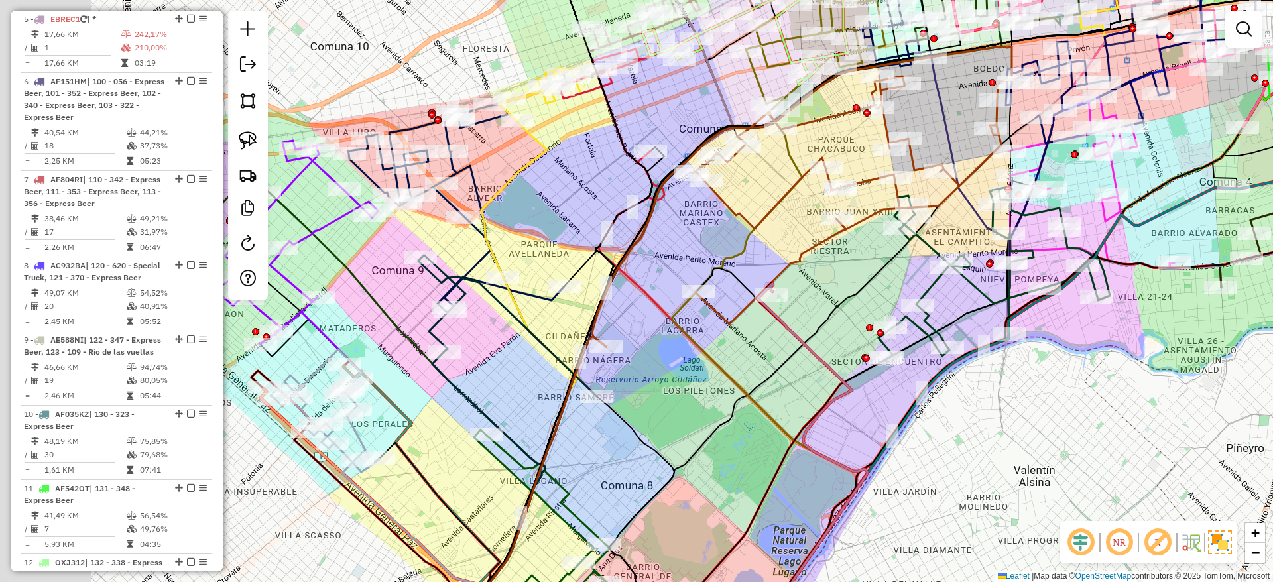
drag, startPoint x: 786, startPoint y: 486, endPoint x: 793, endPoint y: 404, distance: 81.8
click at [1123, 421] on div "Janela de atendimento Grade de atendimento Capacidade Transportadoras Veículos …" at bounding box center [636, 291] width 1273 height 582
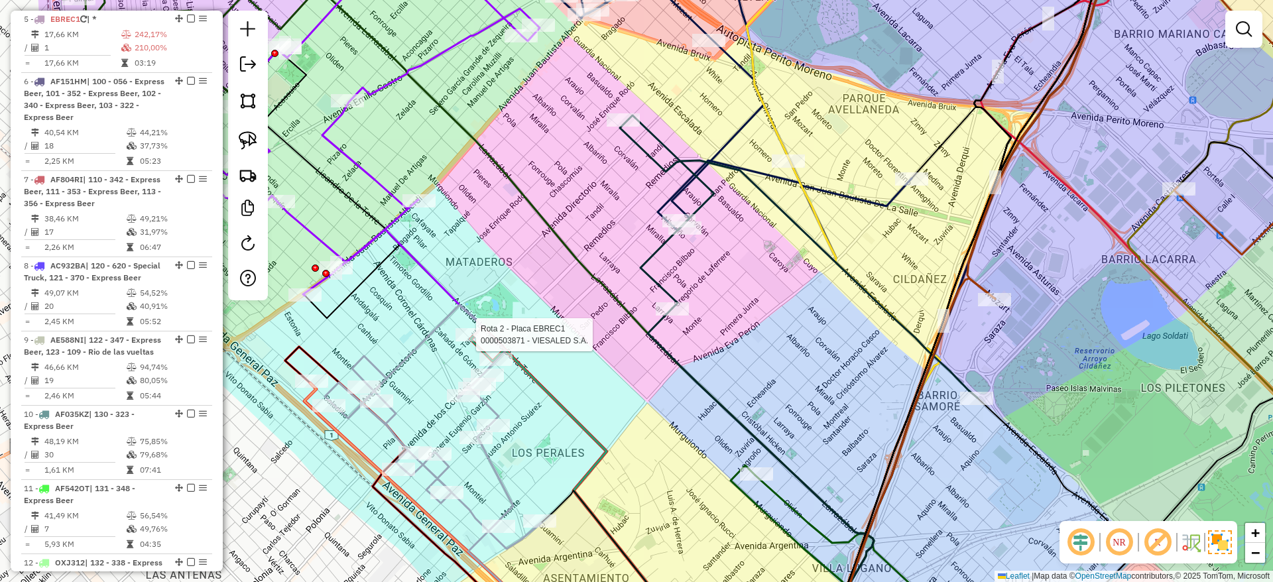
select select "**********"
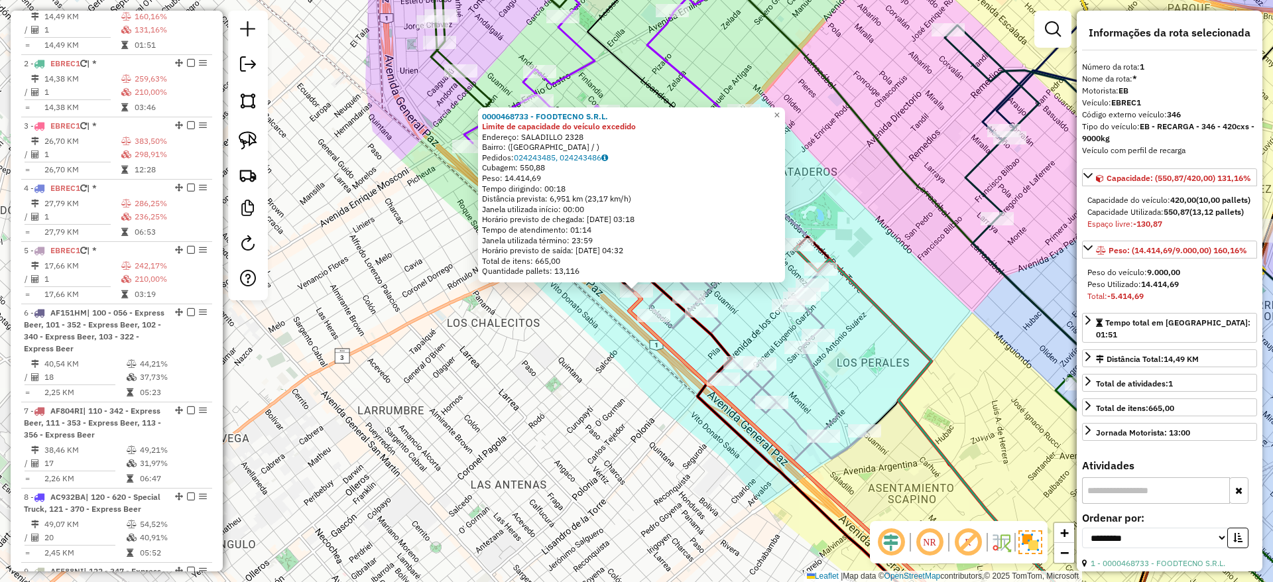
scroll to position [518, 0]
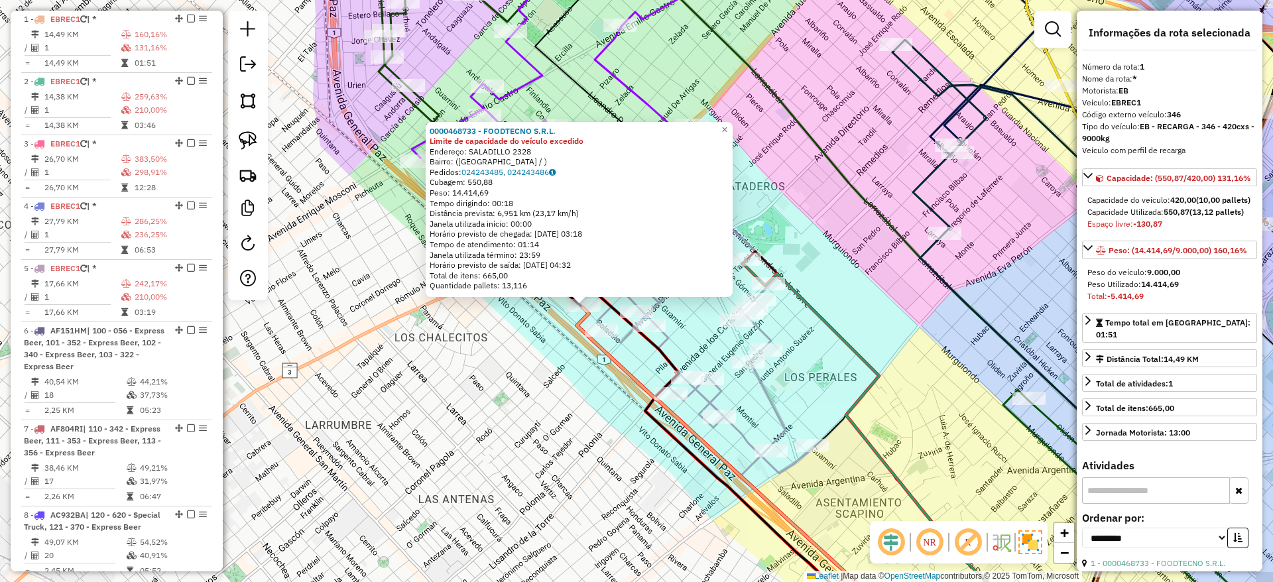
drag, startPoint x: 547, startPoint y: 373, endPoint x: 428, endPoint y: 417, distance: 126.1
click at [428, 417] on div "0000468733 - FOODTECNO S.R.L. Limite de capacidade do veículo excedido Endereço…" at bounding box center [636, 291] width 1273 height 582
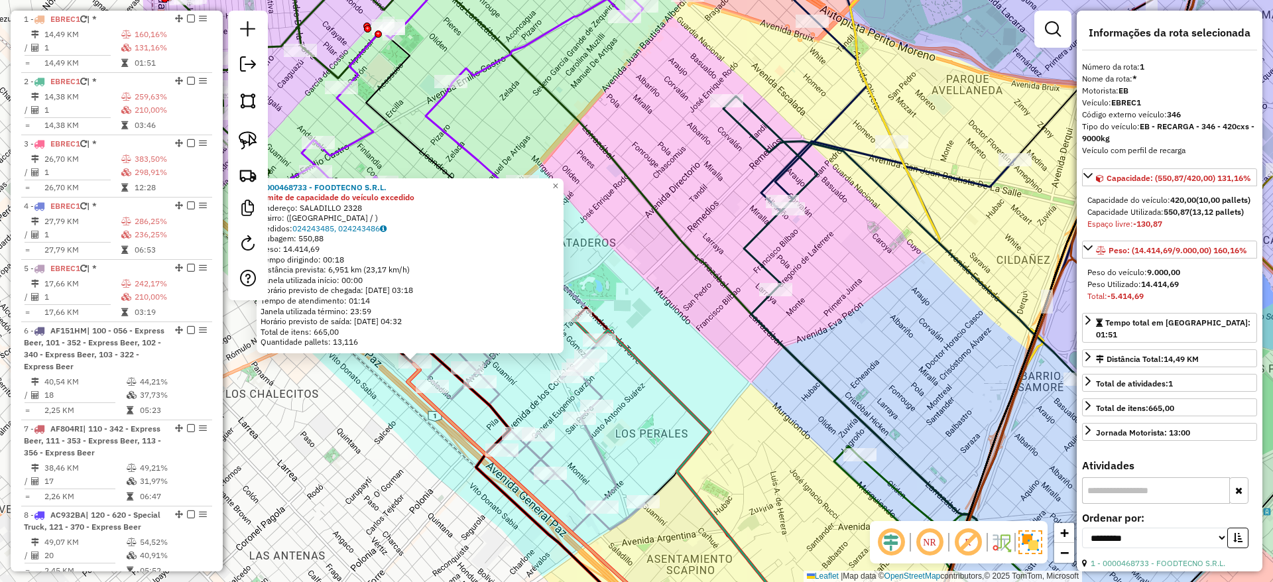
drag, startPoint x: 708, startPoint y: 297, endPoint x: 650, endPoint y: 311, distance: 60.0
click at [653, 311] on div "0000468733 - FOODTECNO S.R.L. Limite de capacidade do veículo excedido Endereço…" at bounding box center [636, 291] width 1273 height 582
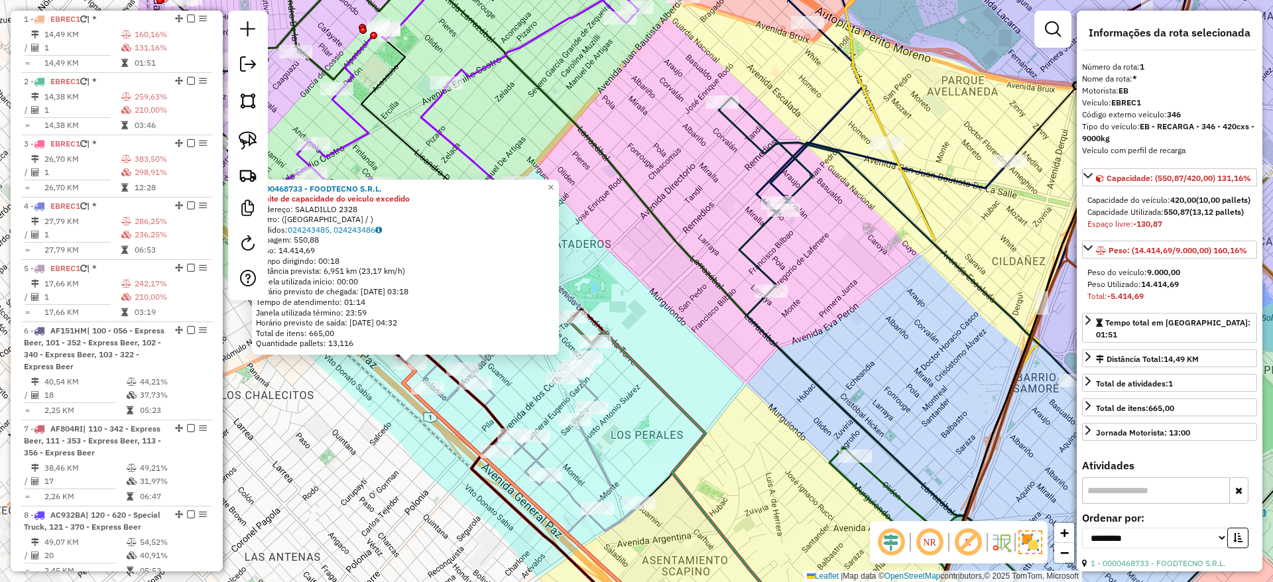
click at [432, 358] on icon at bounding box center [520, 485] width 273 height 312
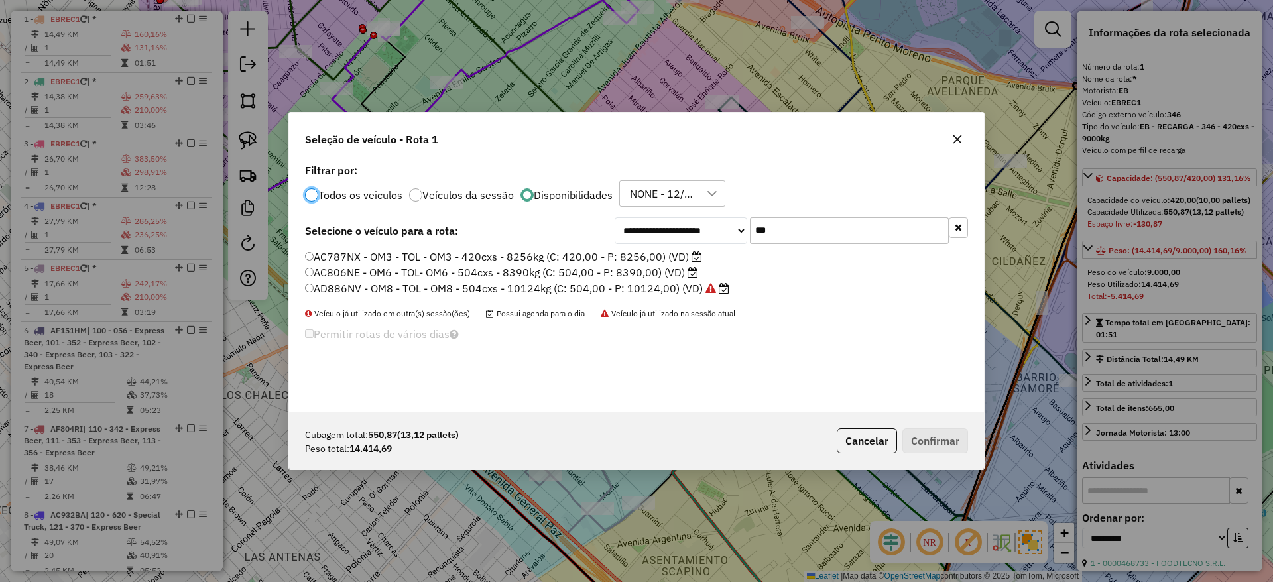
scroll to position [7, 4]
drag, startPoint x: 773, startPoint y: 226, endPoint x: 729, endPoint y: 225, distance: 44.5
click at [729, 225] on div "**********" at bounding box center [792, 231] width 354 height 27
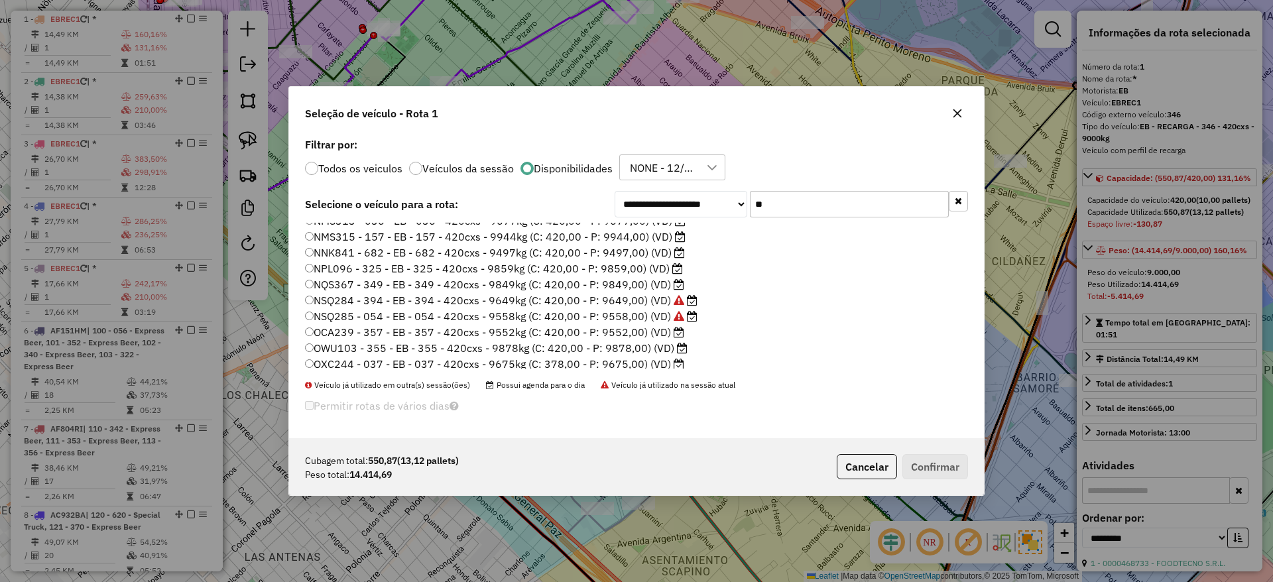
scroll to position [308, 0]
type input "**"
click at [642, 275] on label "AF804RL - 889 - EB - 889 -588cxs - 9553kg (C: 588,00 - P: 9553,00) (VD)" at bounding box center [495, 277] width 381 height 16
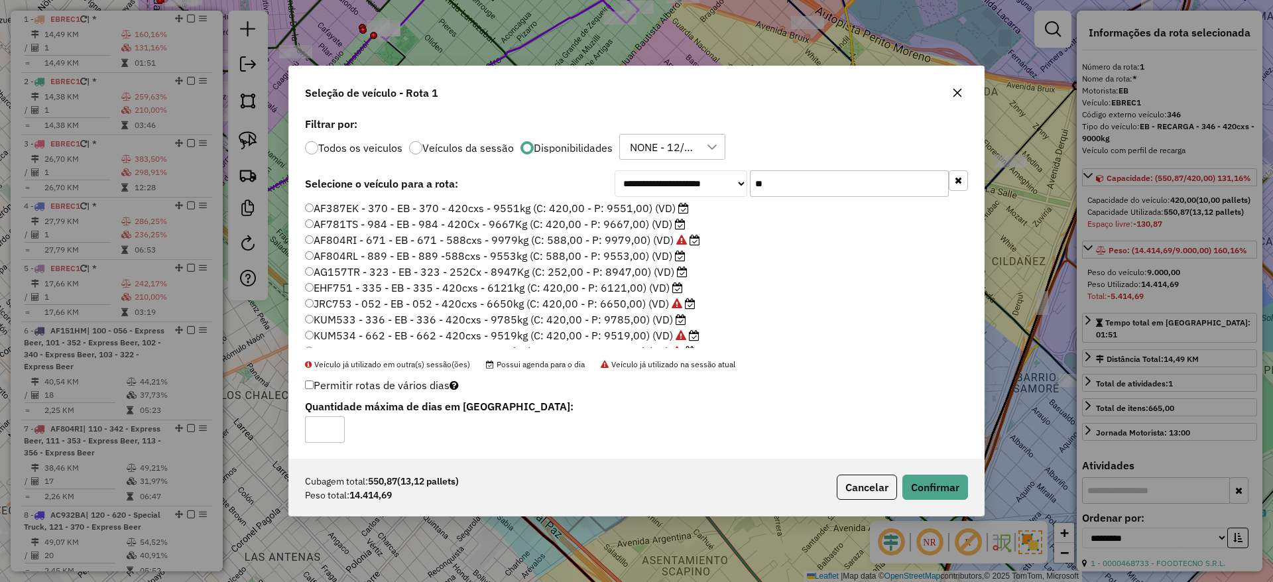
click at [324, 156] on div "Todos os veiculos Veículos da sessão Disponibilidades NONE - 12/08 - PROMAX" at bounding box center [636, 147] width 663 height 27
click at [321, 151] on label "Todos os veiculos" at bounding box center [360, 148] width 84 height 11
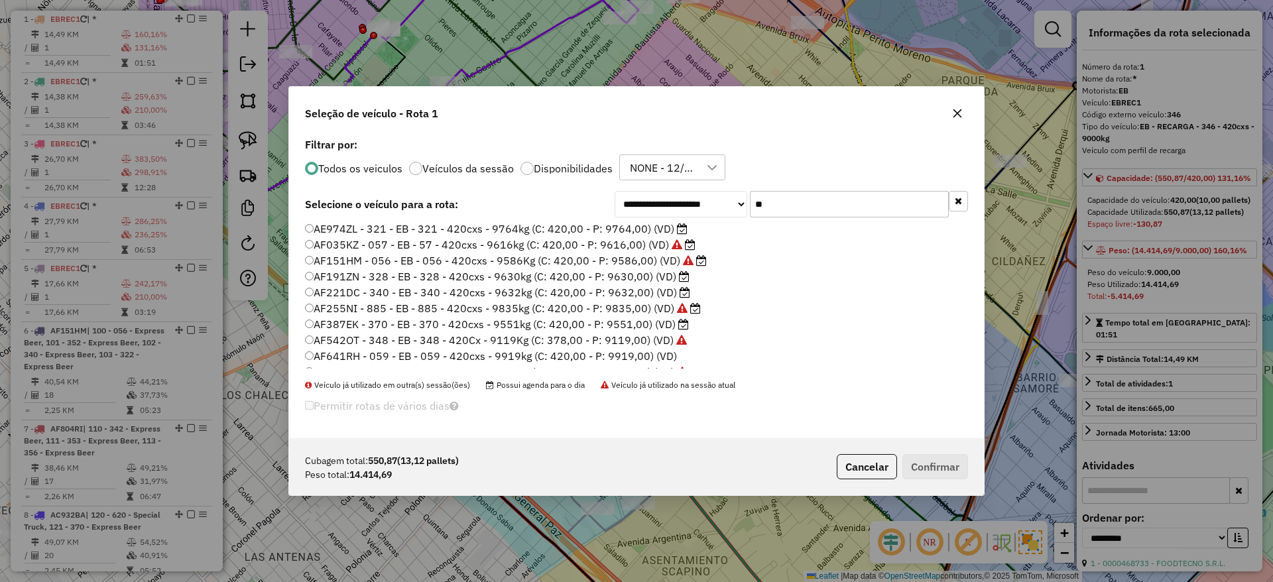
scroll to position [304, 0]
click at [954, 114] on icon "button" at bounding box center [957, 113] width 11 height 11
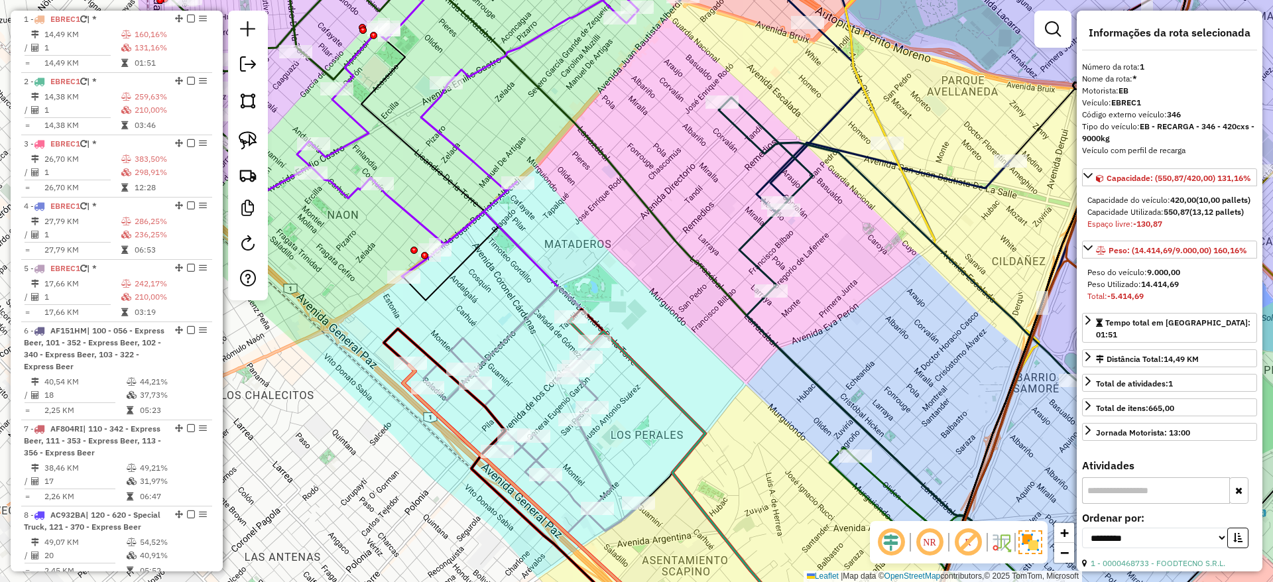
scroll to position [0, 0]
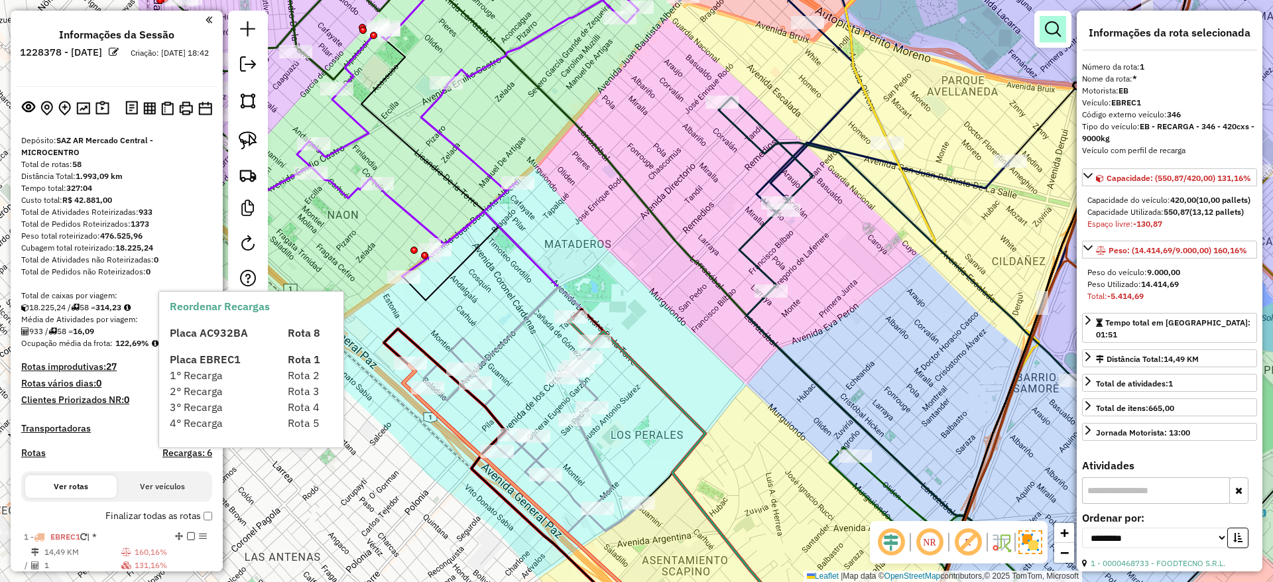
click at [1049, 28] on em at bounding box center [1053, 29] width 16 height 16
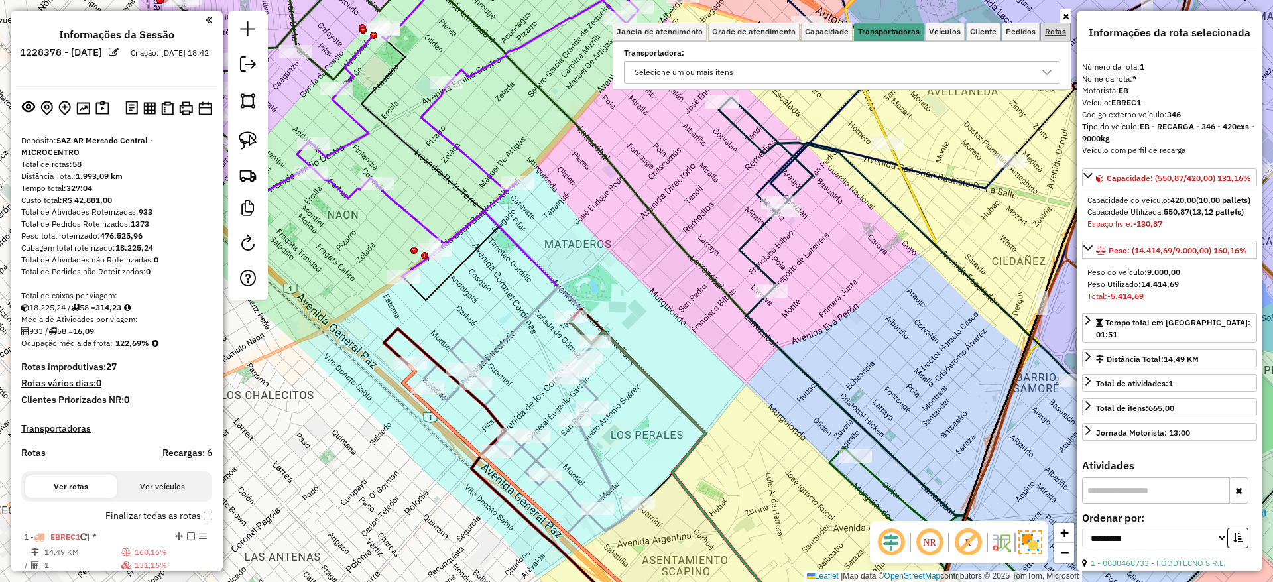
click at [1068, 30] on link "Rotas" at bounding box center [1055, 32] width 29 height 19
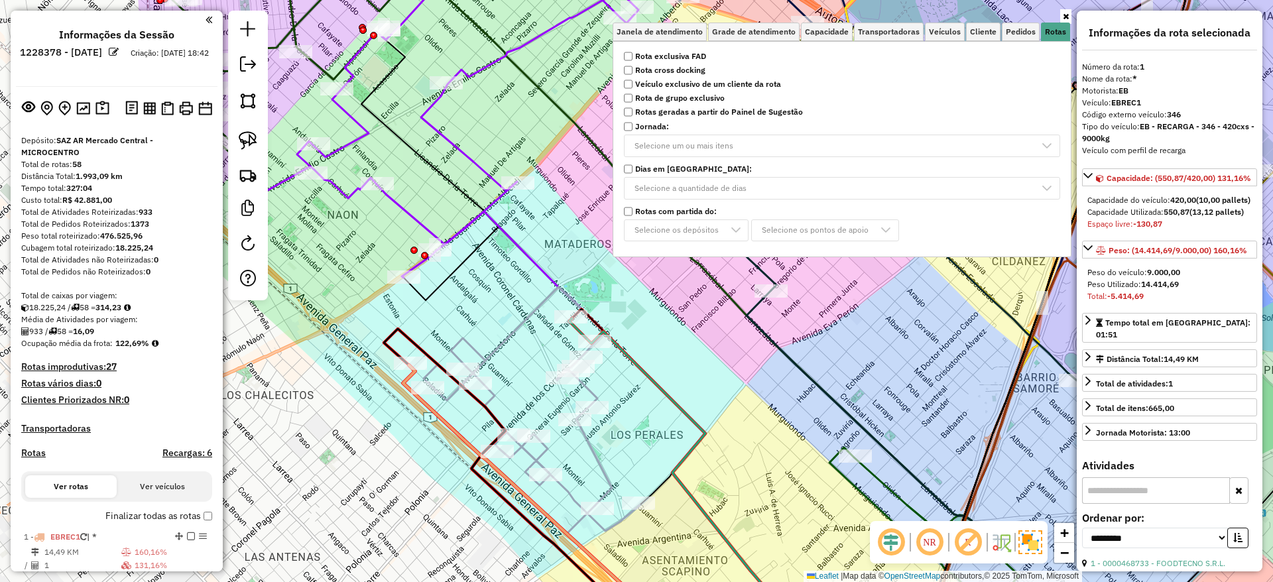
click at [1067, 17] on icon at bounding box center [1066, 17] width 6 height 8
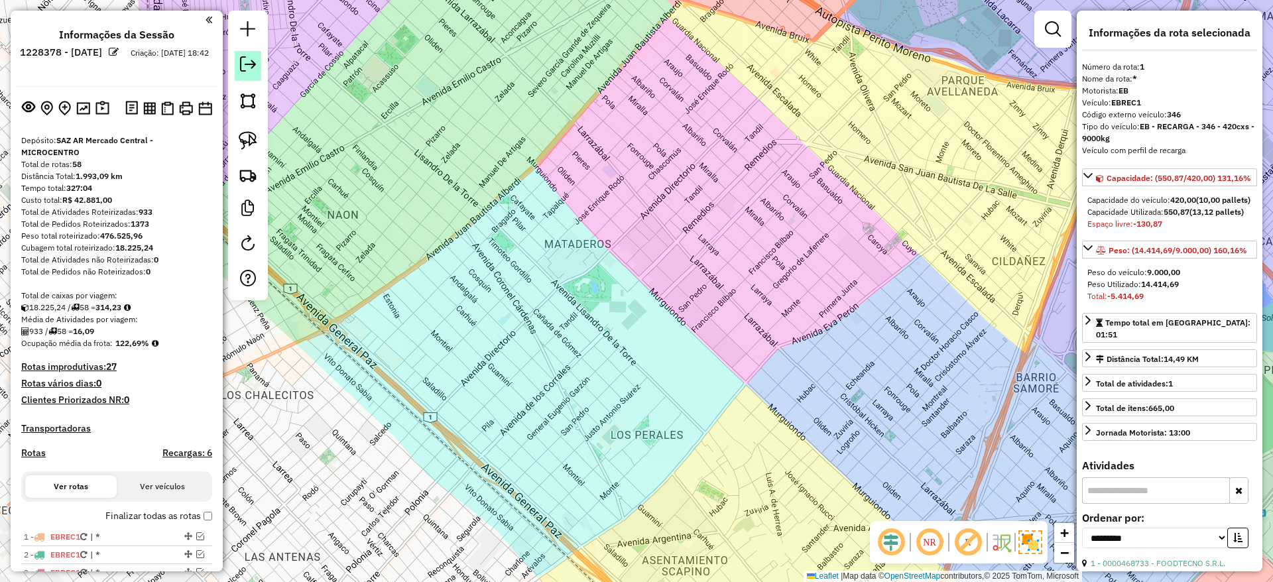
click at [254, 67] on em at bounding box center [248, 64] width 16 height 16
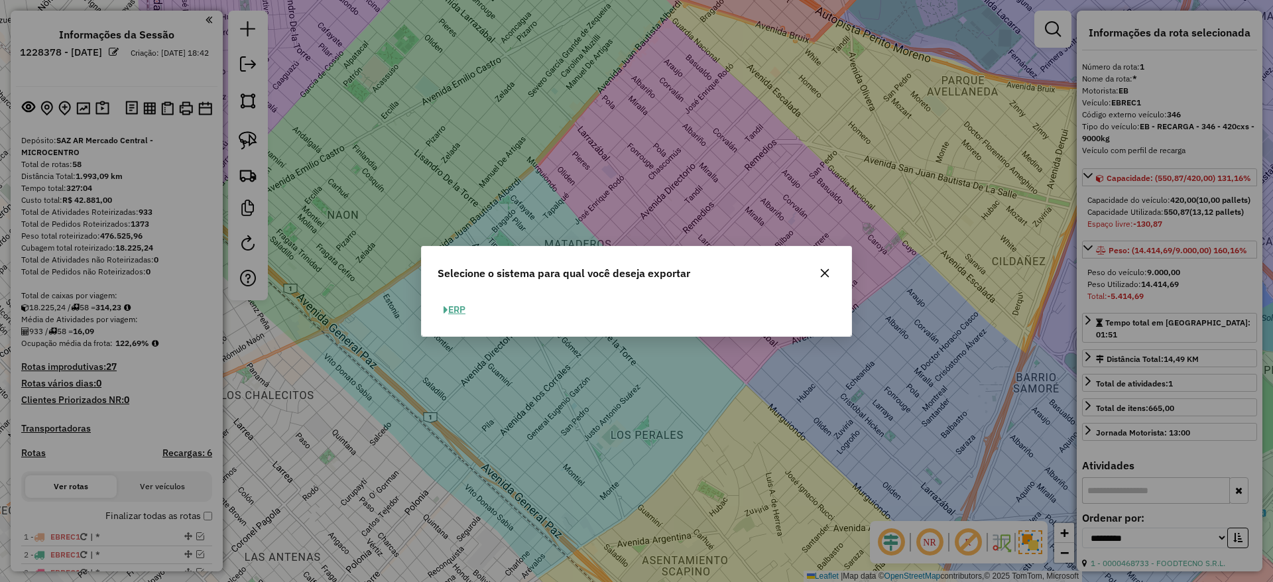
click at [470, 312] on button "ERP" at bounding box center [455, 310] width 34 height 21
select select "**"
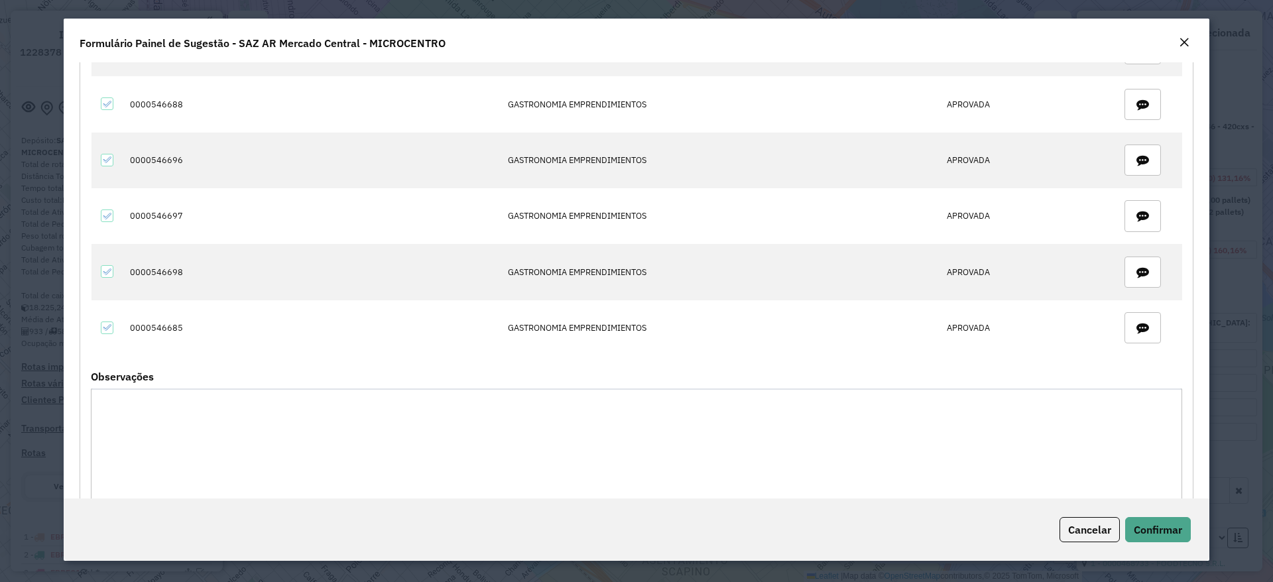
scroll to position [195, 0]
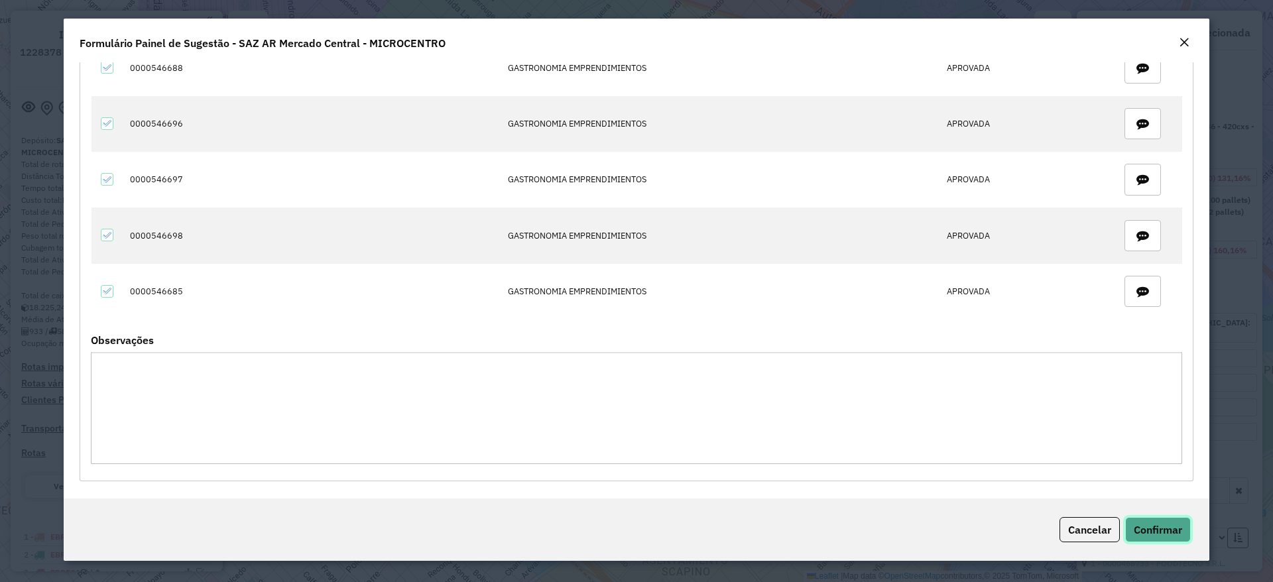
click at [1166, 528] on span "Confirmar" at bounding box center [1158, 529] width 48 height 13
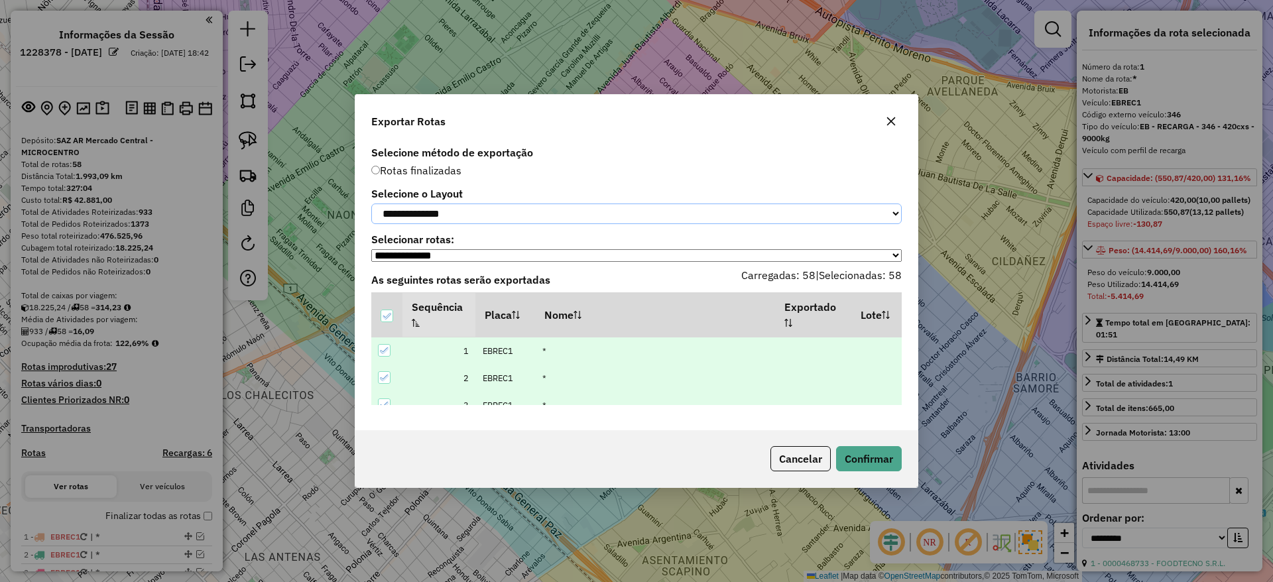
click at [451, 220] on select "**********" at bounding box center [636, 214] width 531 height 21
select select "*********"
click at [371, 204] on select "**********" at bounding box center [636, 214] width 531 height 21
click at [882, 468] on button "Confirmar" at bounding box center [869, 458] width 66 height 25
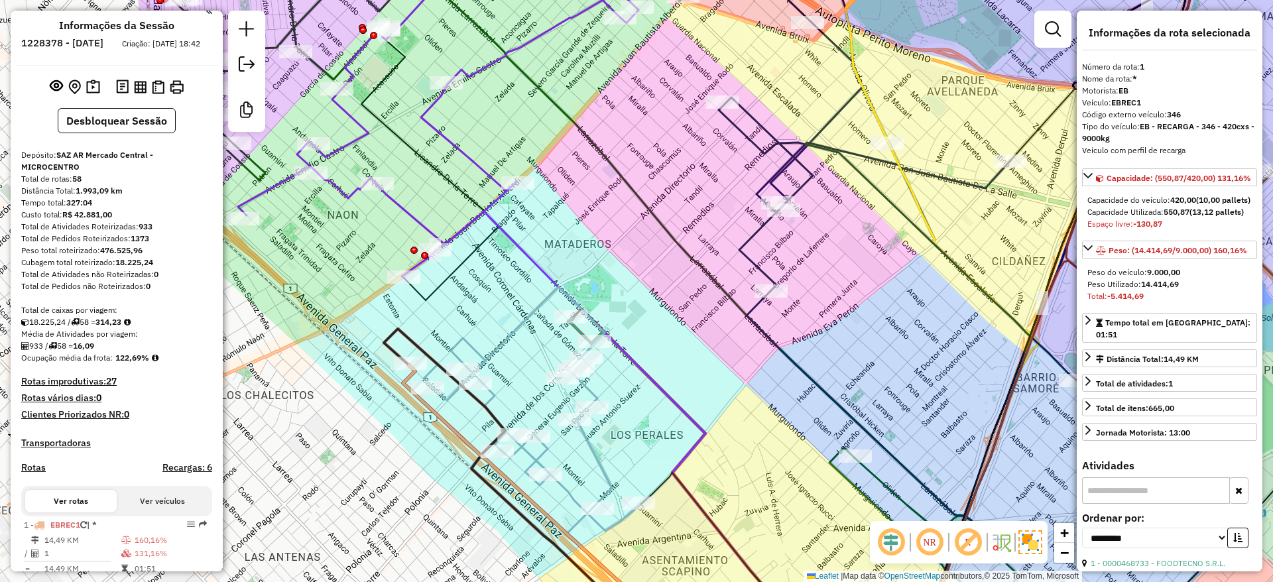
scroll to position [0, 0]
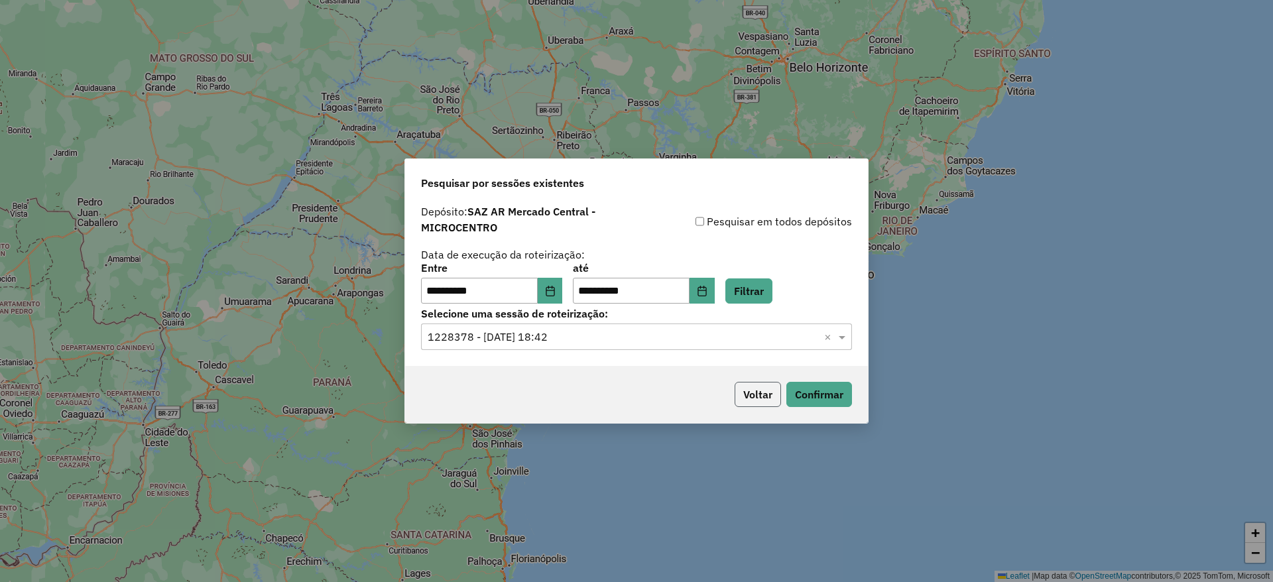
click at [749, 396] on button "Voltar" at bounding box center [758, 394] width 46 height 25
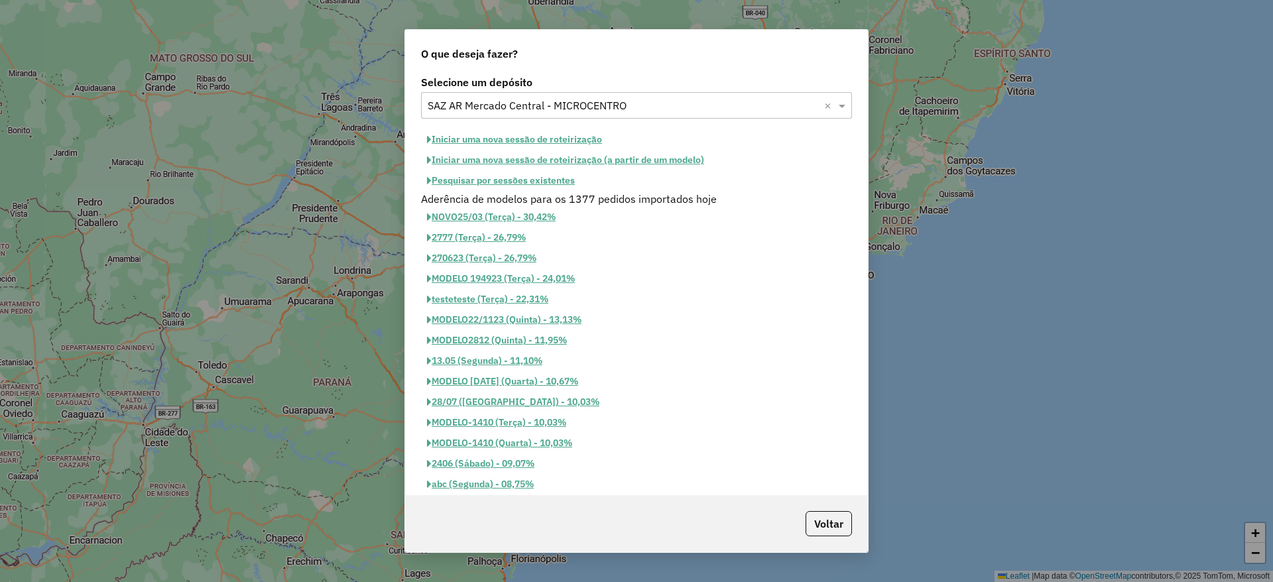
click at [549, 113] on div "Selecione um depósito × SAZ AR Mercado Central - MICROCENTRO ×" at bounding box center [636, 105] width 431 height 27
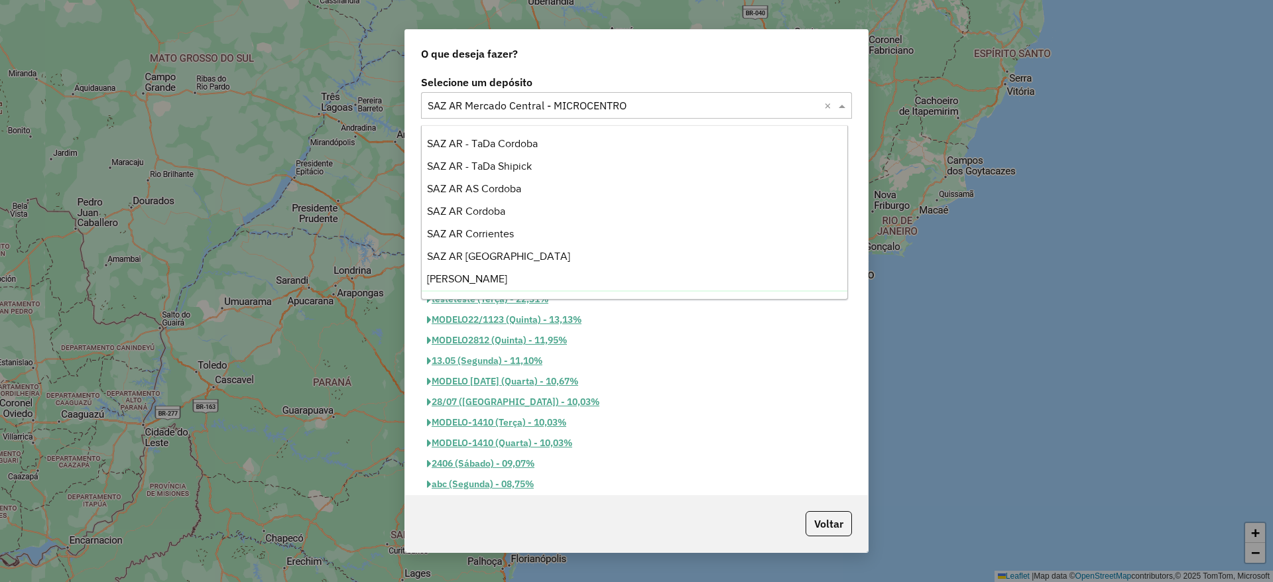
scroll to position [158, 0]
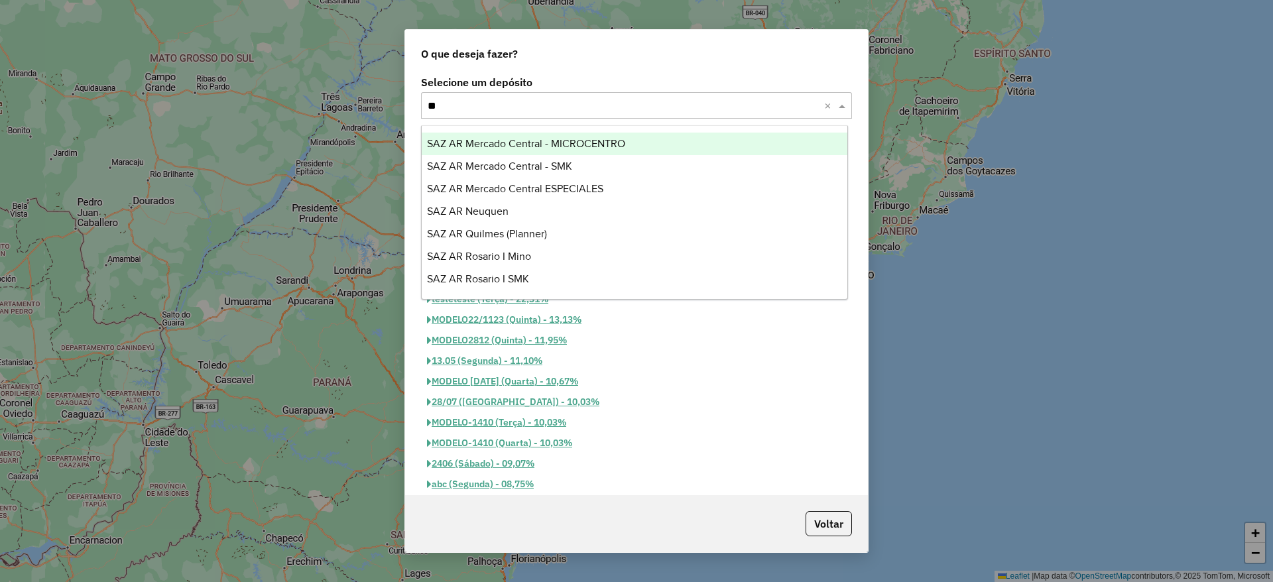
type input "***"
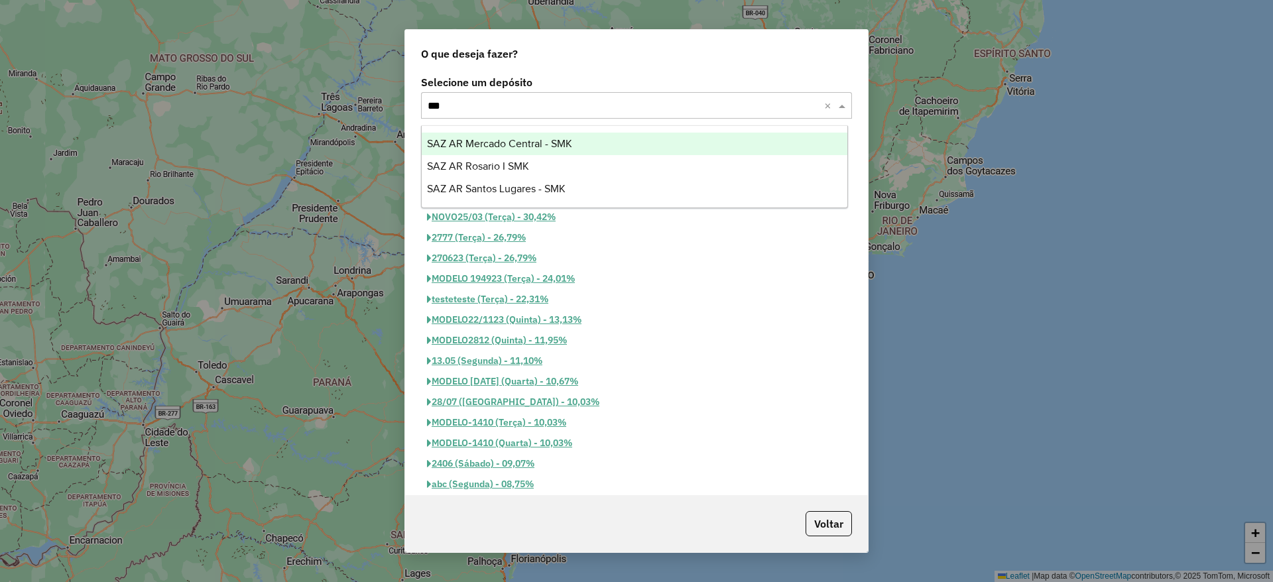
click at [566, 147] on span "SAZ AR Mercado Central - SMK" at bounding box center [499, 143] width 145 height 11
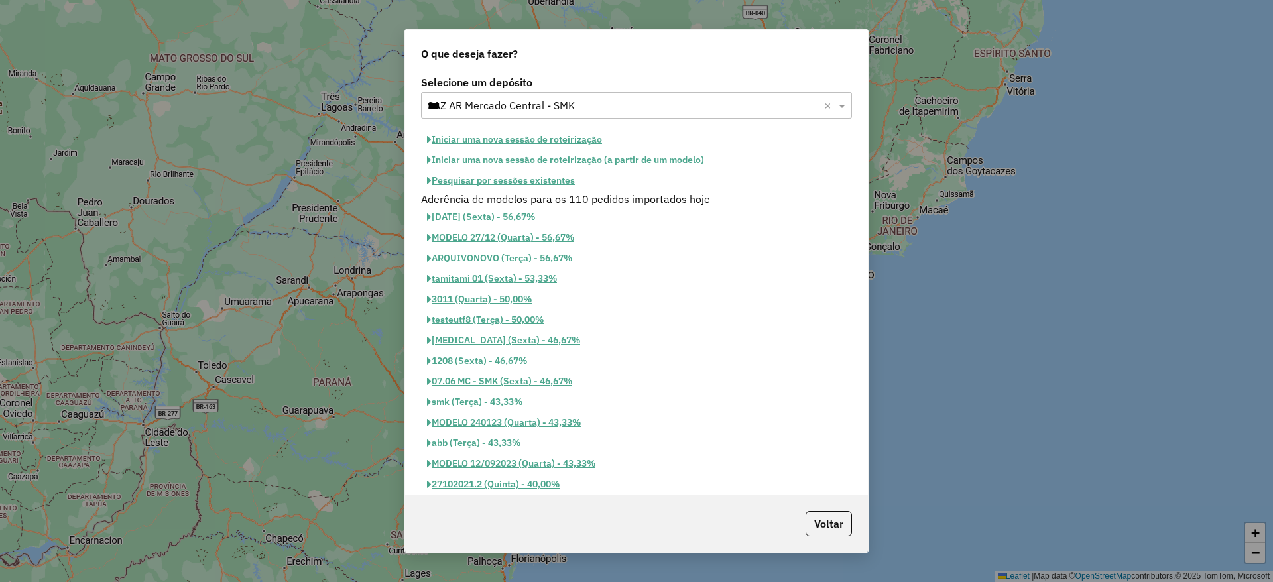
click at [535, 176] on button "Pesquisar por sessões existentes" at bounding box center [501, 180] width 160 height 21
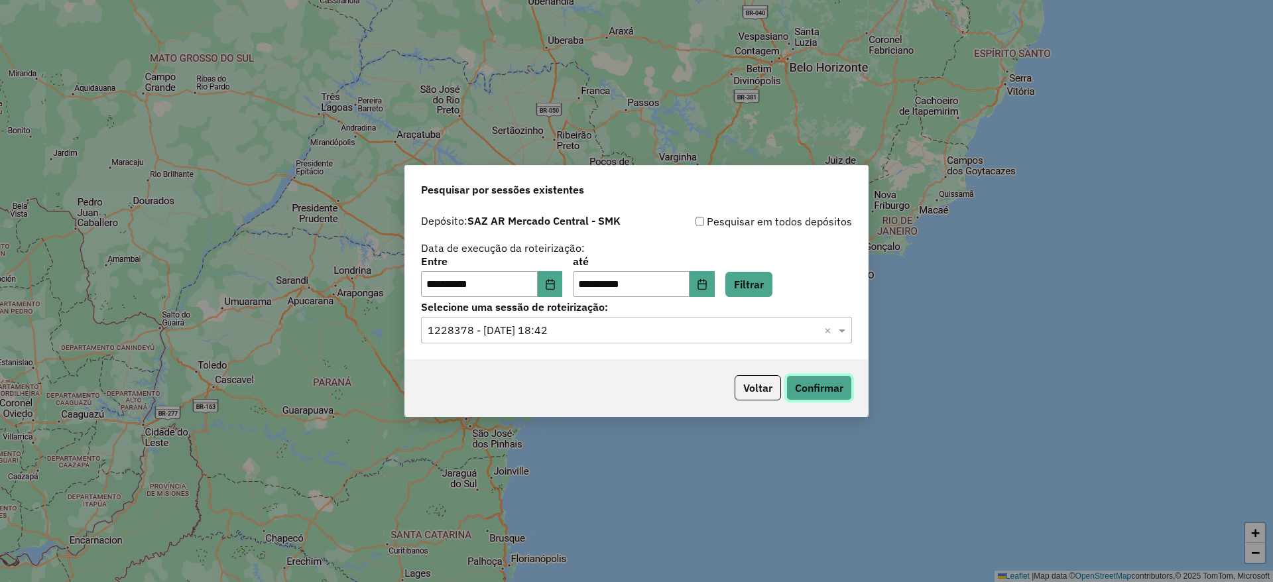
click at [846, 383] on button "Confirmar" at bounding box center [820, 387] width 66 height 25
click at [552, 287] on button "Choose Date" at bounding box center [550, 284] width 25 height 27
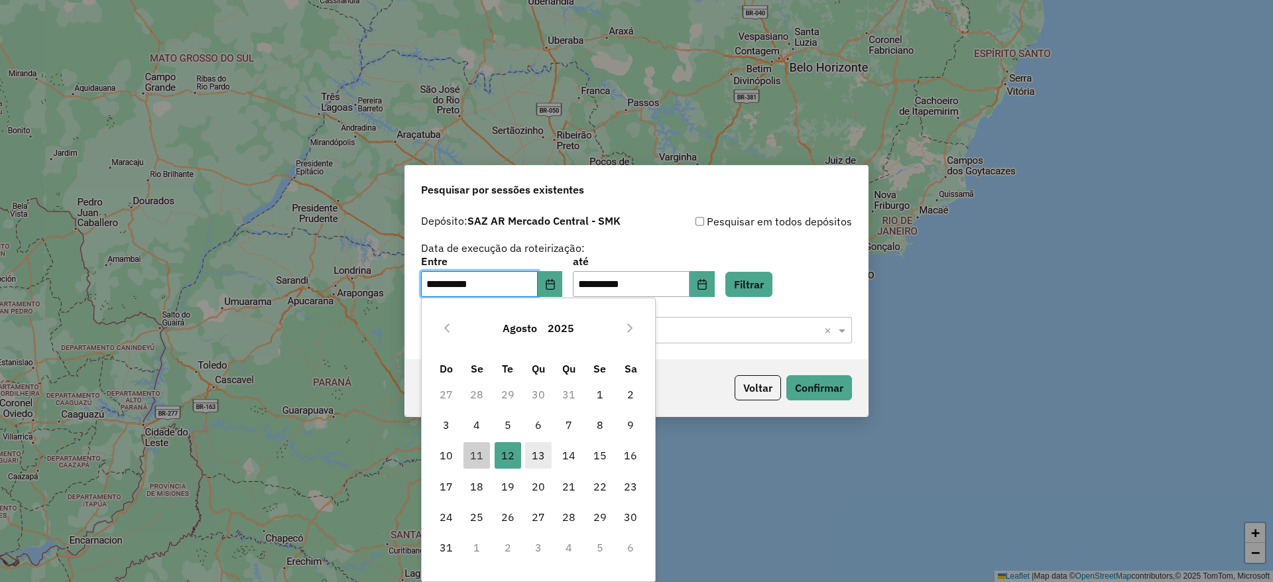
click at [538, 466] on span "13" at bounding box center [538, 455] width 27 height 27
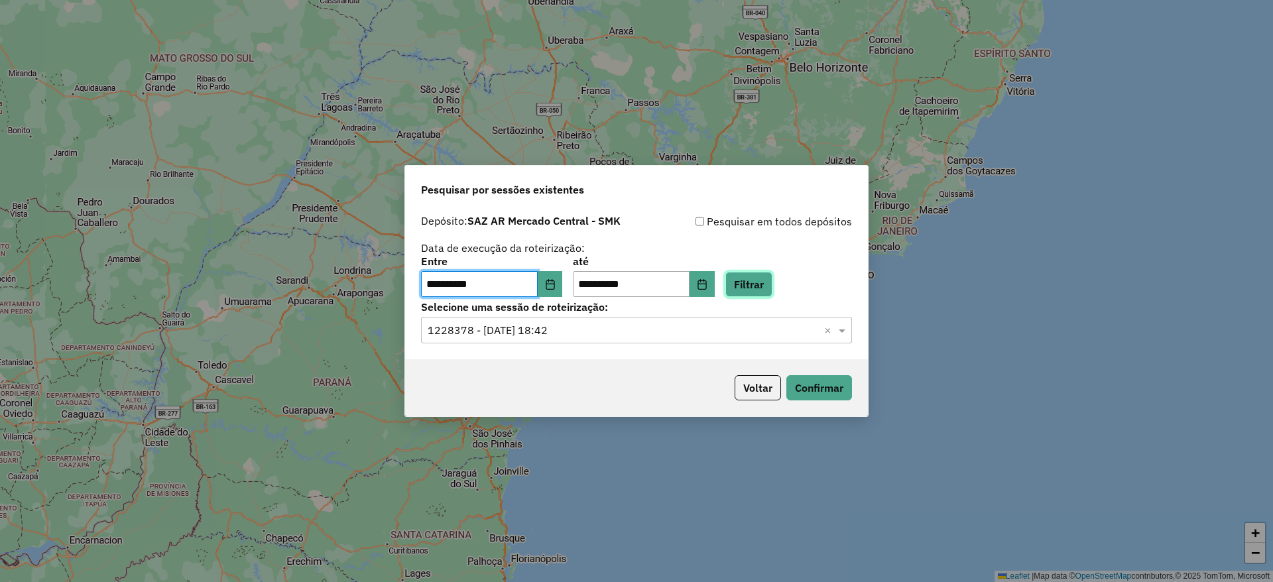
click at [752, 294] on button "Filtrar" at bounding box center [749, 284] width 47 height 25
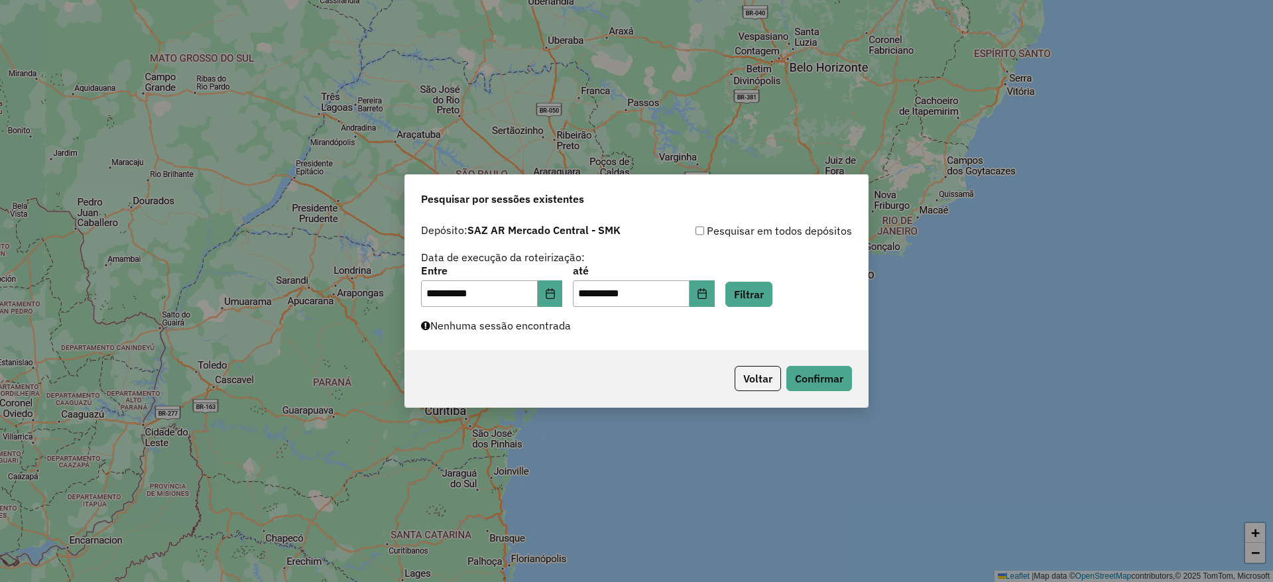
click at [531, 337] on div "**********" at bounding box center [636, 284] width 463 height 133
click at [715, 296] on button "Choose Date" at bounding box center [702, 294] width 25 height 27
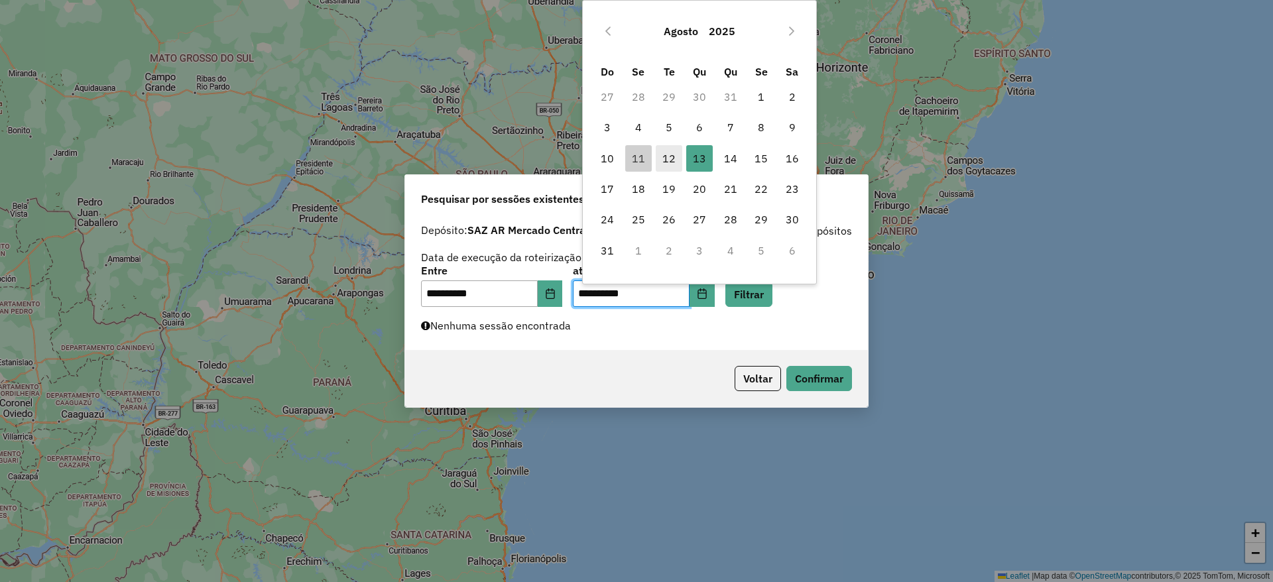
click at [665, 162] on span "12" at bounding box center [669, 158] width 27 height 27
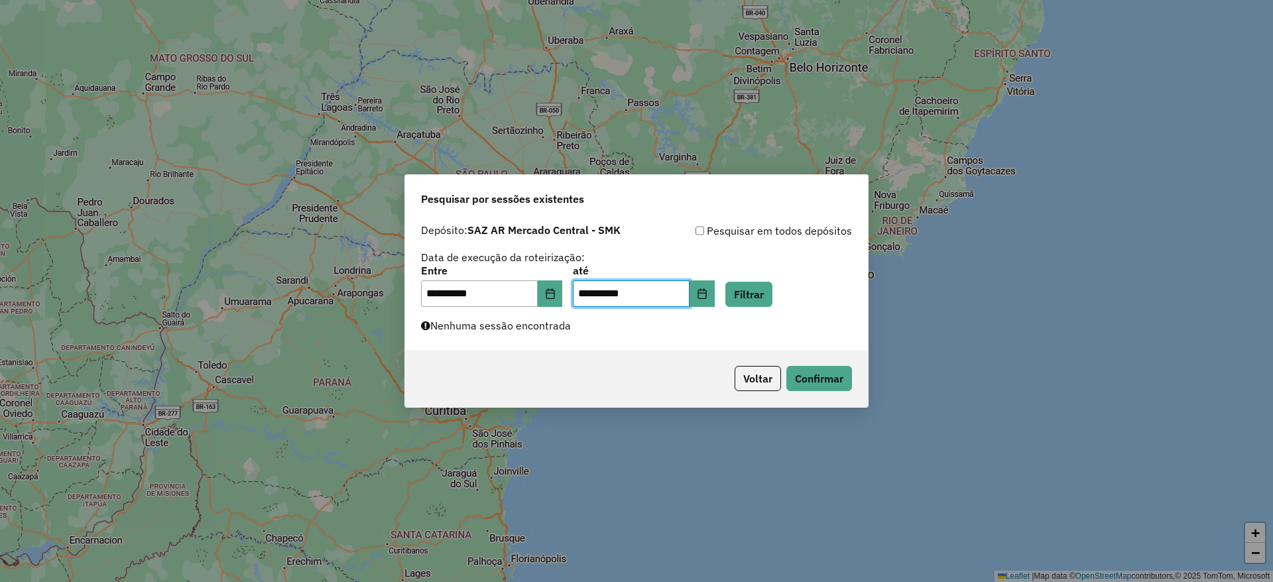
click at [742, 277] on div "**********" at bounding box center [636, 286] width 431 height 41
click at [752, 299] on button "Filtrar" at bounding box center [749, 294] width 47 height 25
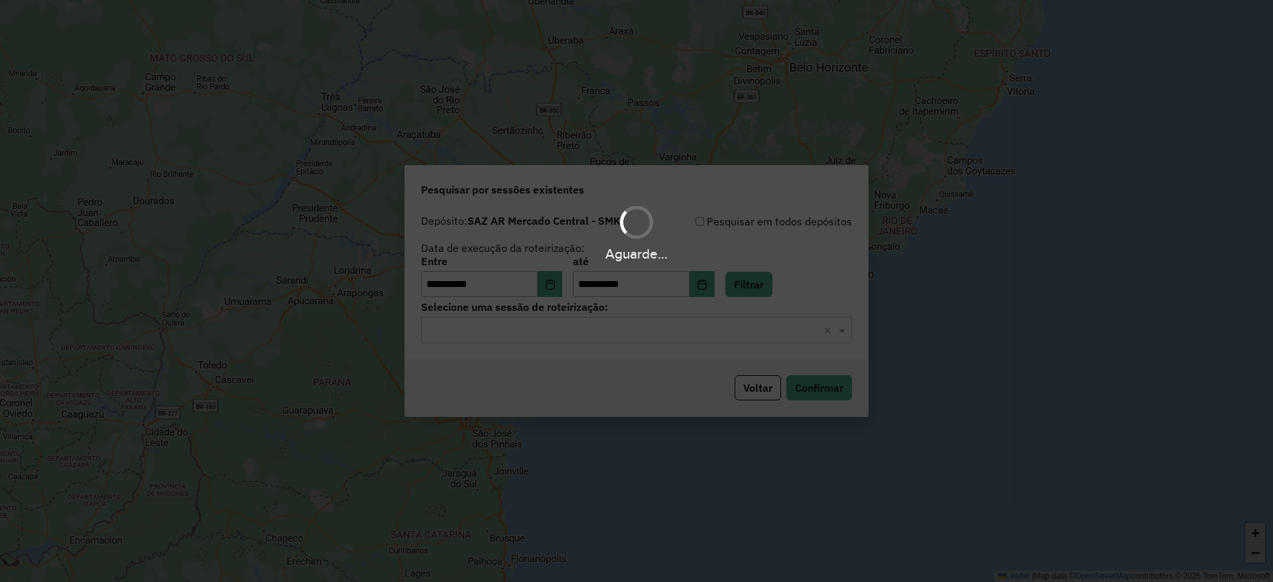
click at [495, 332] on input "text" at bounding box center [623, 331] width 391 height 16
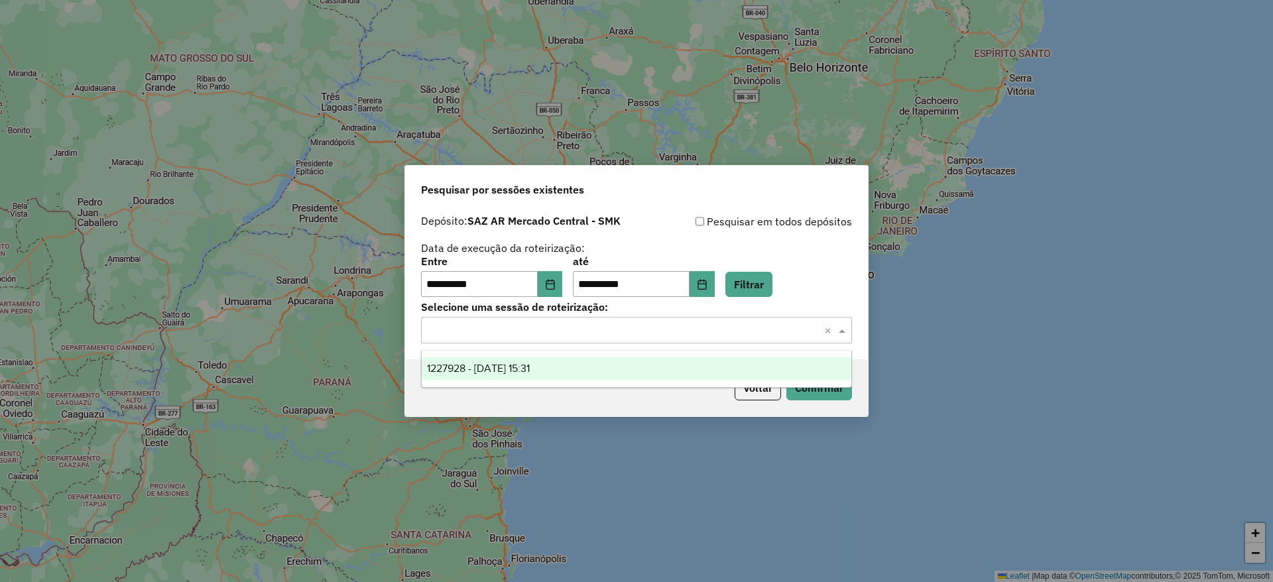
click at [493, 372] on span "1227928 - 12/08/2025 15:31" at bounding box center [478, 368] width 103 height 11
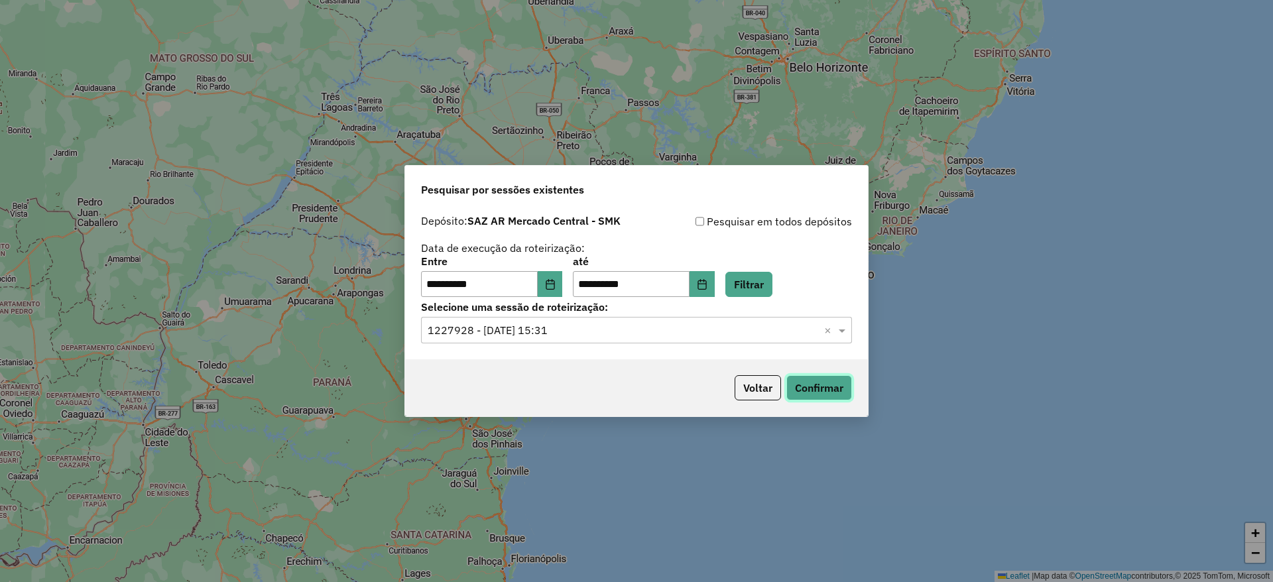
click at [807, 388] on button "Confirmar" at bounding box center [820, 387] width 66 height 25
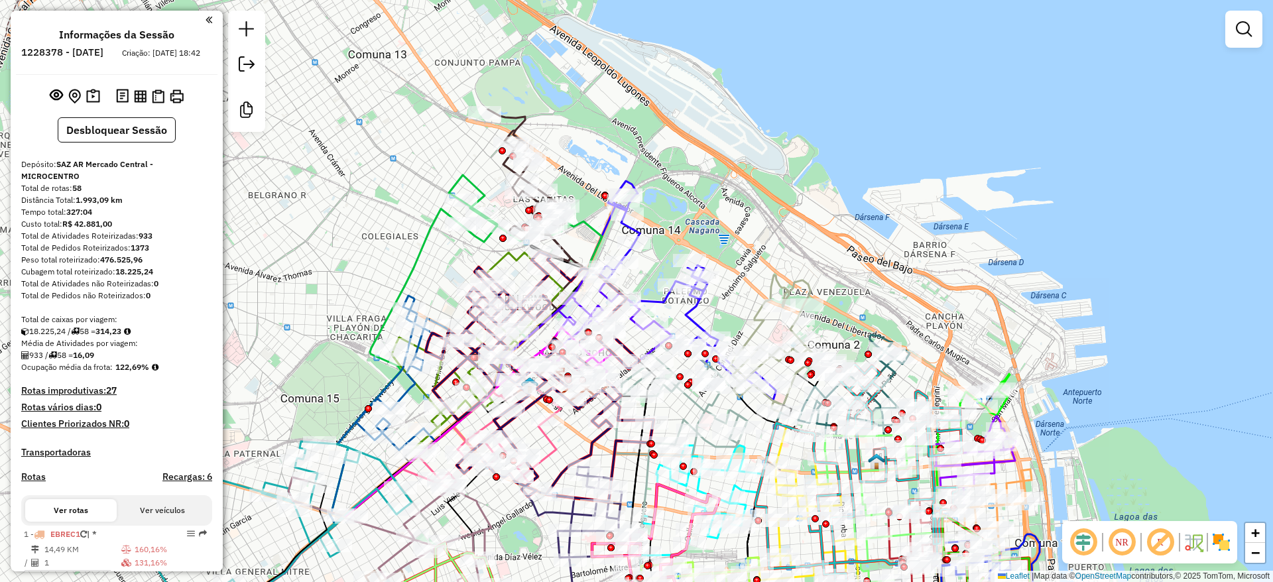
click at [1211, 540] on img at bounding box center [1221, 542] width 21 height 21
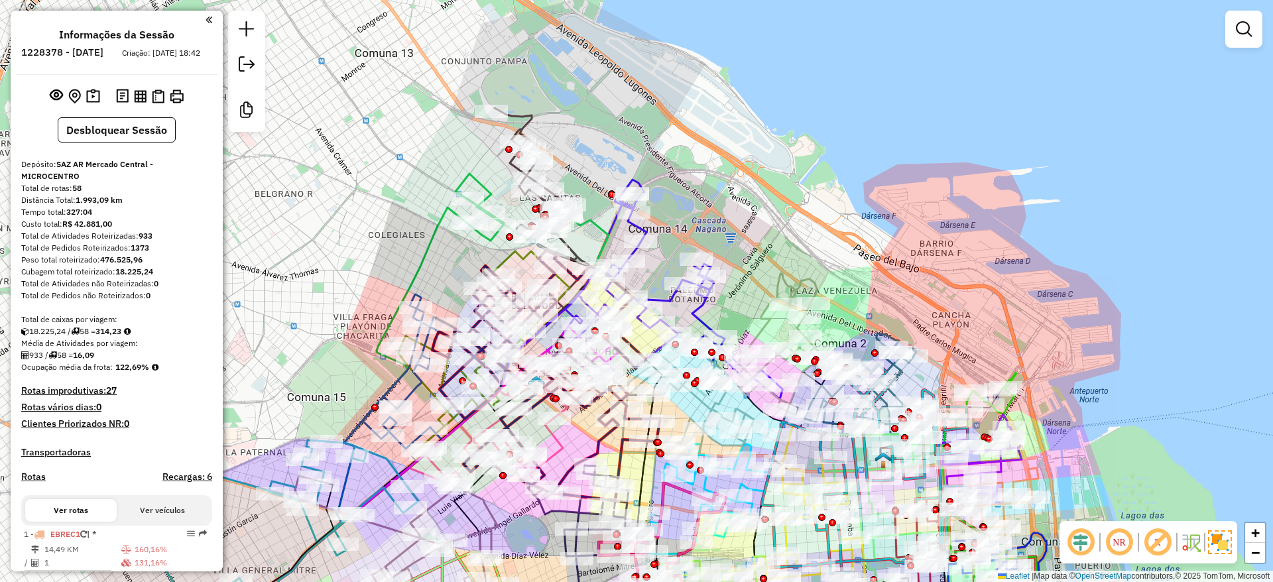
drag, startPoint x: 615, startPoint y: 99, endPoint x: 754, endPoint y: 17, distance: 162.1
click at [747, 19] on div "Janela de atendimento Grade de atendimento Capacidade Transportadoras Veículos …" at bounding box center [636, 291] width 1273 height 582
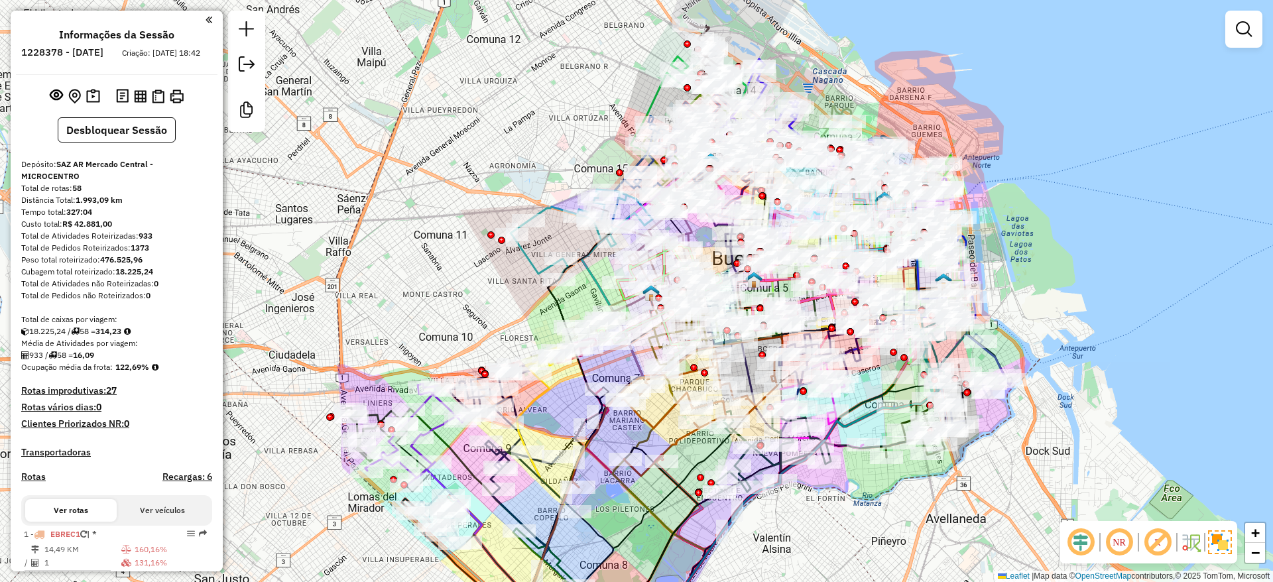
drag, startPoint x: 767, startPoint y: 17, endPoint x: 666, endPoint y: 73, distance: 115.2
click at [675, 68] on div "Janela de atendimento Grade de atendimento Capacidade Transportadoras Veículos …" at bounding box center [636, 291] width 1273 height 582
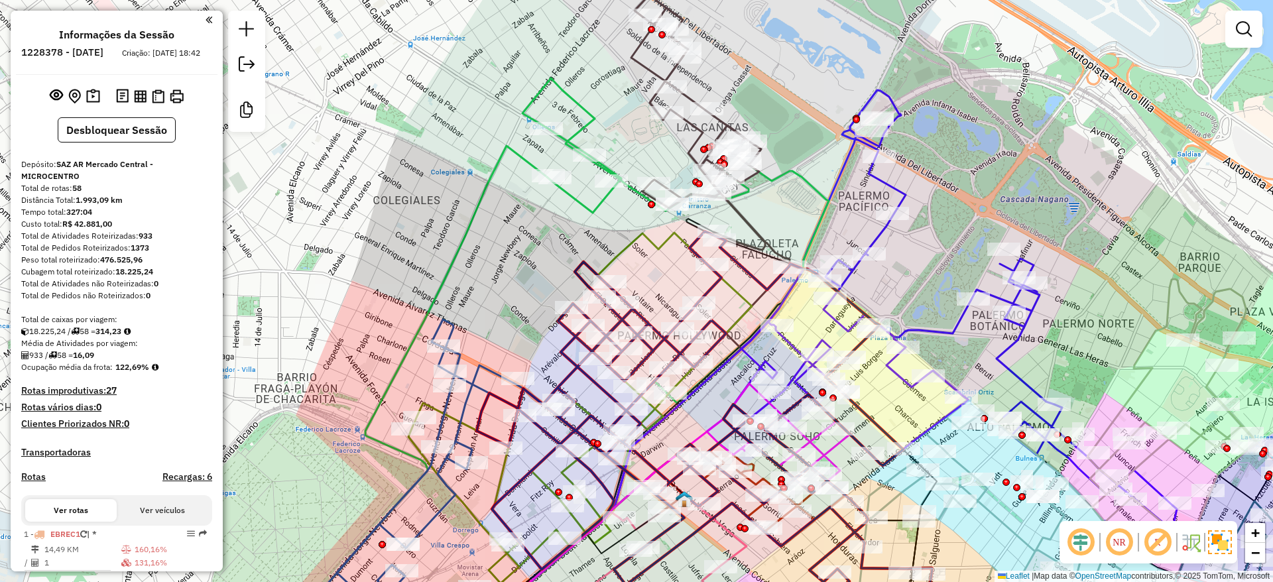
drag, startPoint x: 608, startPoint y: 102, endPoint x: 596, endPoint y: 211, distance: 109.4
click at [594, 212] on div "Janela de atendimento Grade de atendimento Capacidade Transportadoras Veículos …" at bounding box center [636, 291] width 1273 height 582
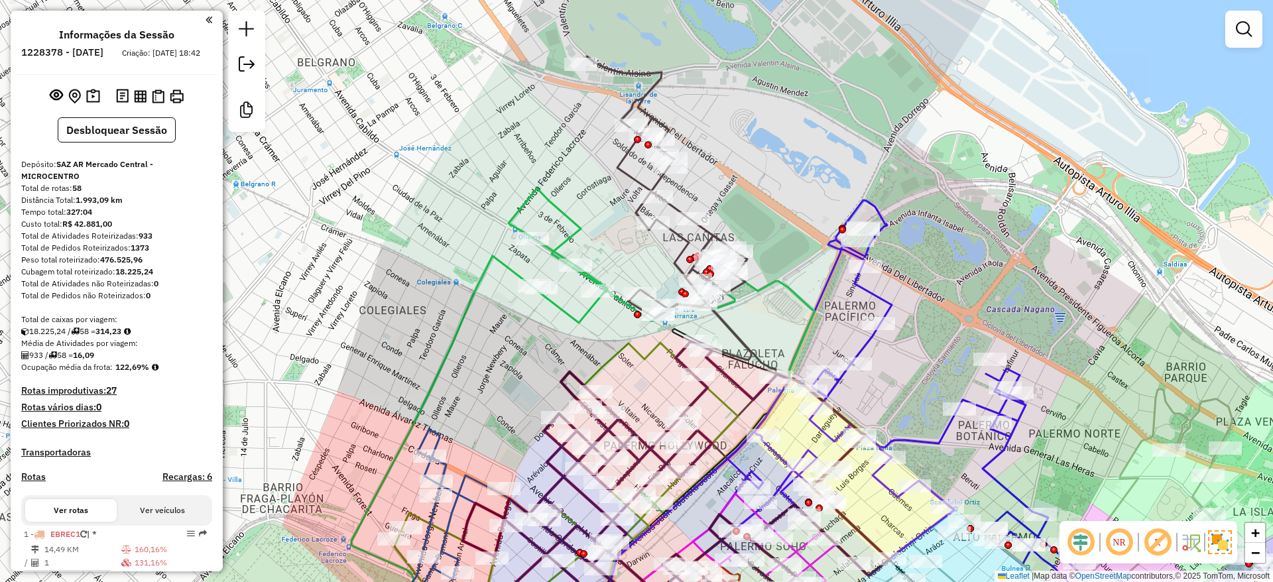
click at [625, 156] on icon at bounding box center [669, 208] width 164 height 304
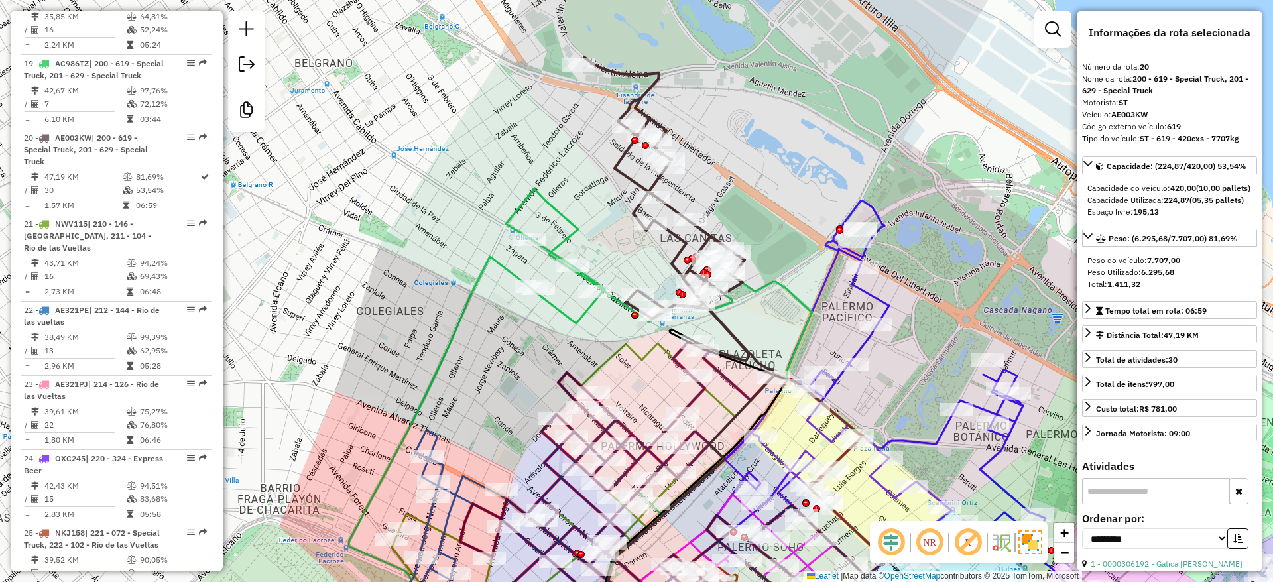
scroll to position [2022, 0]
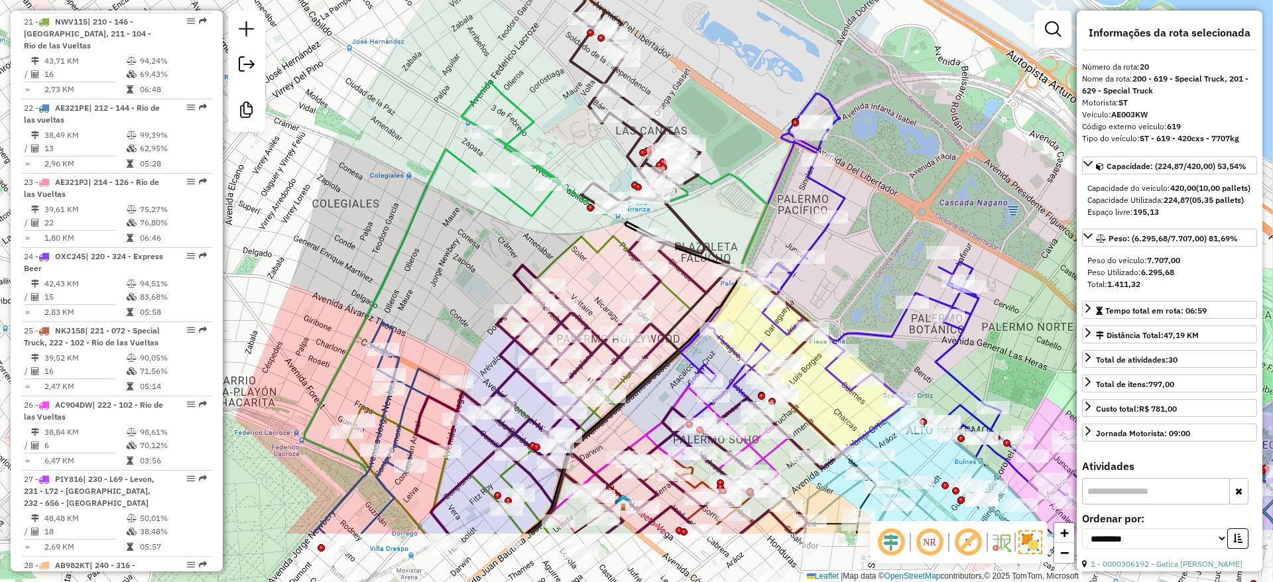
drag, startPoint x: 592, startPoint y: 208, endPoint x: 588, endPoint y: 64, distance: 143.3
click at [588, 64] on div "Janela de atendimento Grade de atendimento Capacidade Transportadoras Veículos …" at bounding box center [636, 291] width 1273 height 582
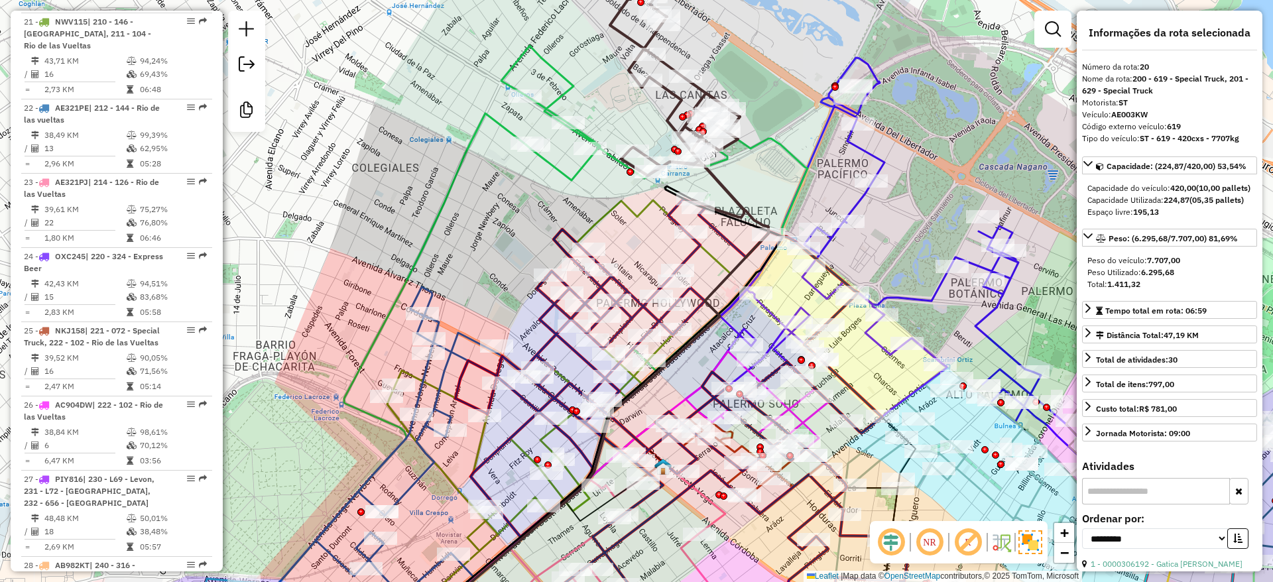
click at [564, 79] on icon at bounding box center [654, 211] width 306 height 330
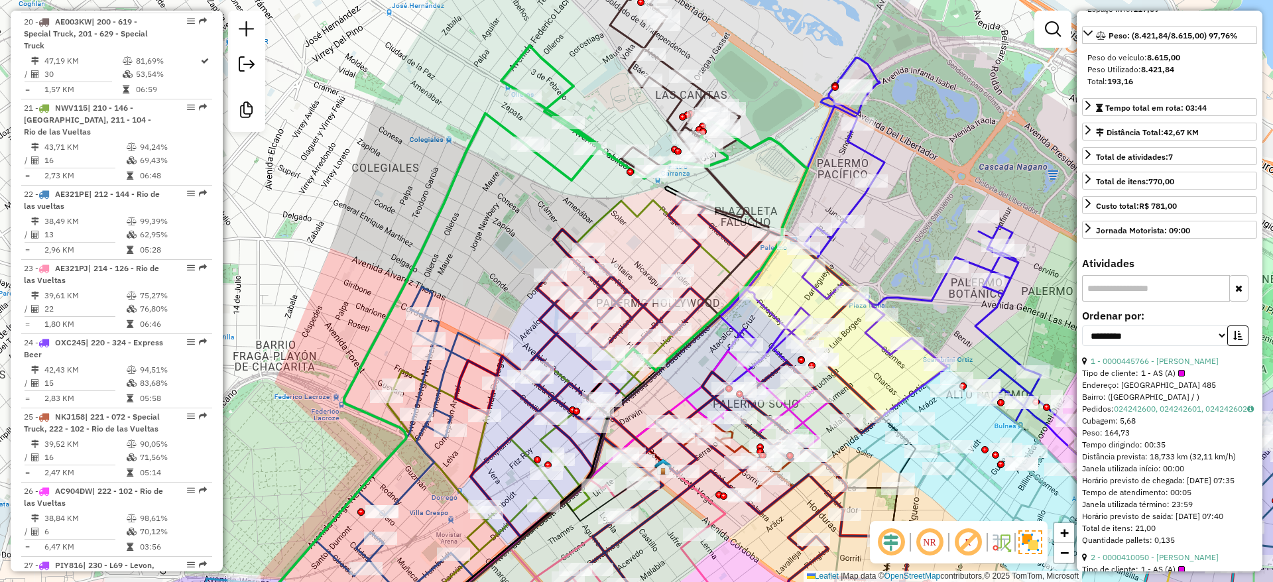
scroll to position [298, 0]
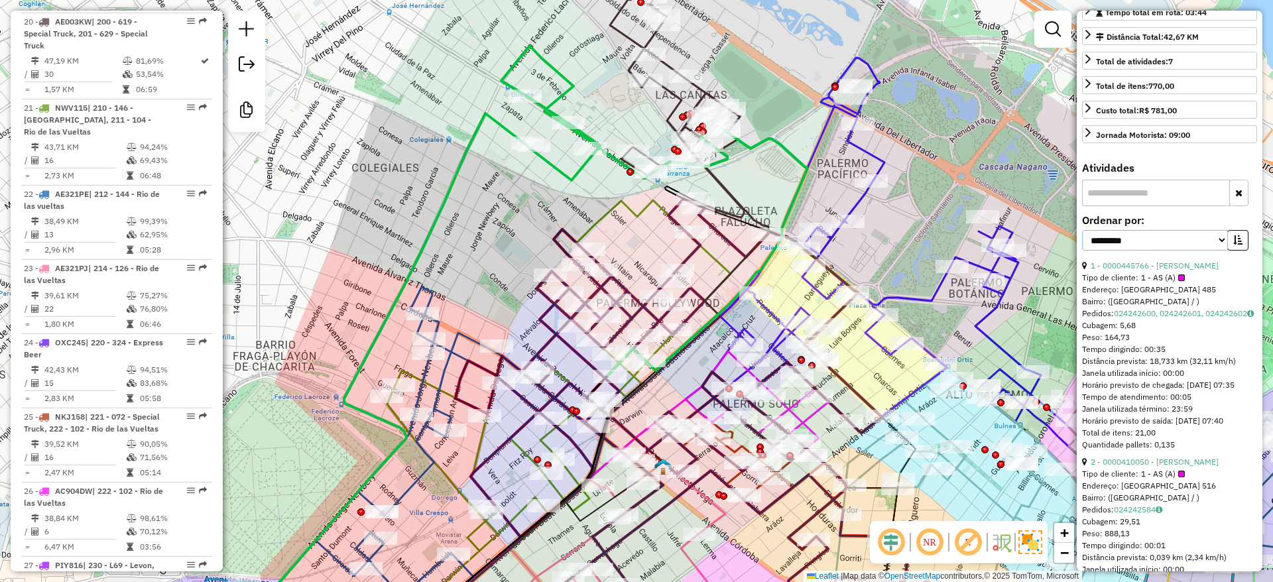
click at [1190, 251] on select "**********" at bounding box center [1155, 240] width 146 height 21
select select "**********"
click at [1082, 251] on select "**********" at bounding box center [1155, 240] width 146 height 21
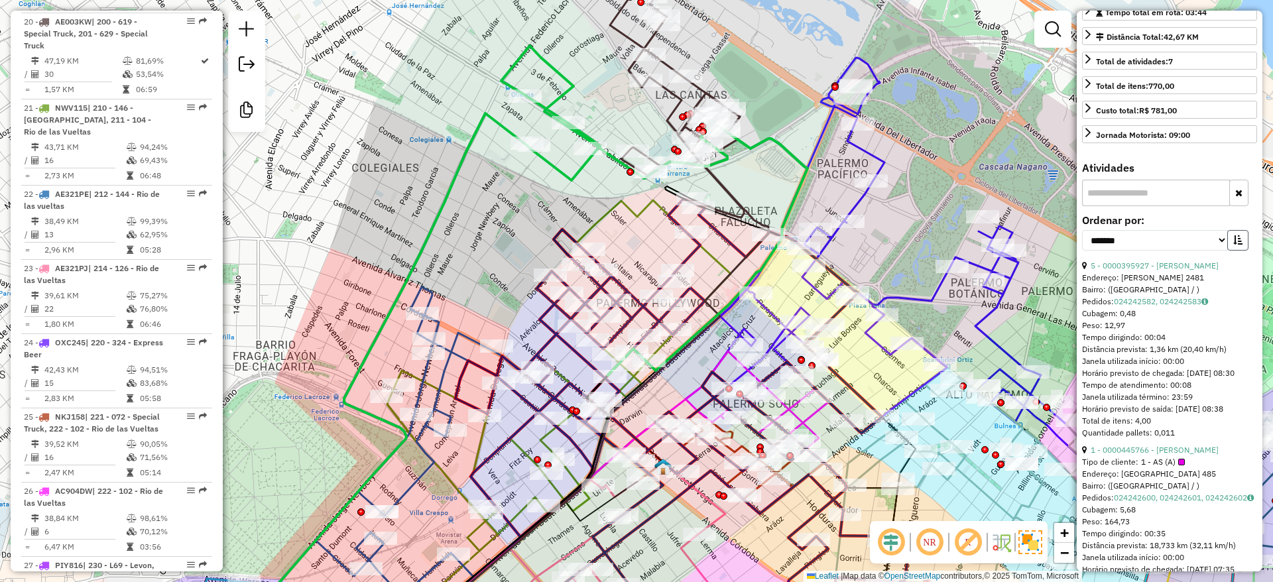
click at [1240, 251] on button "button" at bounding box center [1238, 240] width 21 height 21
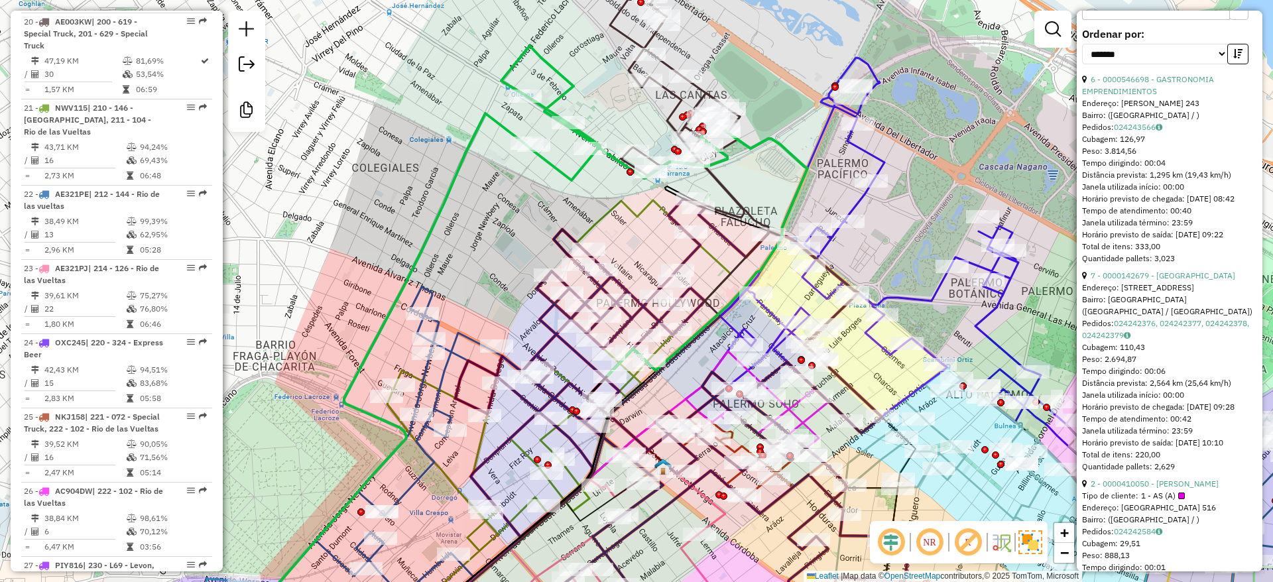
scroll to position [497, 0]
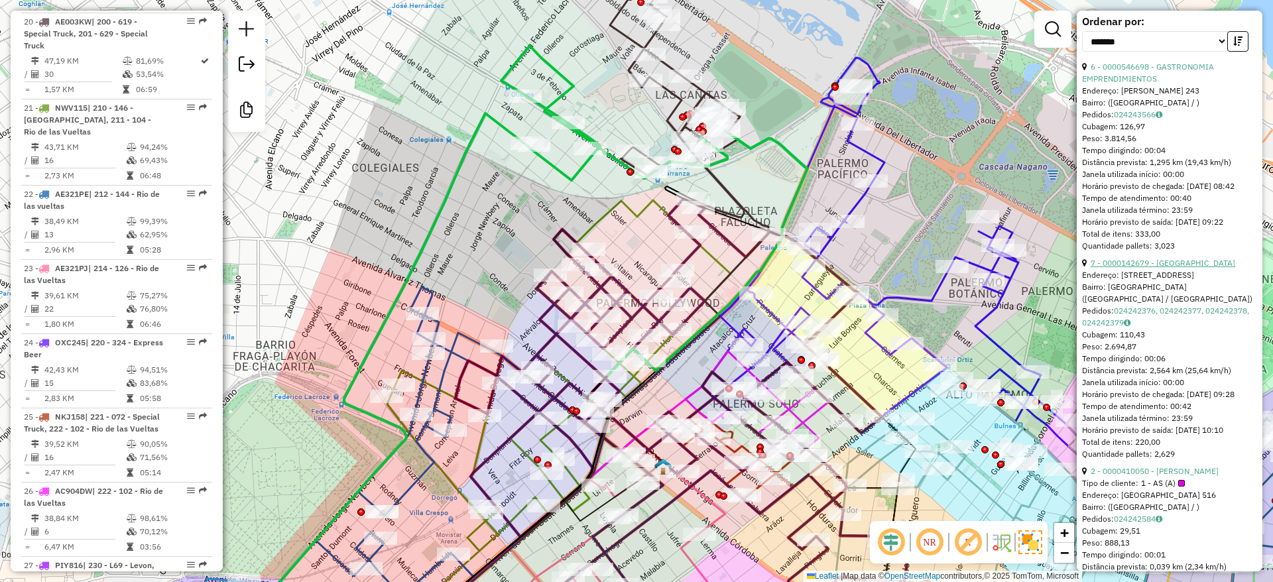
click at [1144, 268] on link "7 - 0000142679 - Calle Roy Srl" at bounding box center [1163, 263] width 145 height 10
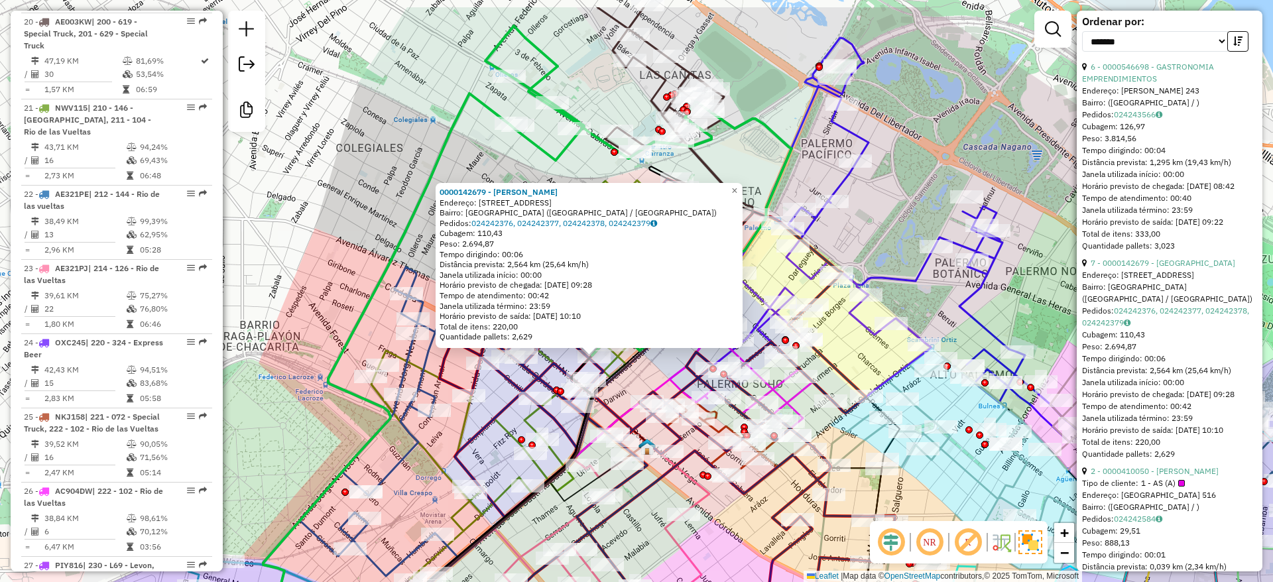
drag, startPoint x: 552, startPoint y: 92, endPoint x: 452, endPoint y: 254, distance: 190.9
click at [452, 254] on div "0000142679 - Calle Roy Srl Endereço: Calle Fitz Roy, 1517 Bairro: Palermo (Buen…" at bounding box center [636, 291] width 1273 height 582
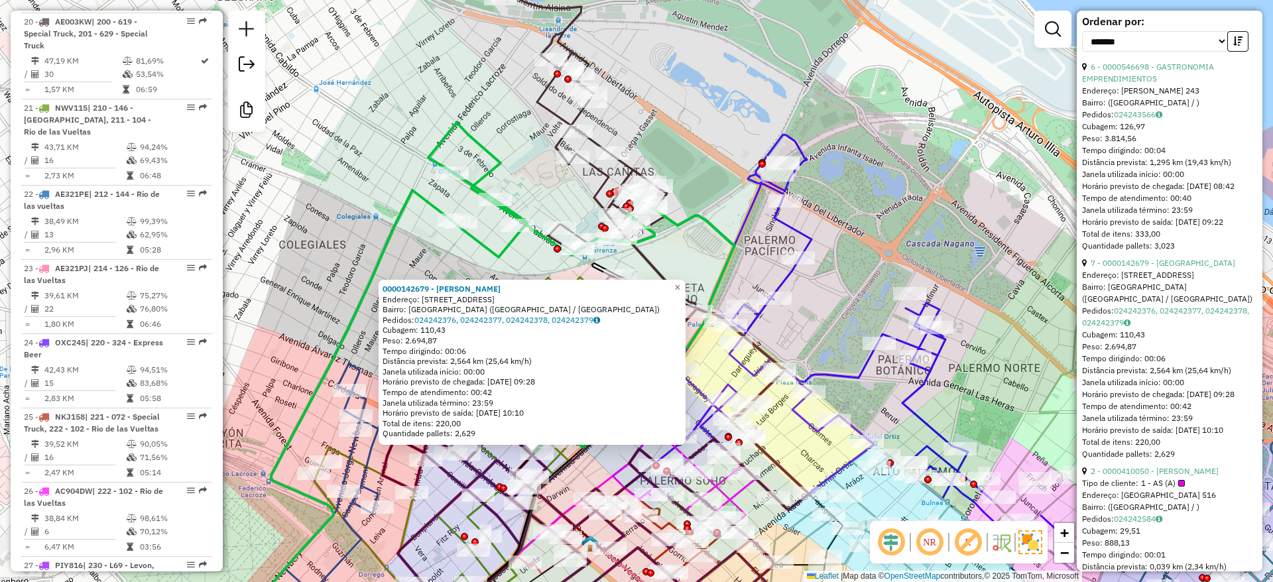
click at [550, 113] on icon at bounding box center [589, 143] width 164 height 304
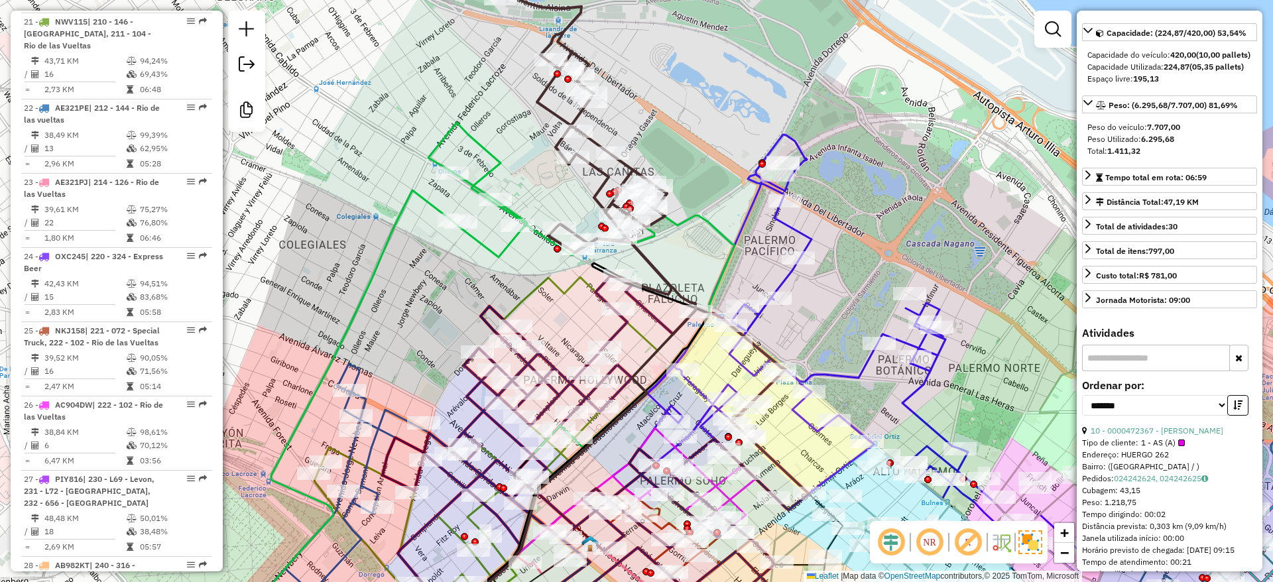
scroll to position [0, 0]
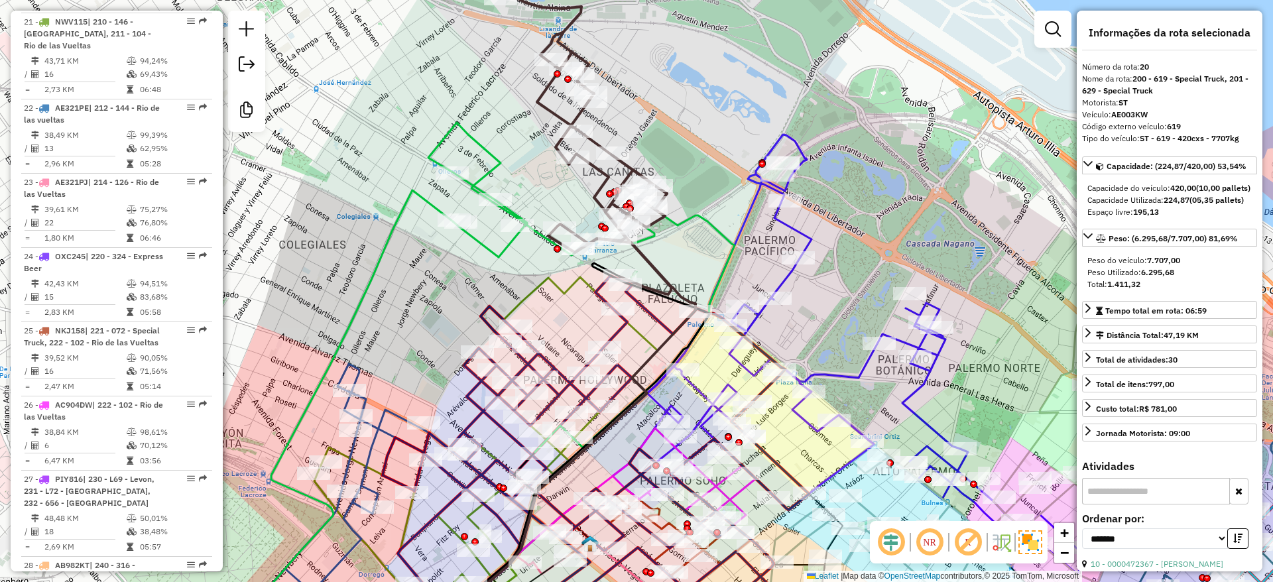
click at [486, 172] on icon at bounding box center [581, 288] width 306 height 330
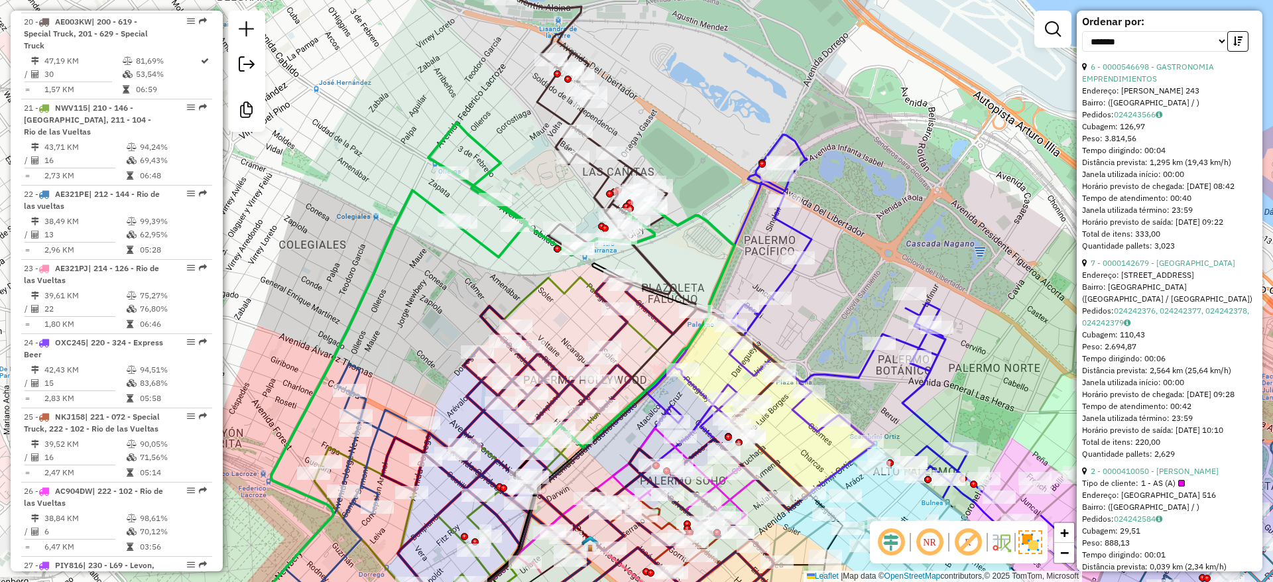
scroll to position [696, 0]
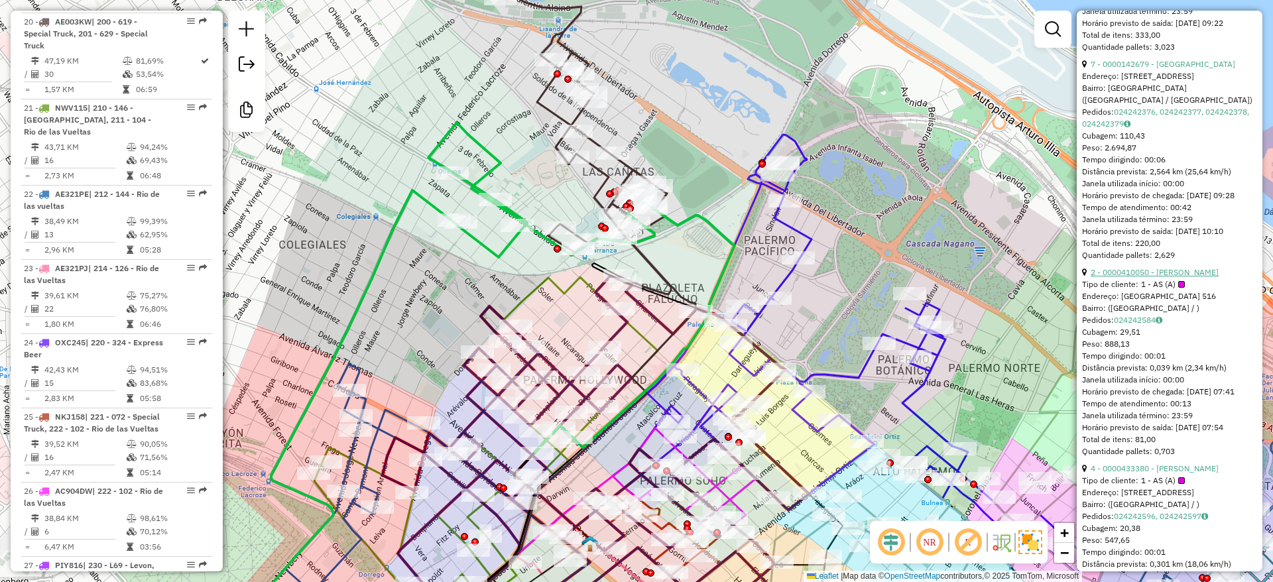
click at [1143, 277] on link "2 - 0000410050 - Zhang Meiai" at bounding box center [1155, 272] width 128 height 10
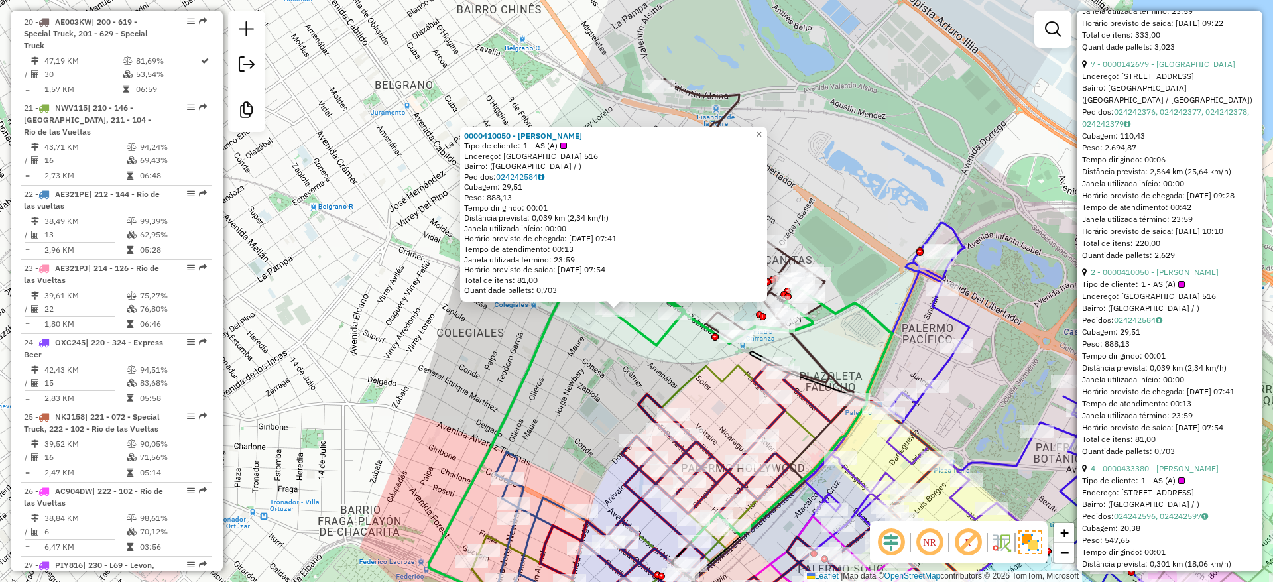
drag, startPoint x: 688, startPoint y: 346, endPoint x: 669, endPoint y: 369, distance: 30.1
click at [669, 369] on div "0000410050 - Zhang Meiai Tipo de cliente: 1 - AS (A) Endereço: ciudad de la paz…" at bounding box center [636, 291] width 1273 height 582
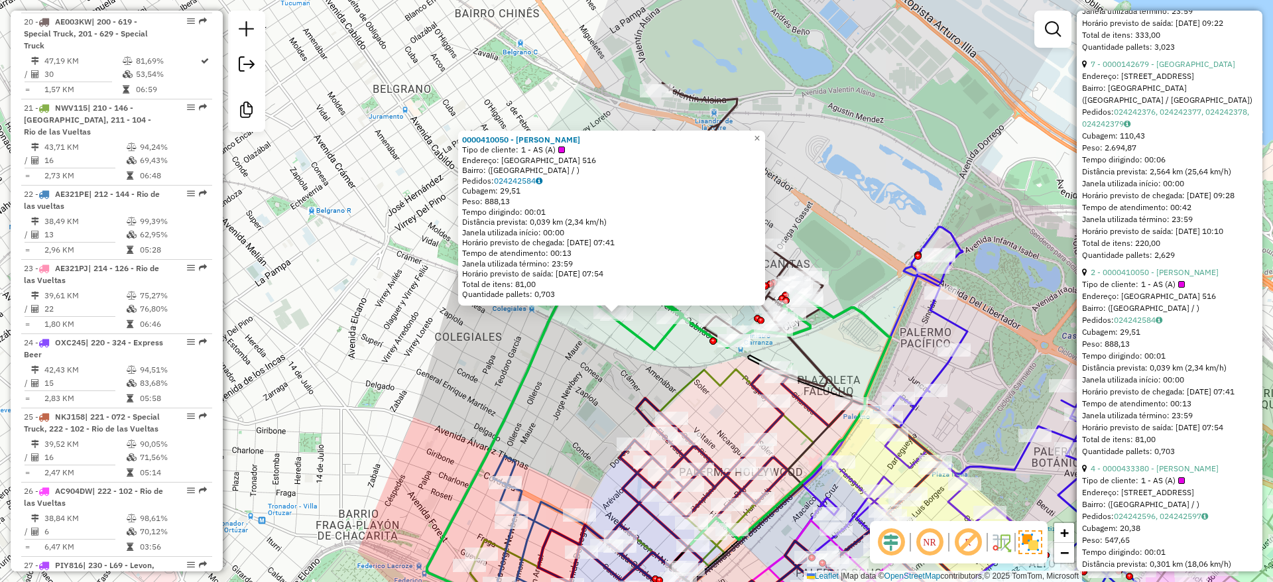
click at [842, 206] on div "0000410050 - Zhang Meiai Tipo de cliente: 1 - AS (A) Endereço: ciudad de la paz…" at bounding box center [636, 291] width 1273 height 582
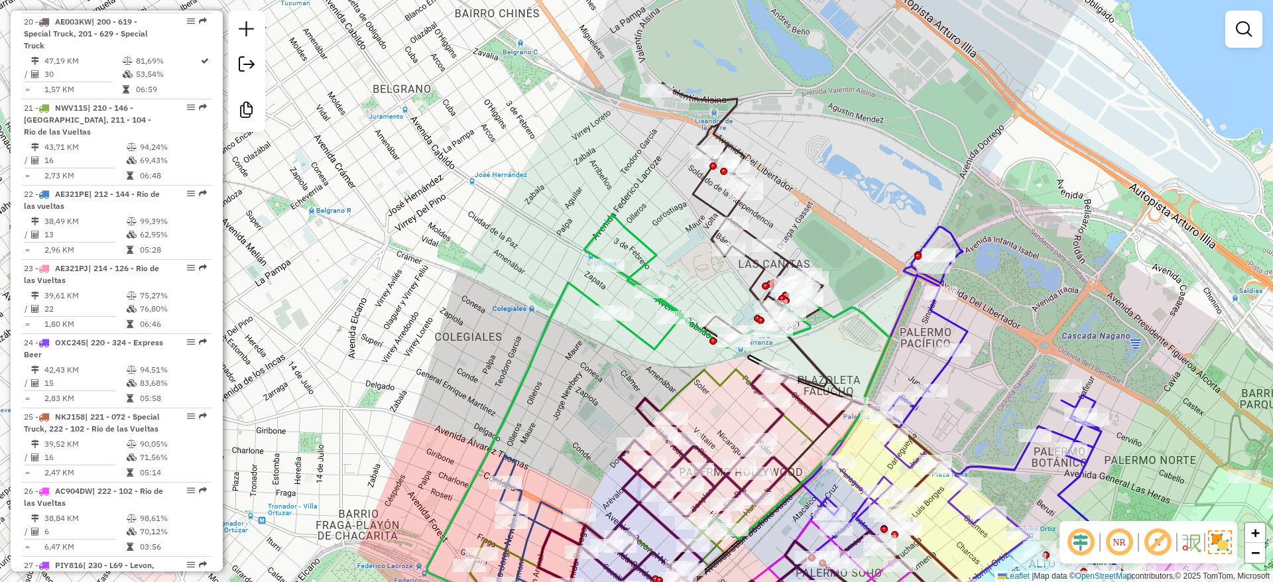
click at [751, 229] on icon at bounding box center [745, 235] width 164 height 304
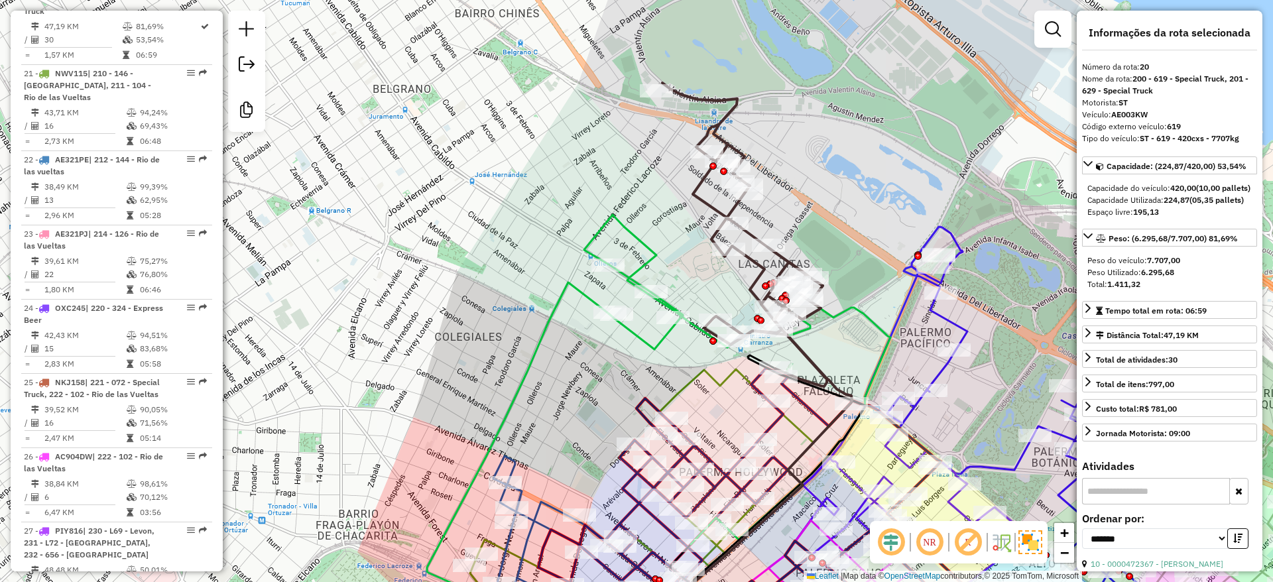
scroll to position [2022, 0]
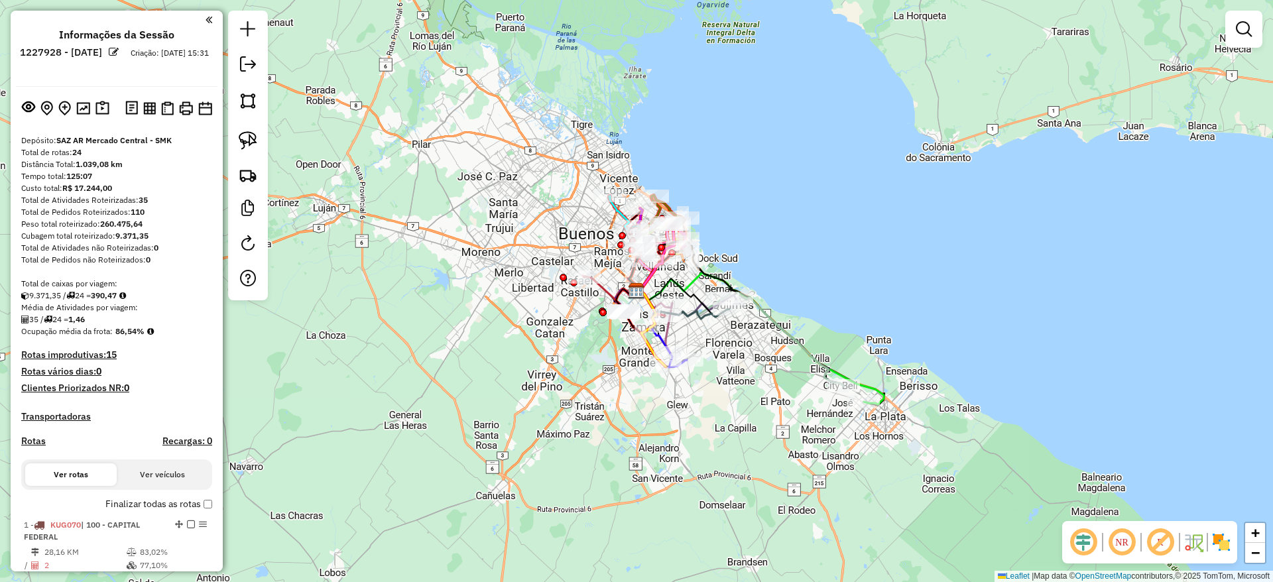
click at [1220, 551] on img at bounding box center [1221, 542] width 21 height 21
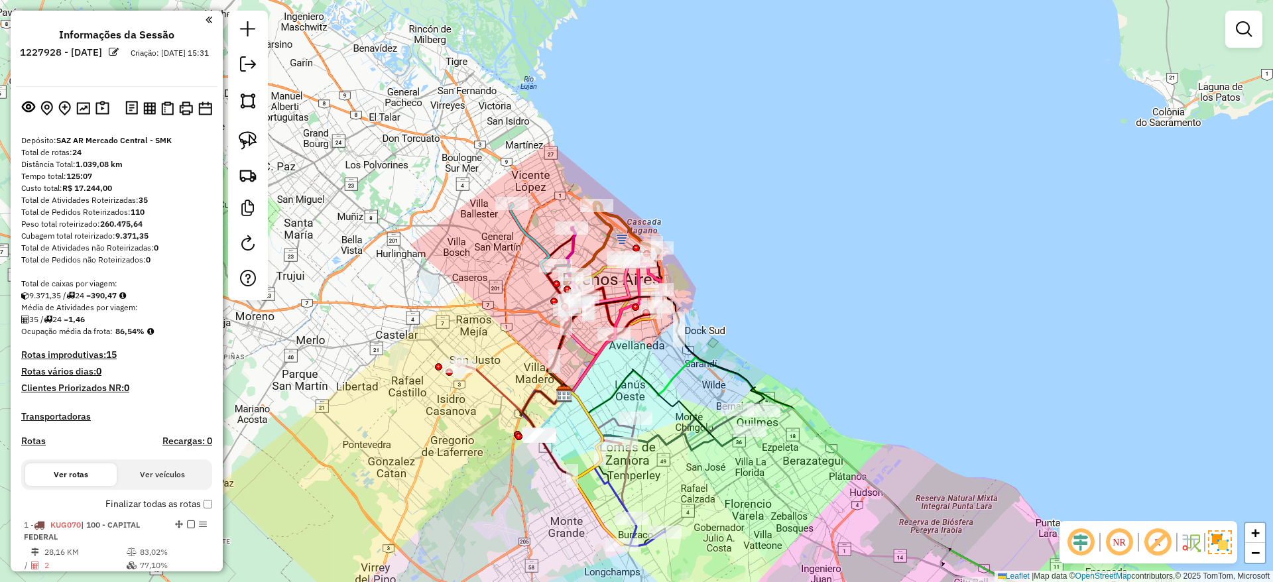
drag, startPoint x: 710, startPoint y: 207, endPoint x: 814, endPoint y: 224, distance: 105.4
click at [814, 224] on div "Janela de atendimento Grade de atendimento Capacidade Transportadoras Veículos …" at bounding box center [636, 291] width 1273 height 582
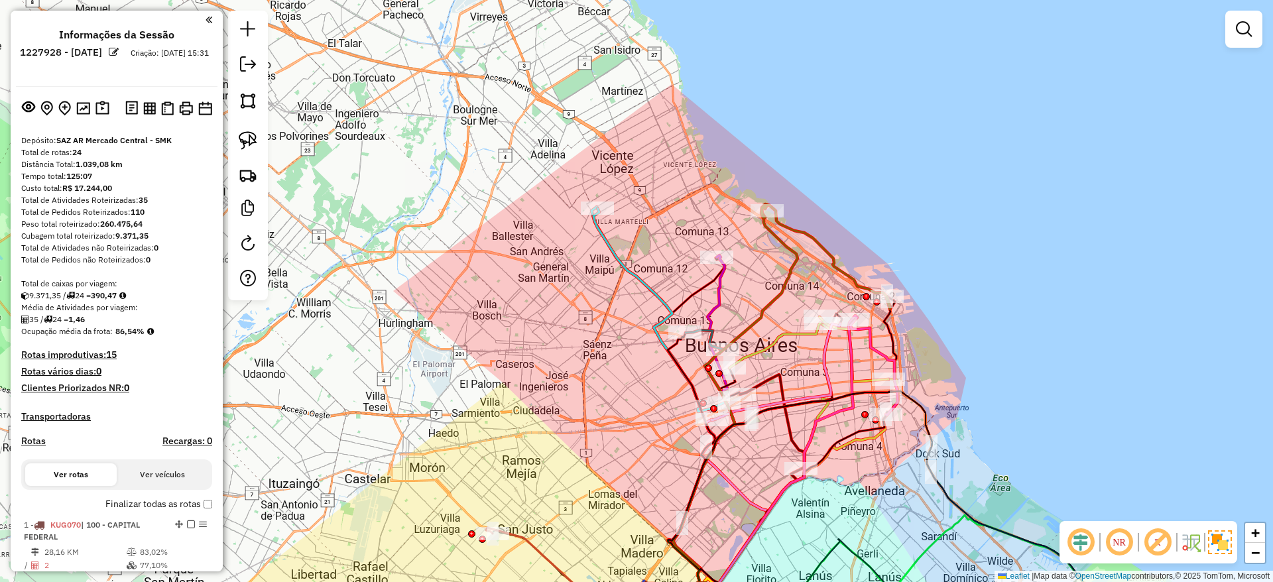
click at [613, 251] on icon at bounding box center [659, 310] width 130 height 204
select select "**********"
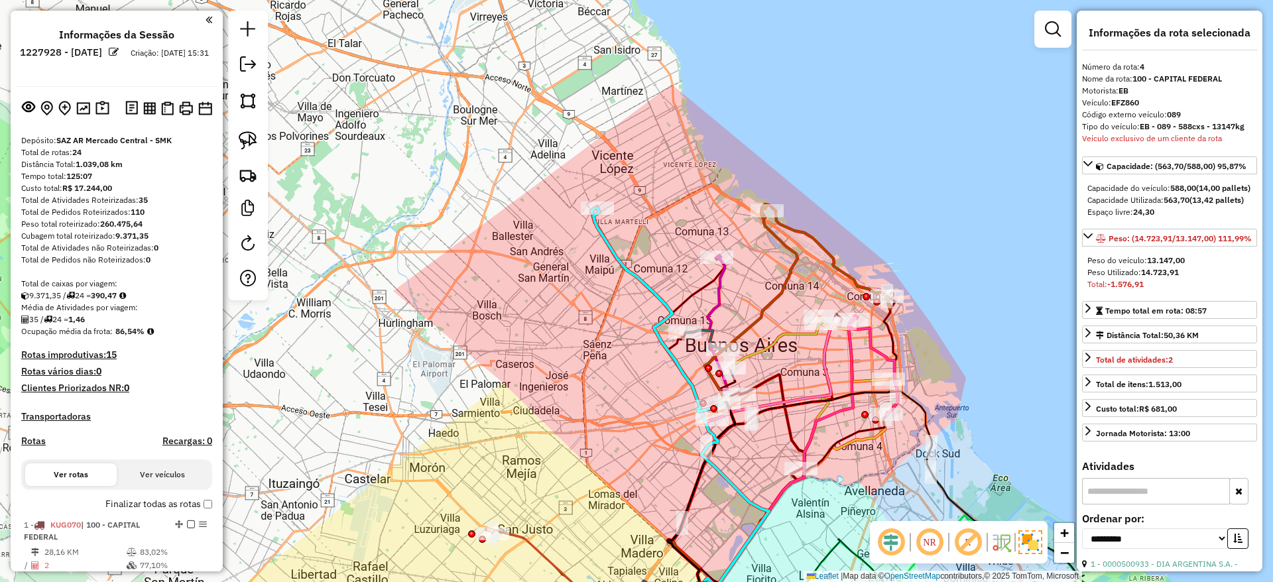
scroll to position [729, 0]
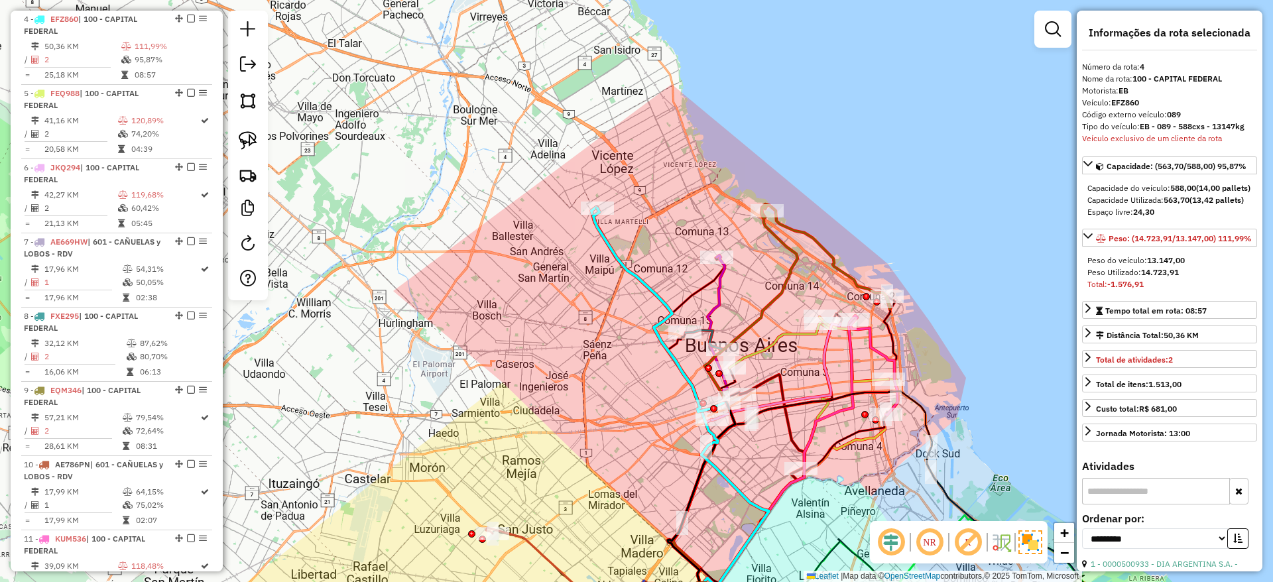
drag, startPoint x: 607, startPoint y: 211, endPoint x: 543, endPoint y: 158, distance: 83.4
click at [549, 161] on div "Janela de atendimento Grade de atendimento Capacidade Transportadoras Veículos …" at bounding box center [636, 291] width 1273 height 582
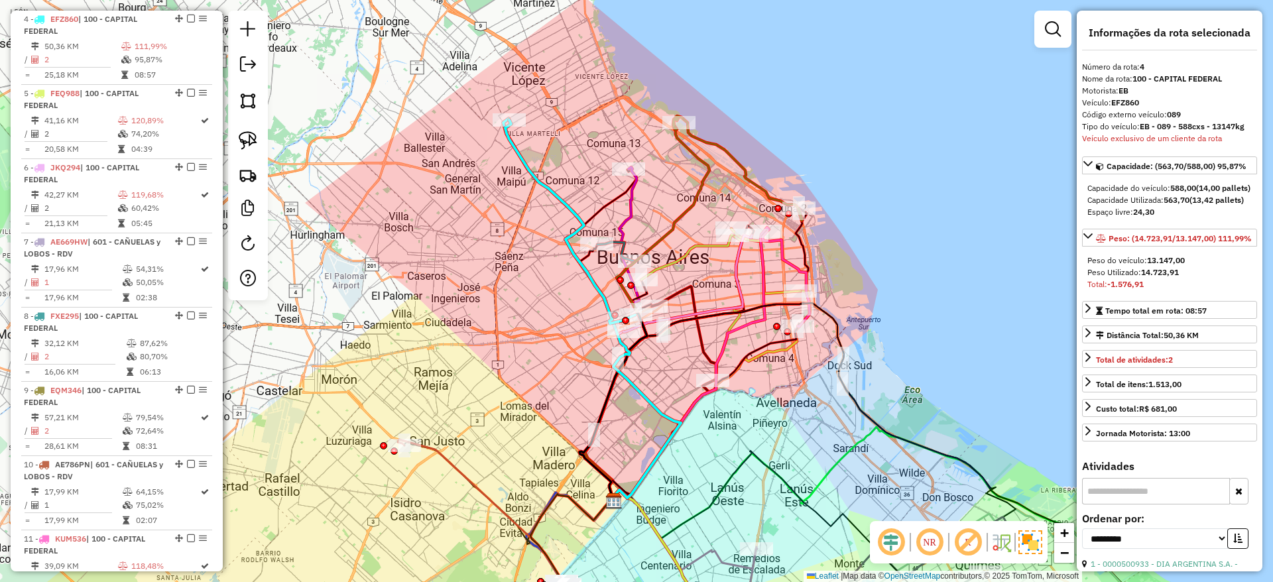
drag, startPoint x: 573, startPoint y: 133, endPoint x: 523, endPoint y: 156, distance: 54.6
click at [524, 155] on div "Janela de atendimento Grade de atendimento Capacidade Transportadoras Veículos …" at bounding box center [636, 291] width 1273 height 582
